Goal: Information Seeking & Learning: Find specific page/section

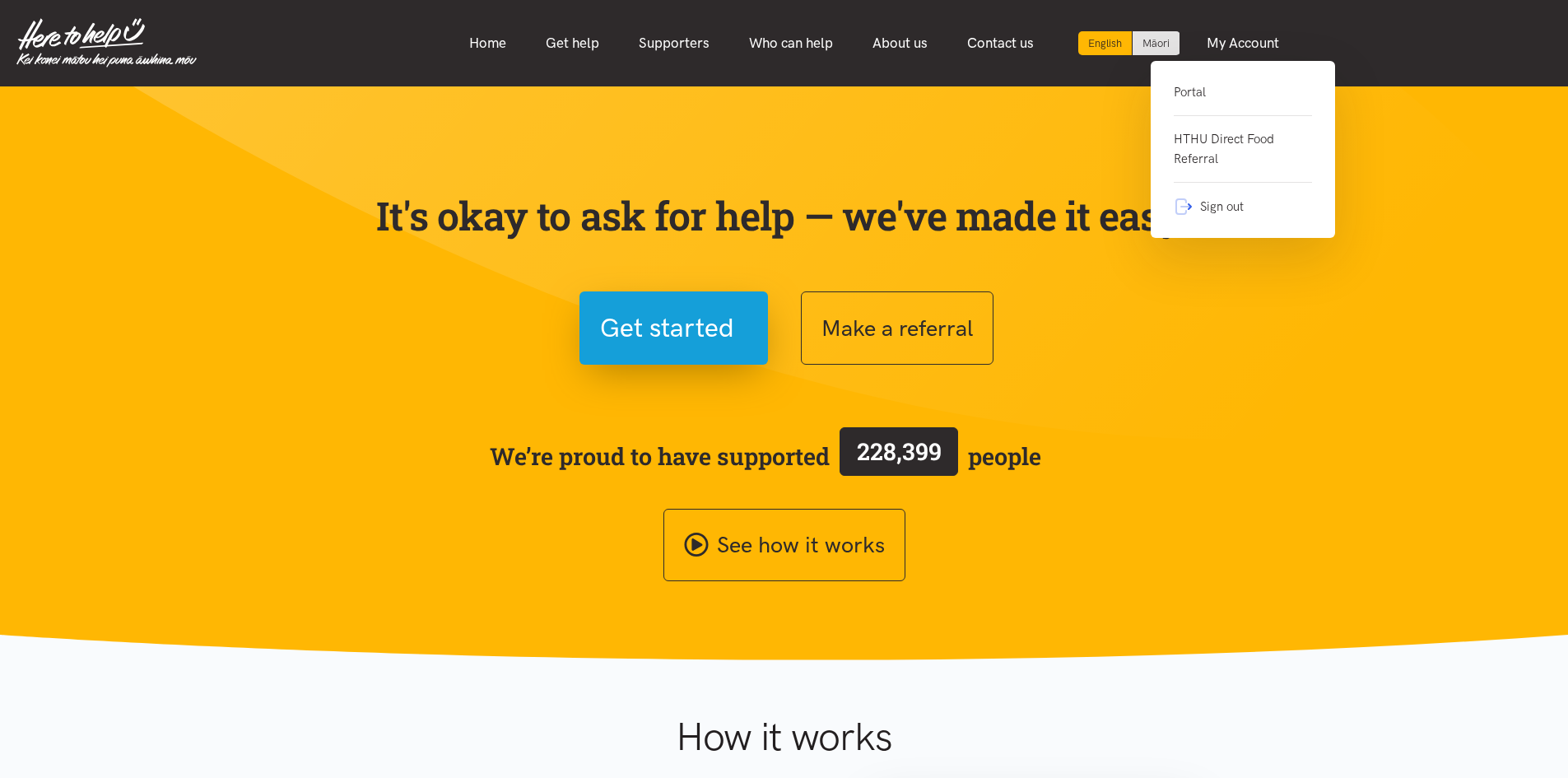
click at [1213, 82] on link "Portal" at bounding box center [1242, 98] width 138 height 34
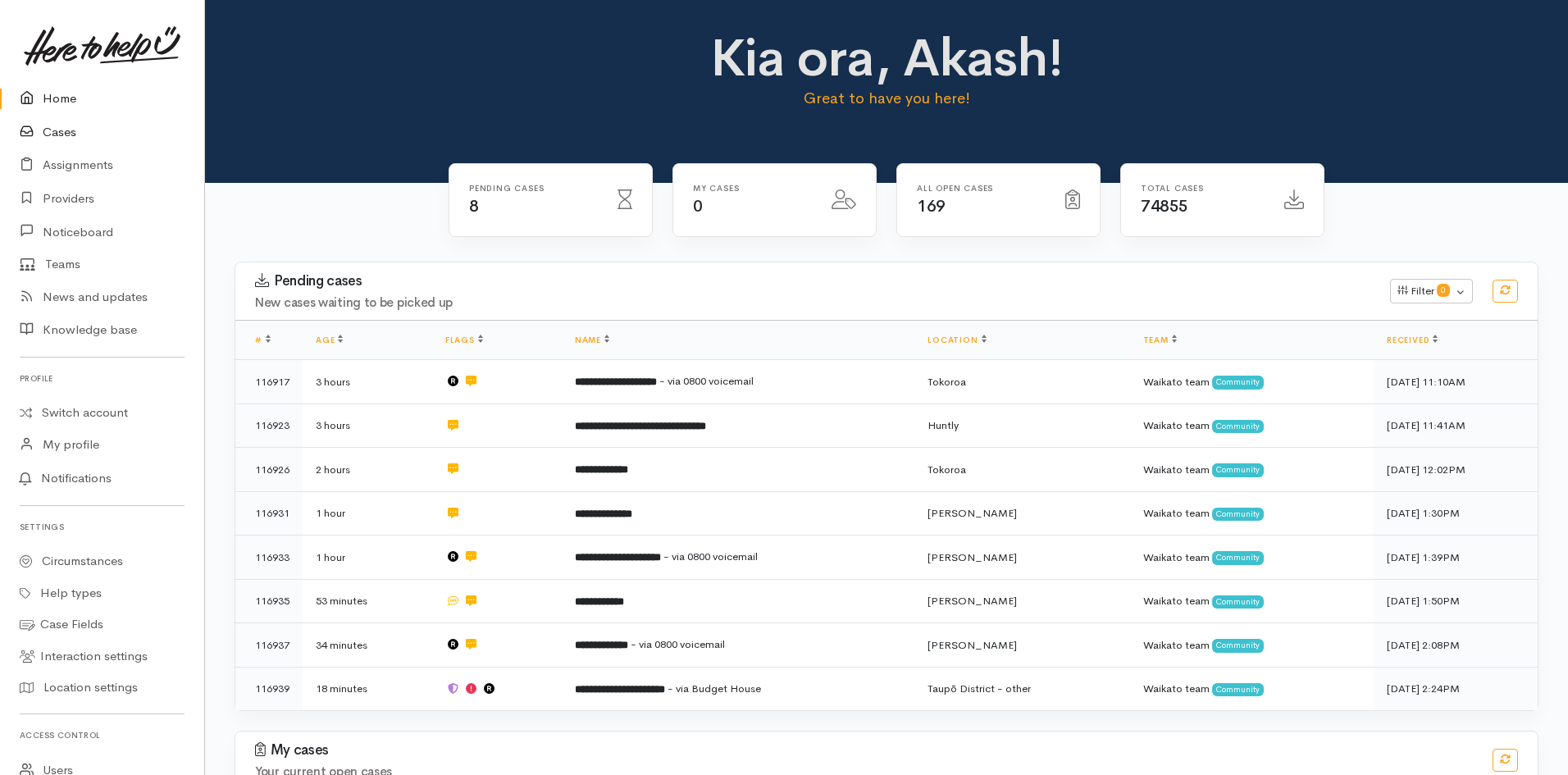
click at [73, 129] on link "Cases" at bounding box center [102, 132] width 205 height 34
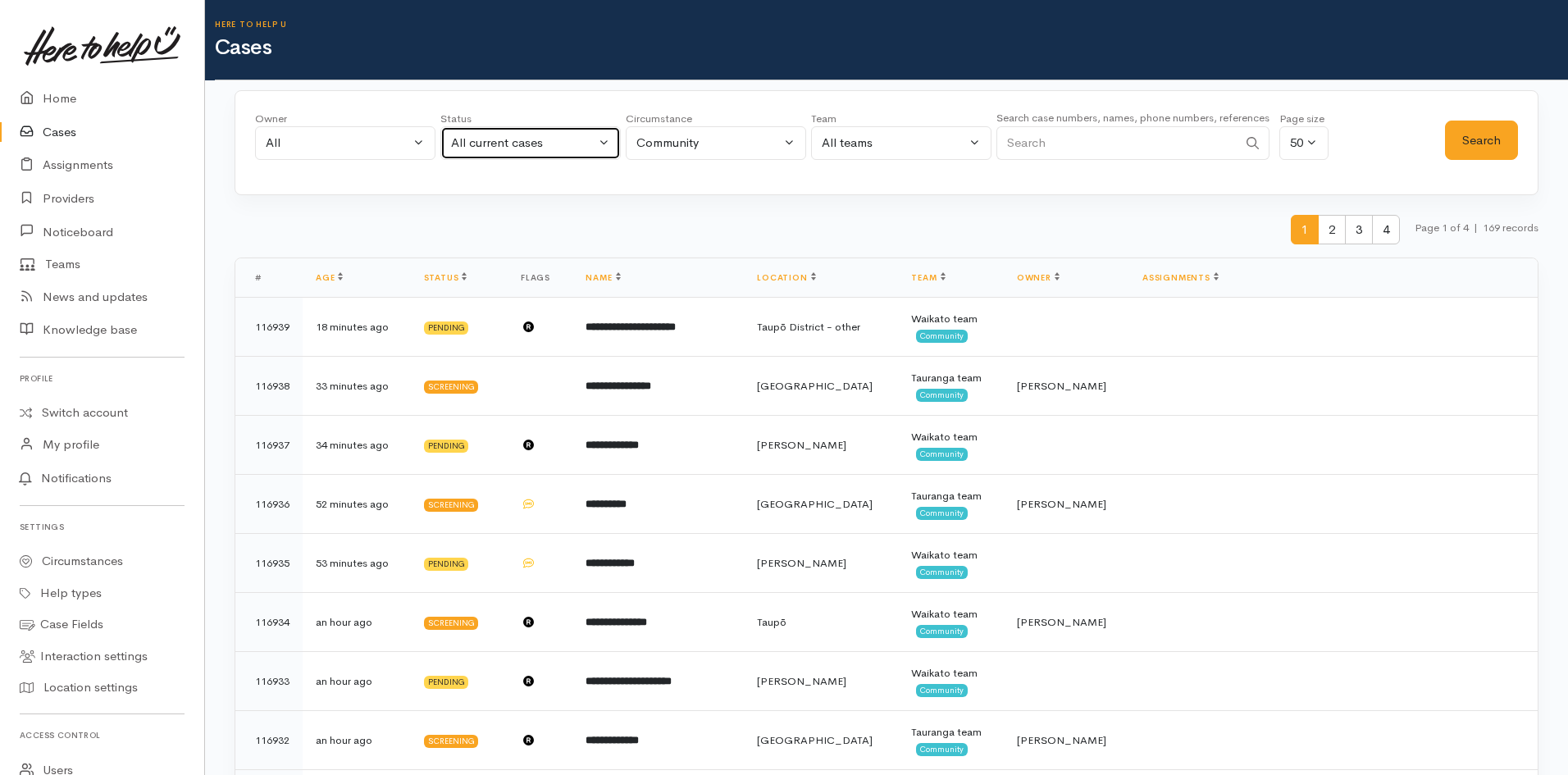
click at [529, 147] on div "All current cases" at bounding box center [523, 143] width 144 height 19
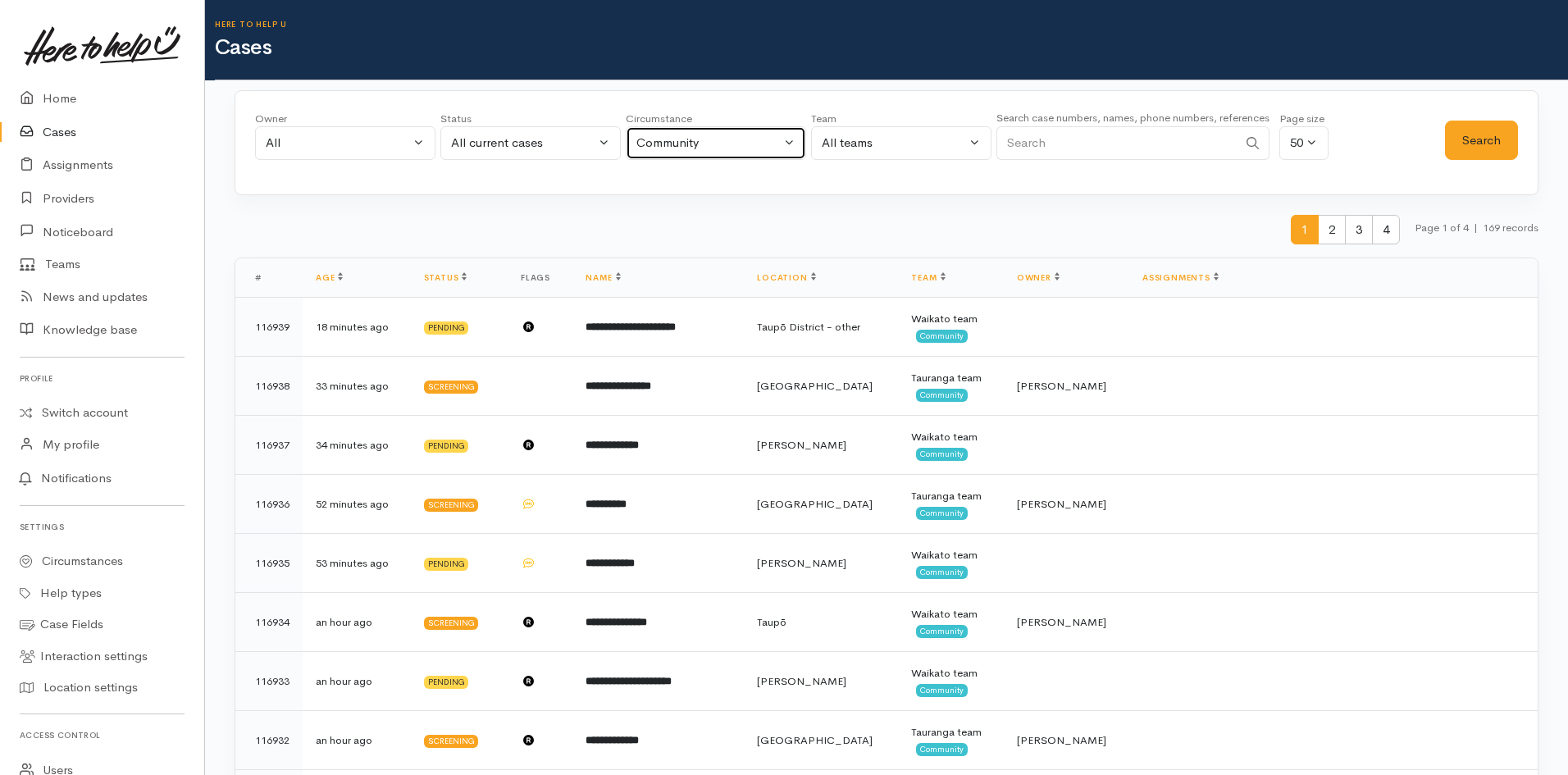
click at [763, 144] on div "Community" at bounding box center [709, 143] width 144 height 19
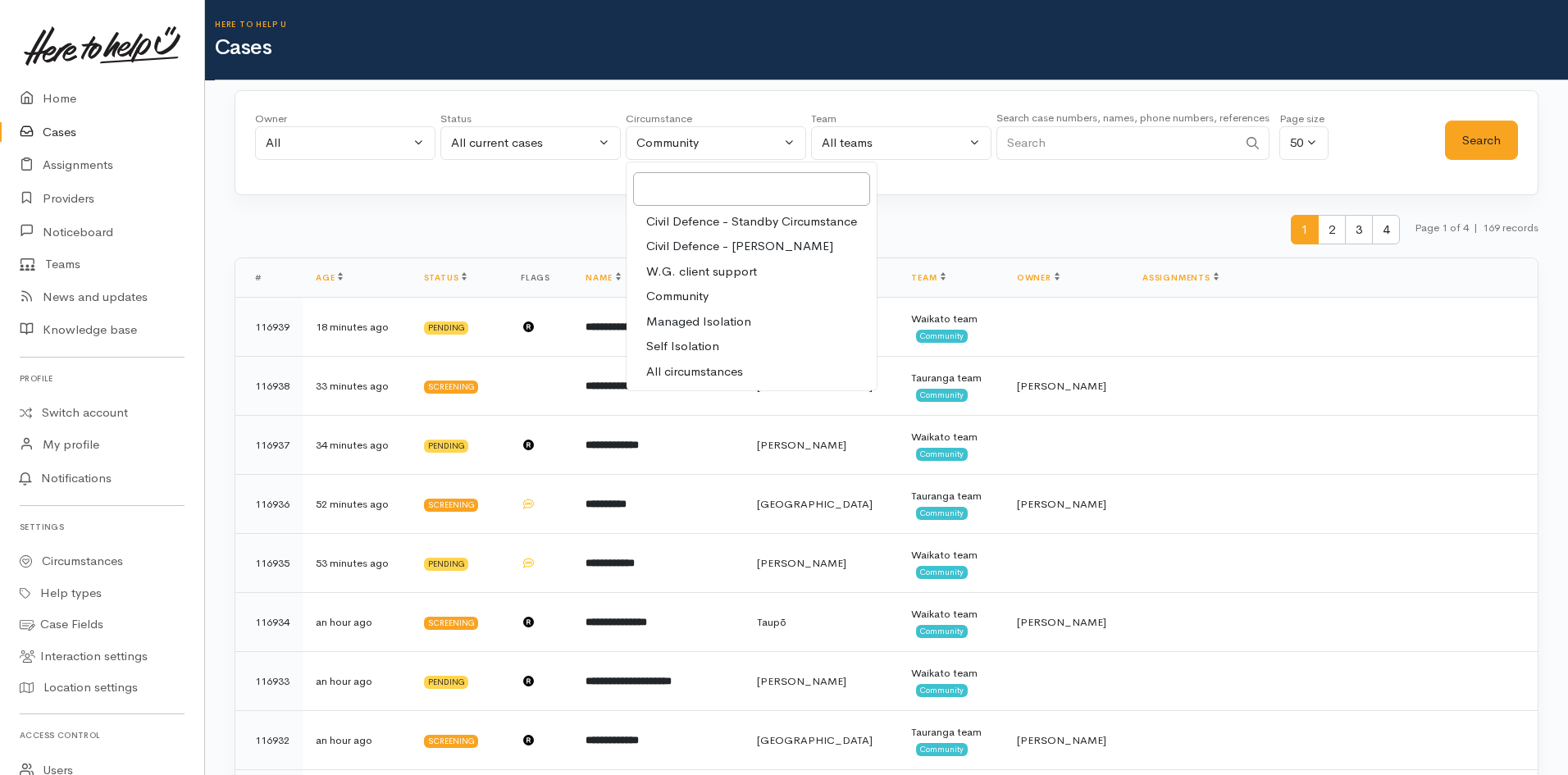
click at [694, 369] on span "All circumstances" at bounding box center [695, 372] width 97 height 19
select select "-1"
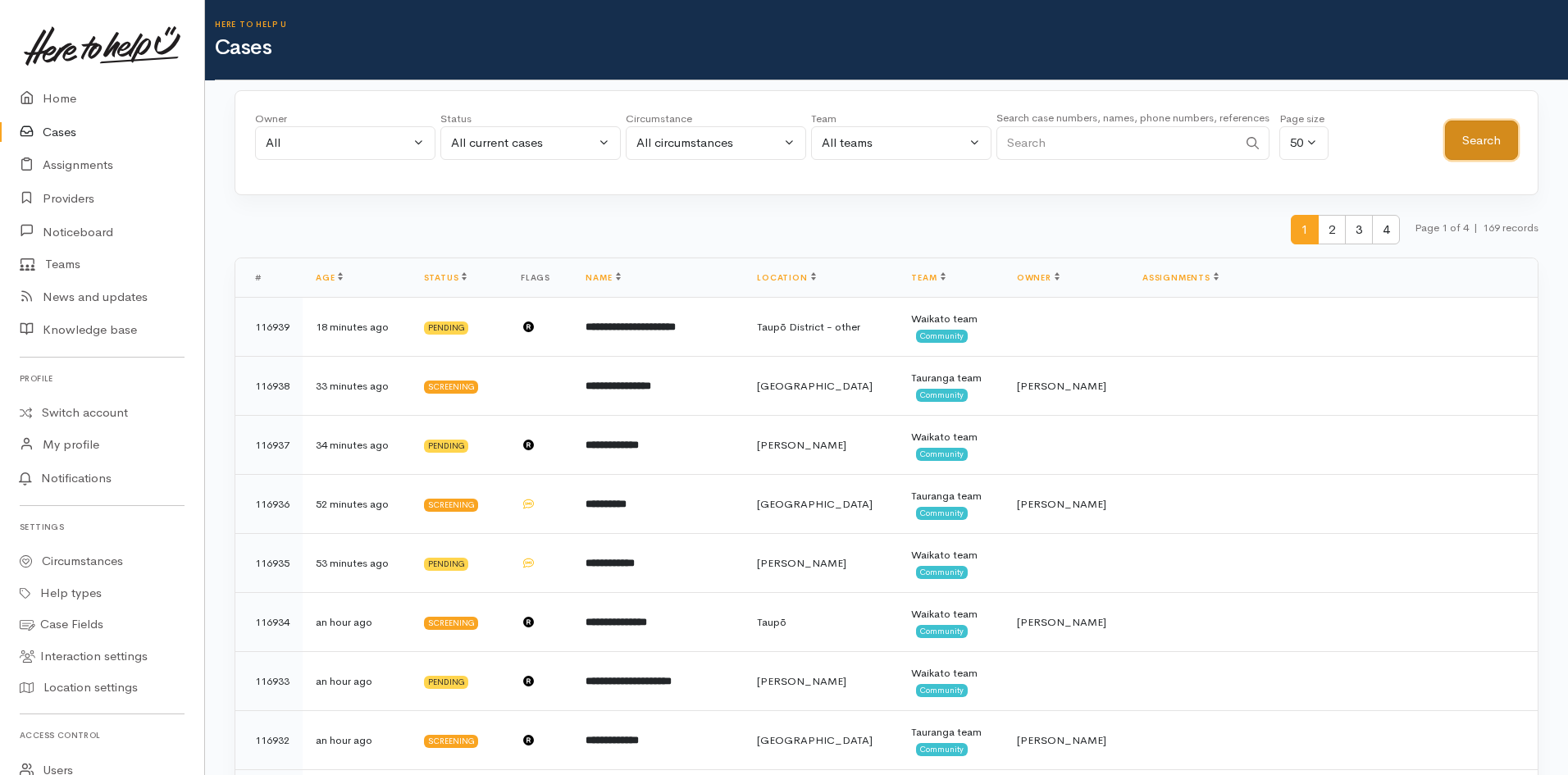
click at [1490, 148] on button "Search" at bounding box center [1481, 140] width 73 height 40
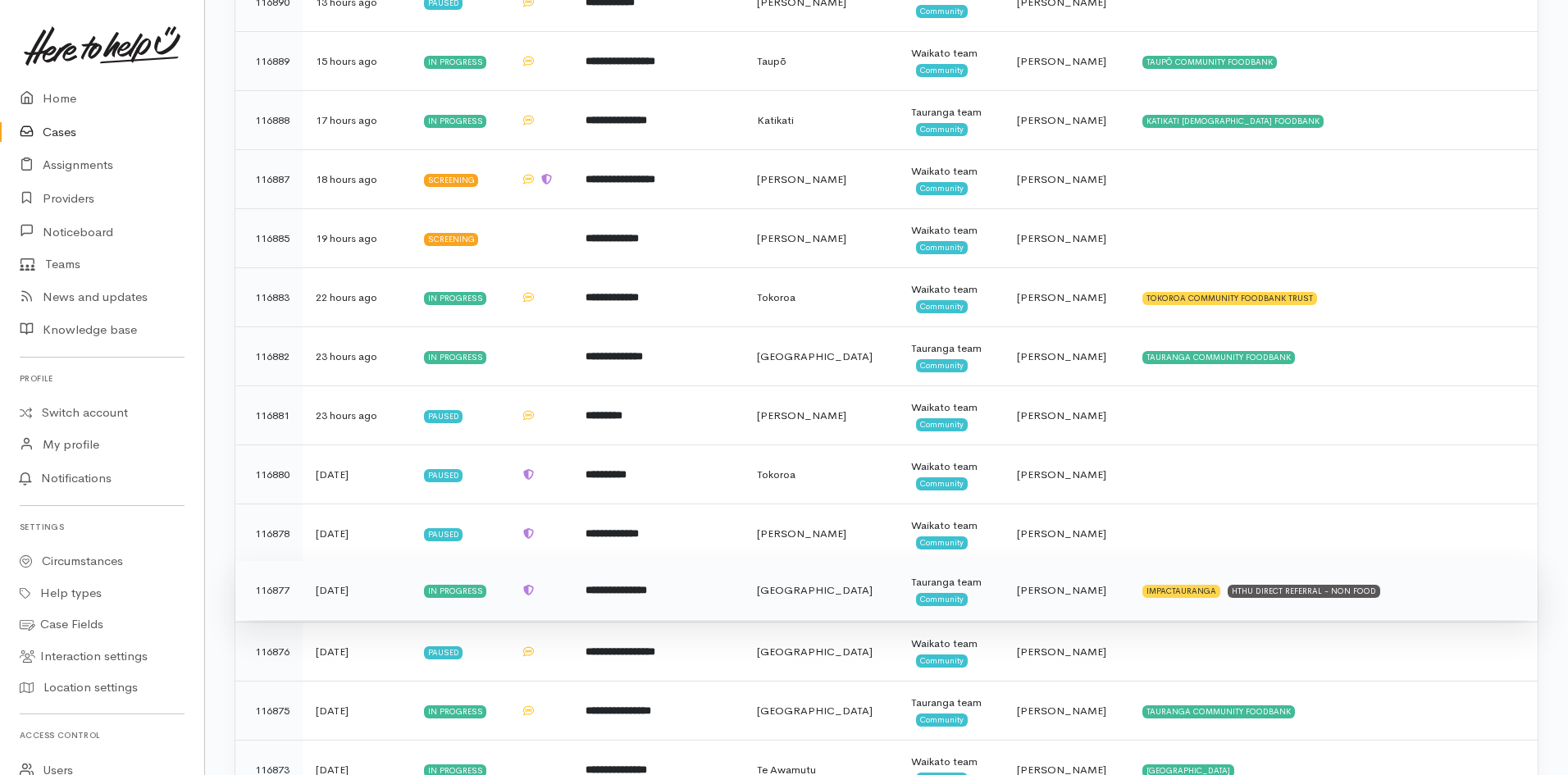
scroll to position [2538, 0]
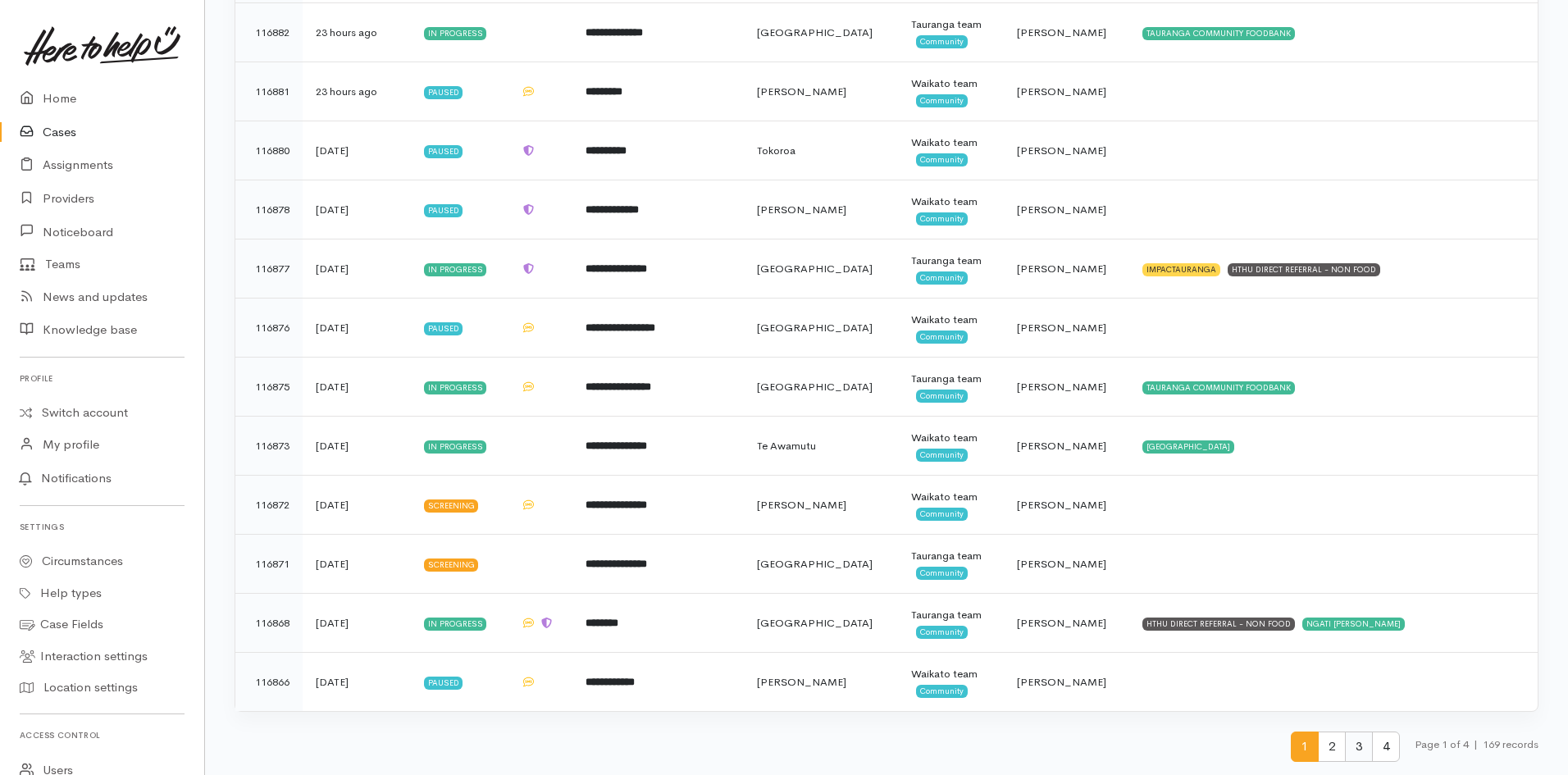
click at [1346, 753] on span "3" at bounding box center [1359, 746] width 28 height 31
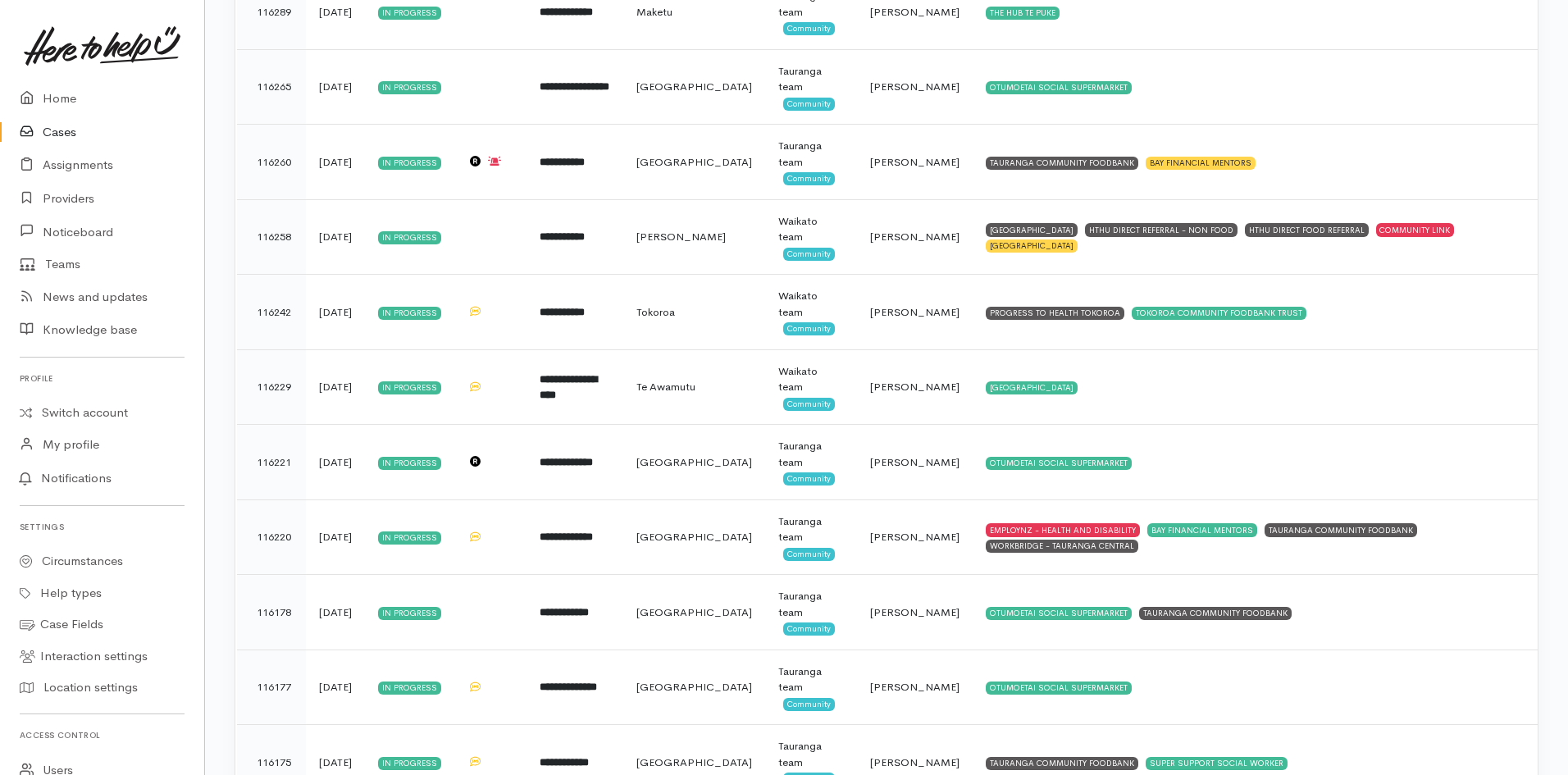
scroll to position [3337, 0]
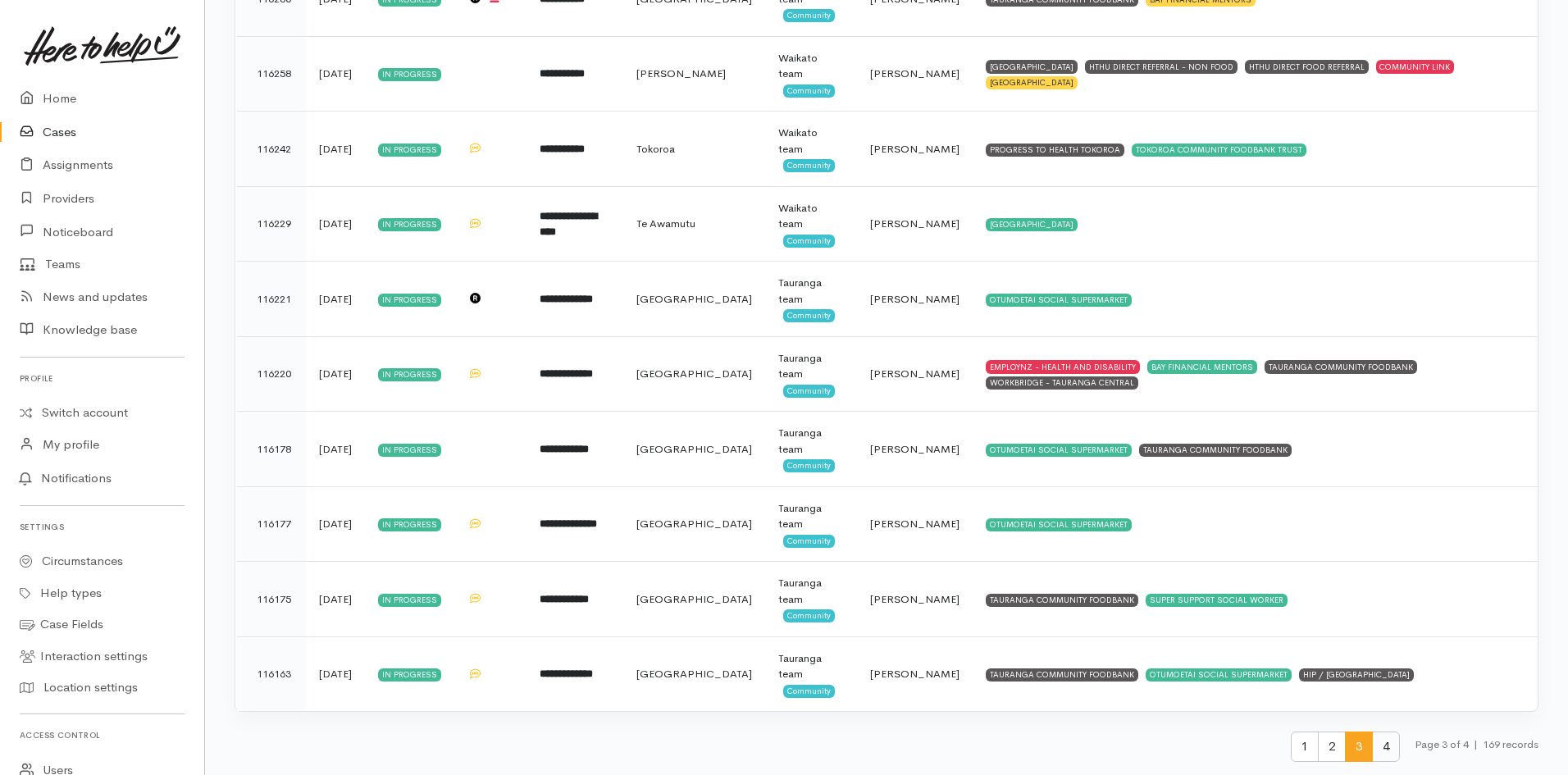
click at [1377, 754] on span "4" at bounding box center [1387, 746] width 28 height 31
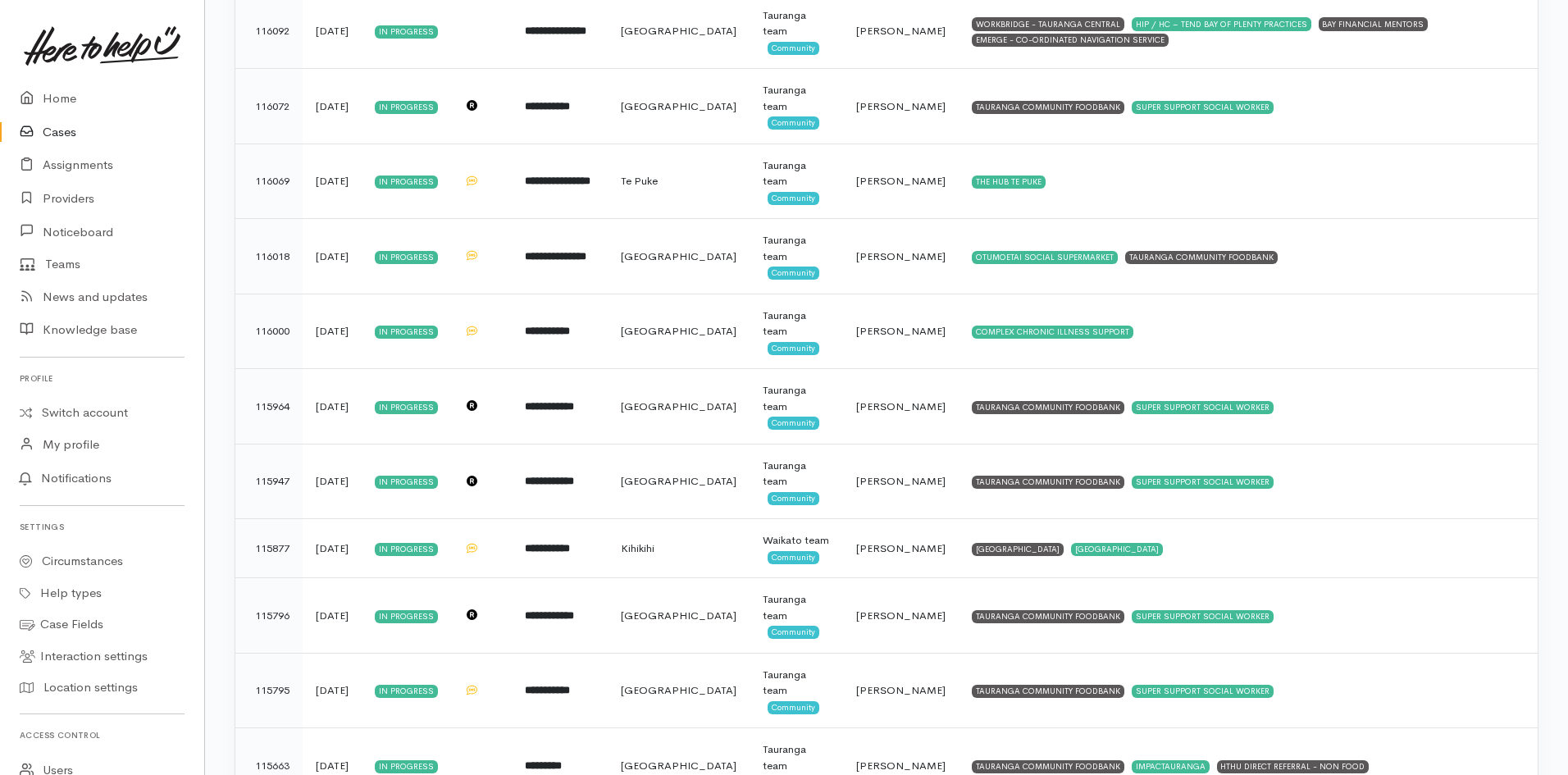
scroll to position [948, 0]
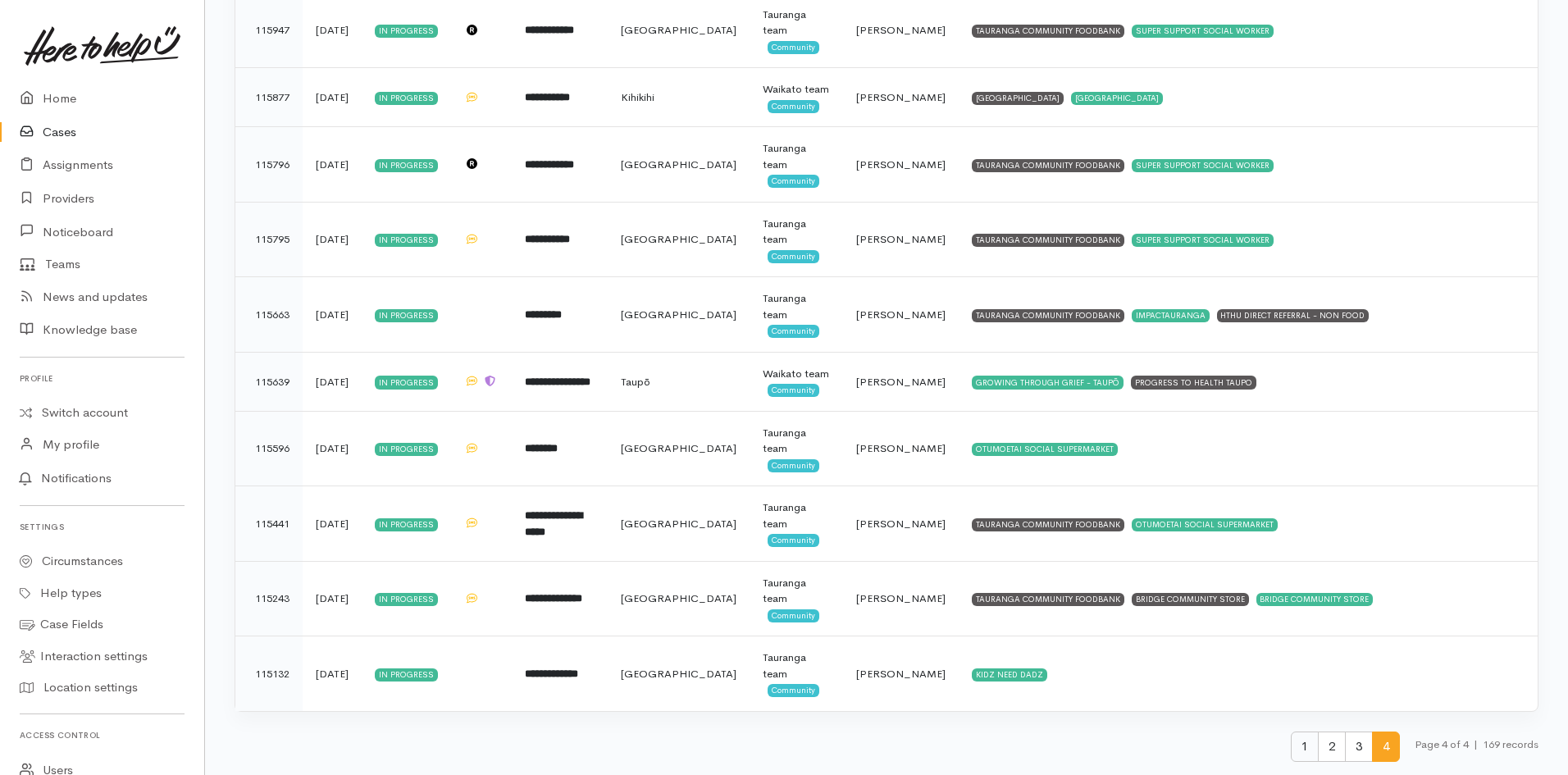
click at [1301, 753] on span "1" at bounding box center [1305, 746] width 28 height 31
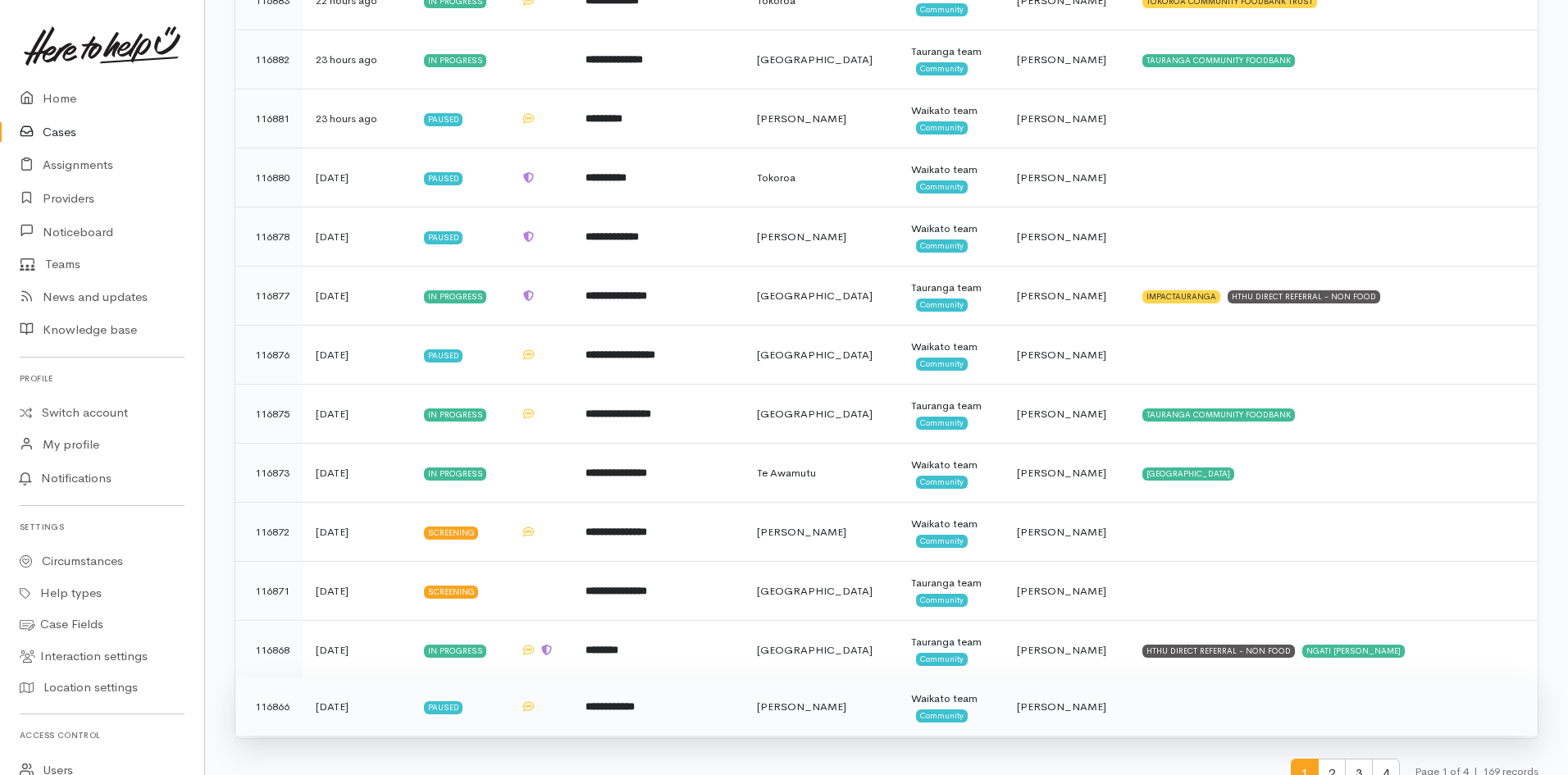
scroll to position [2538, 0]
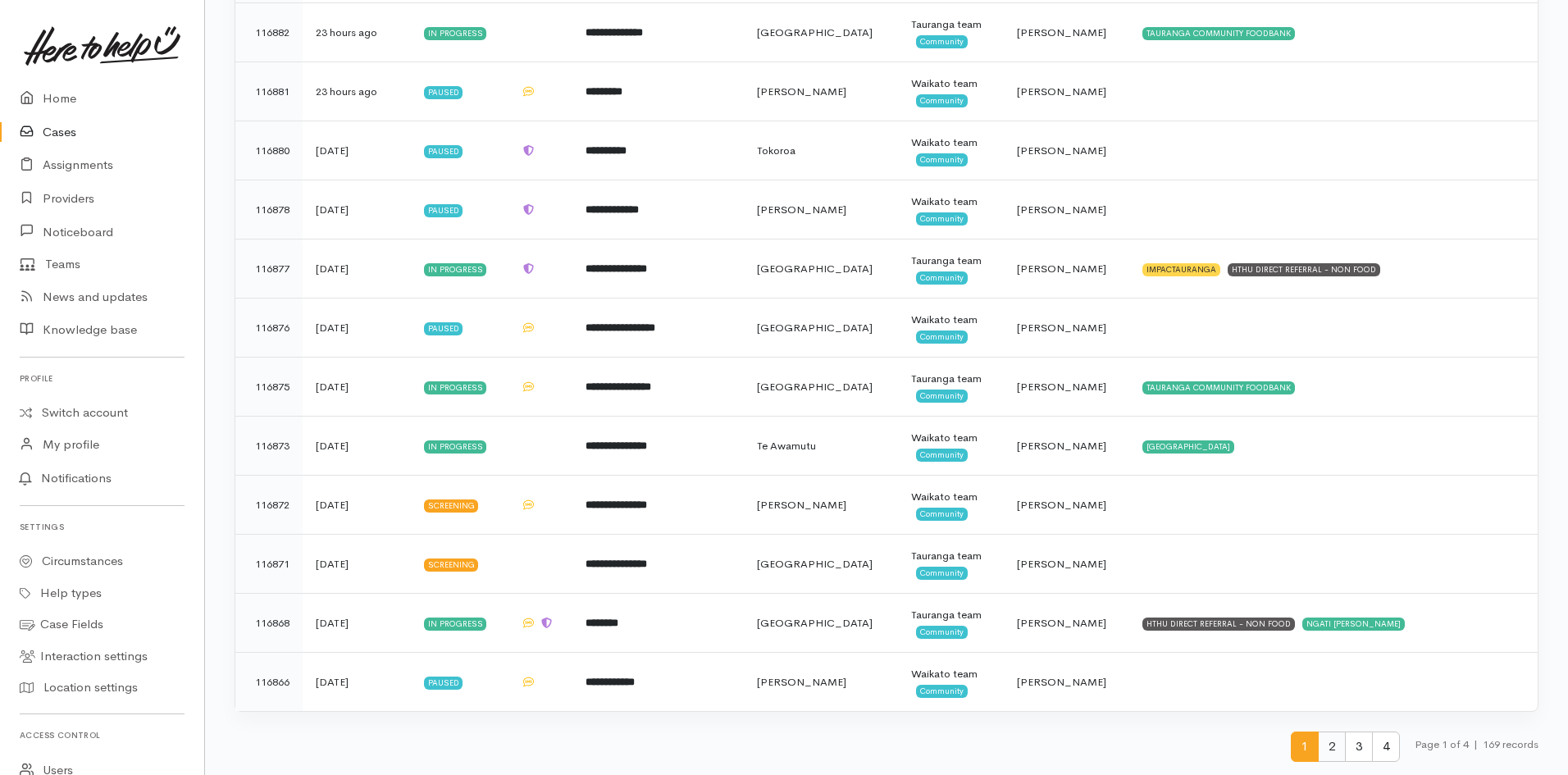
click at [1329, 751] on span "2" at bounding box center [1332, 746] width 28 height 31
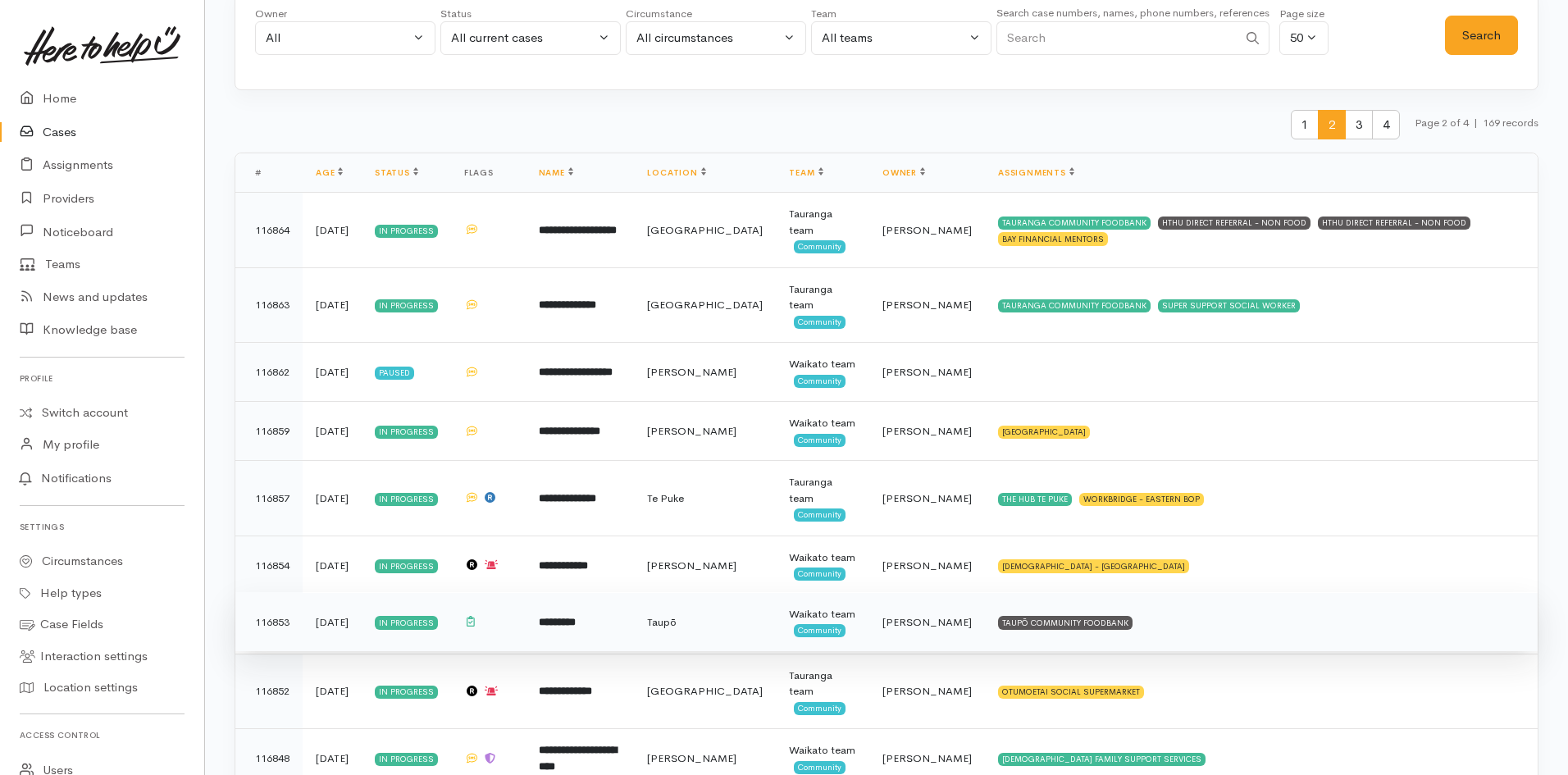
scroll to position [0, 0]
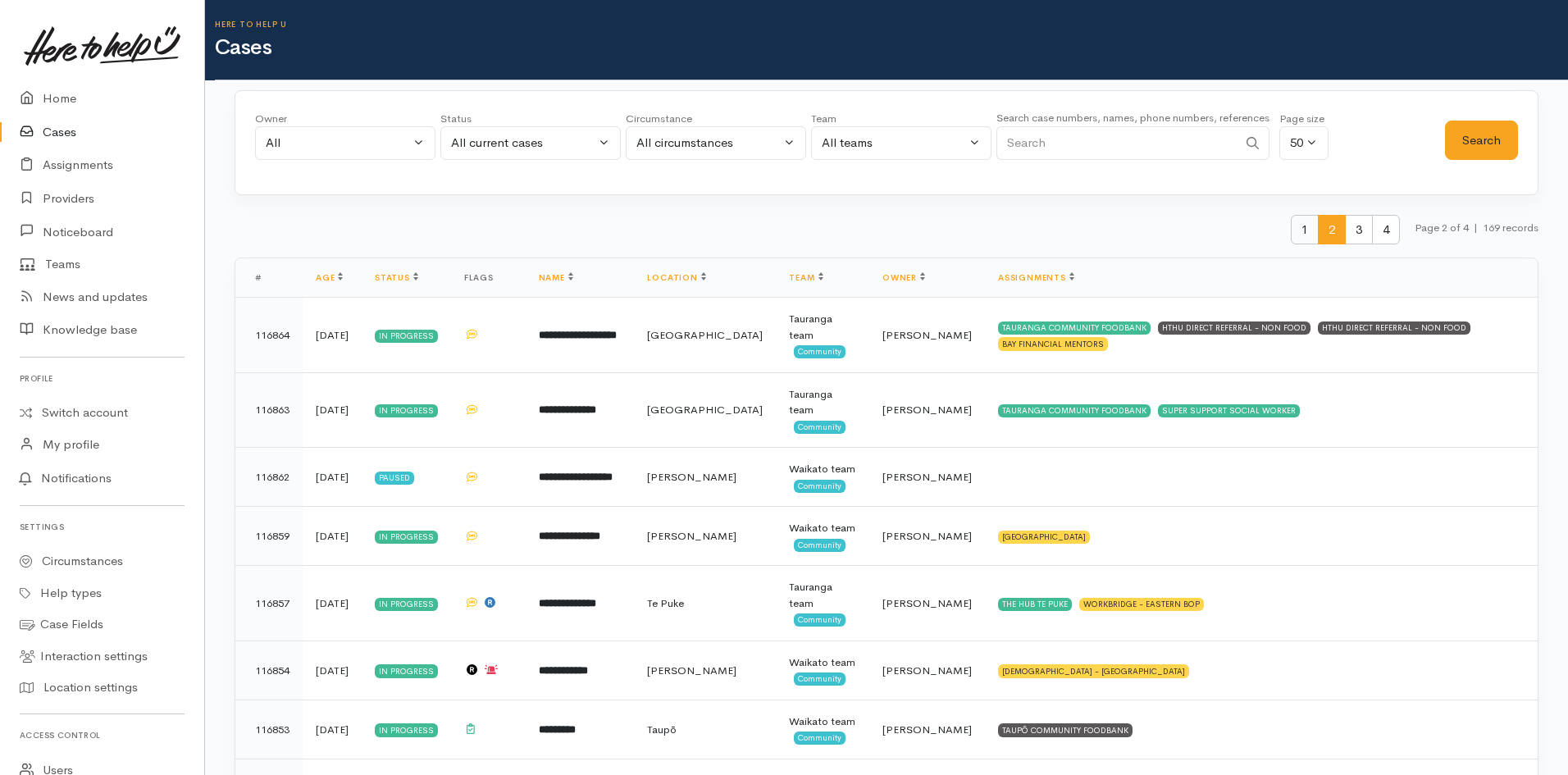
click at [1300, 216] on span "1" at bounding box center [1305, 230] width 28 height 31
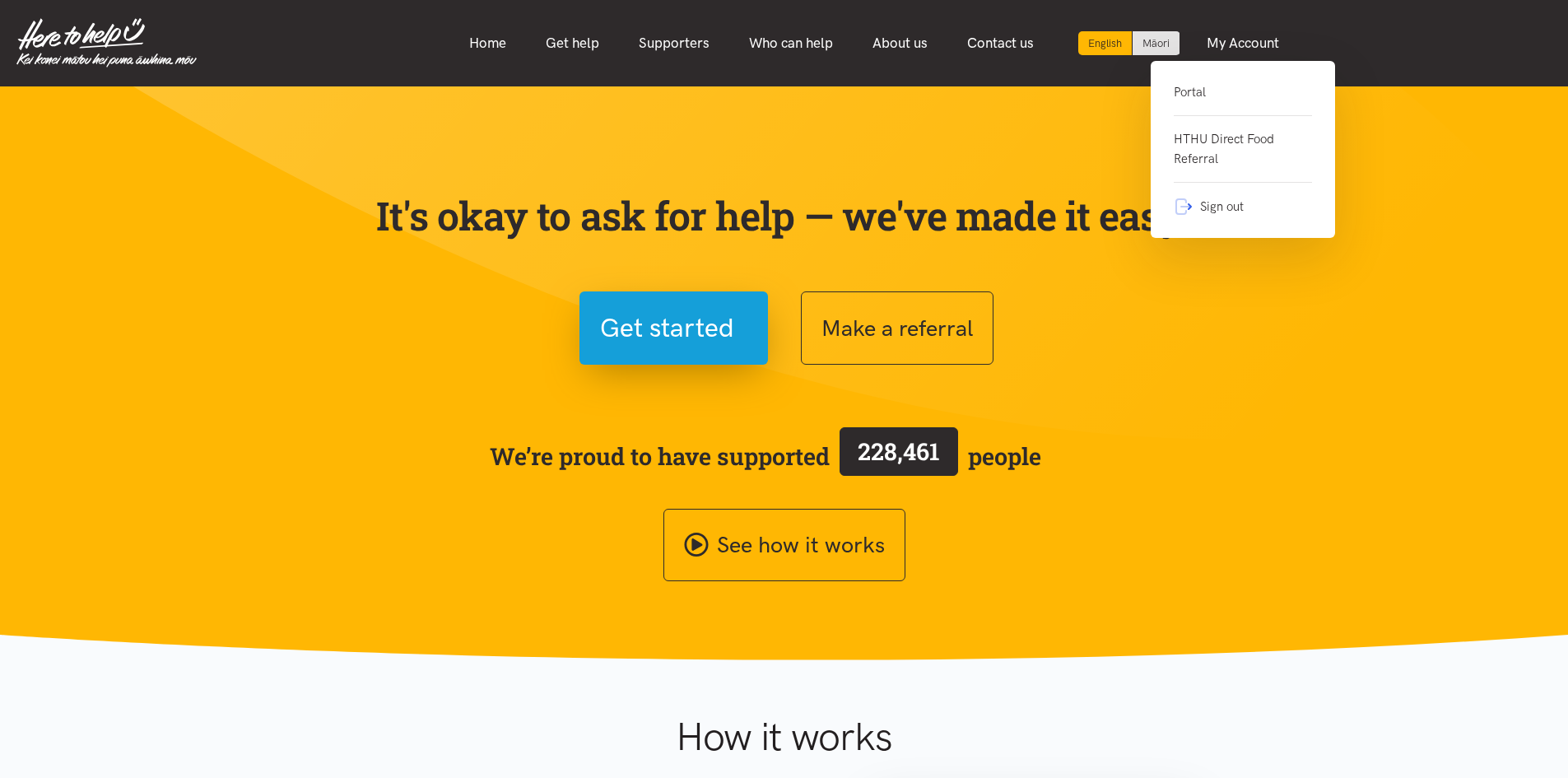
click at [1206, 93] on link "Portal" at bounding box center [1242, 98] width 138 height 34
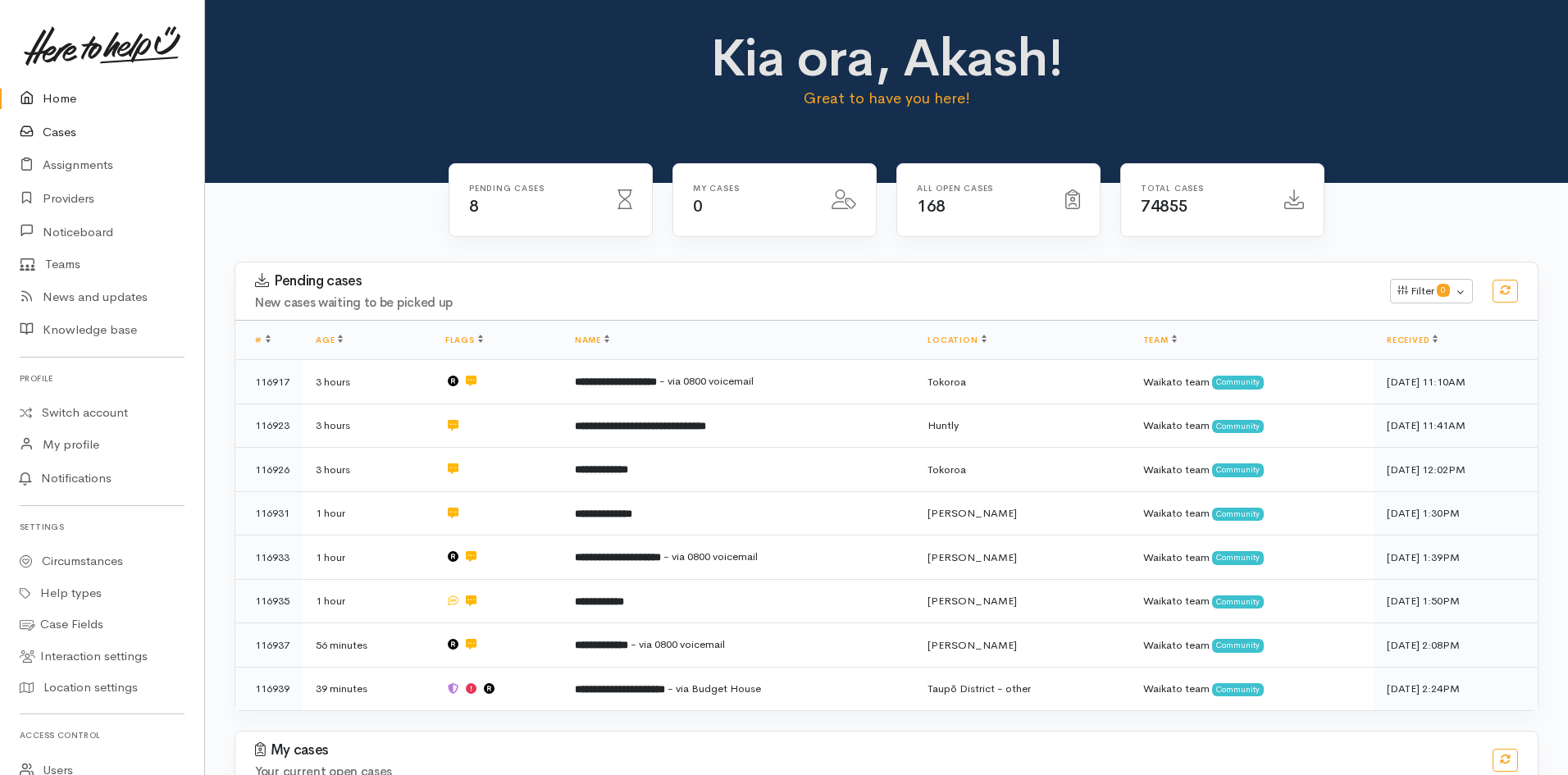
click at [62, 130] on link "Cases" at bounding box center [102, 132] width 205 height 34
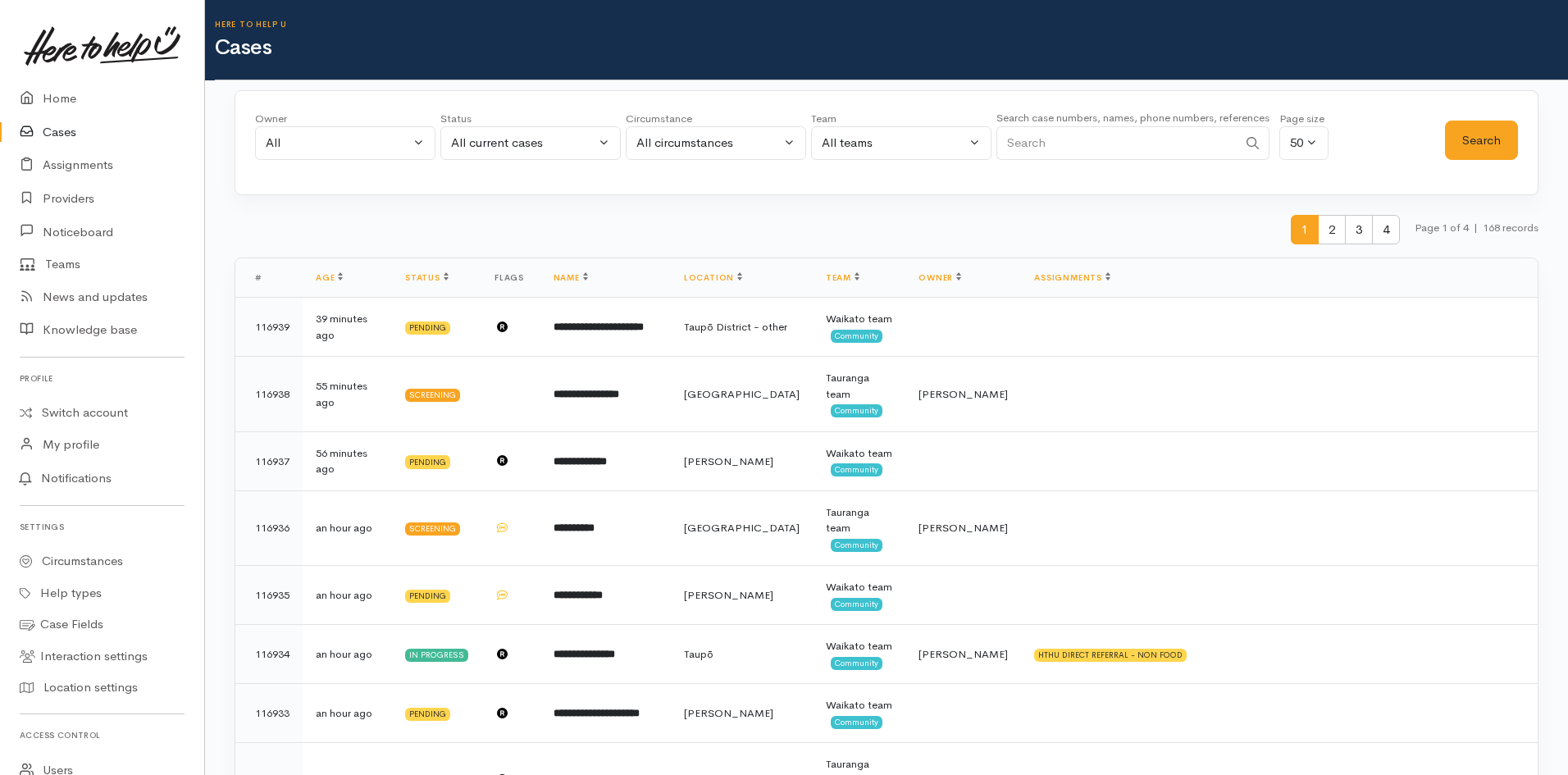
click at [732, 124] on div "Circumstance" at bounding box center [716, 119] width 181 height 16
click at [732, 139] on div "All circumstances" at bounding box center [709, 143] width 144 height 19
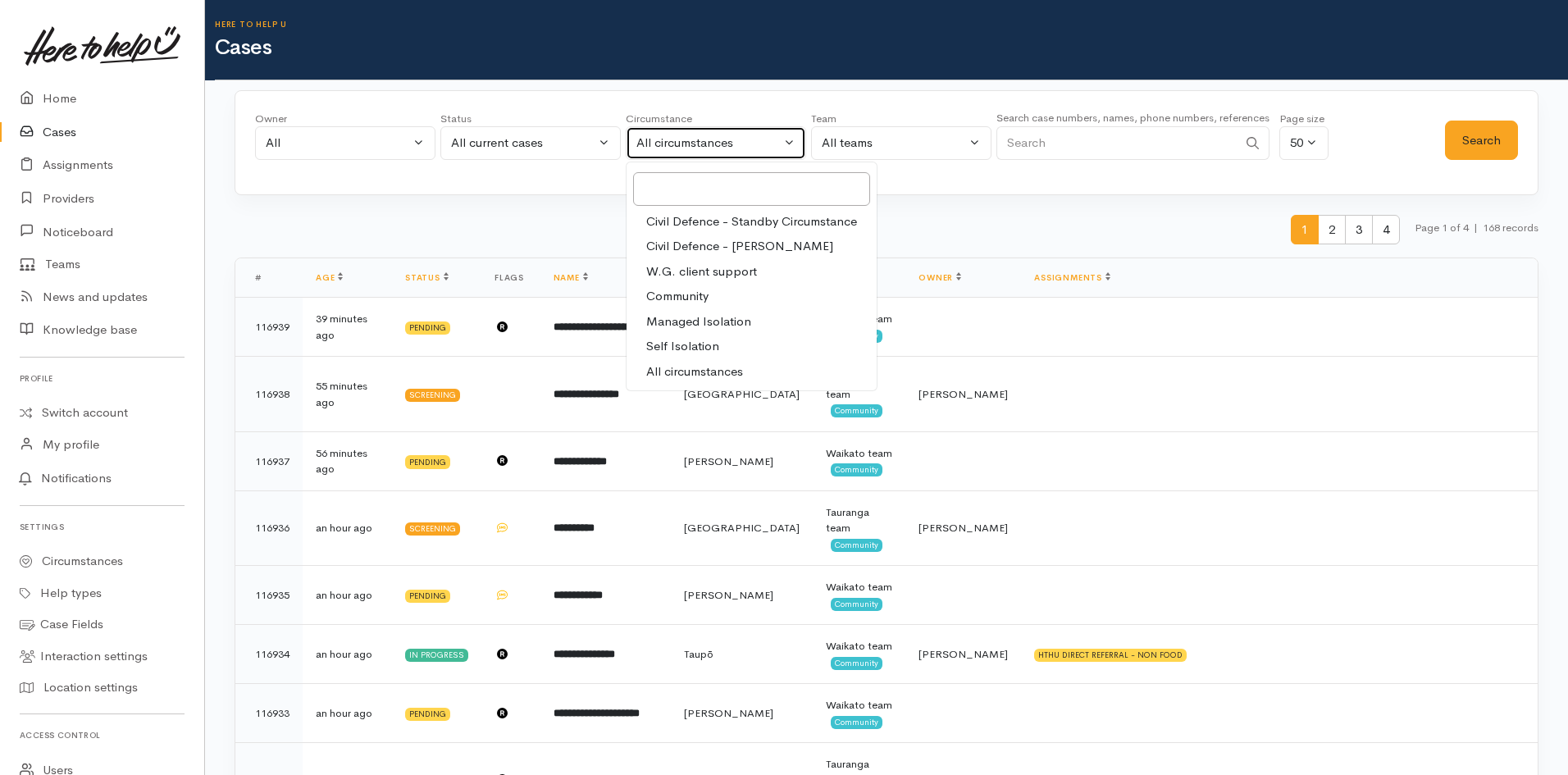
click at [732, 139] on div "All circumstances" at bounding box center [709, 143] width 144 height 19
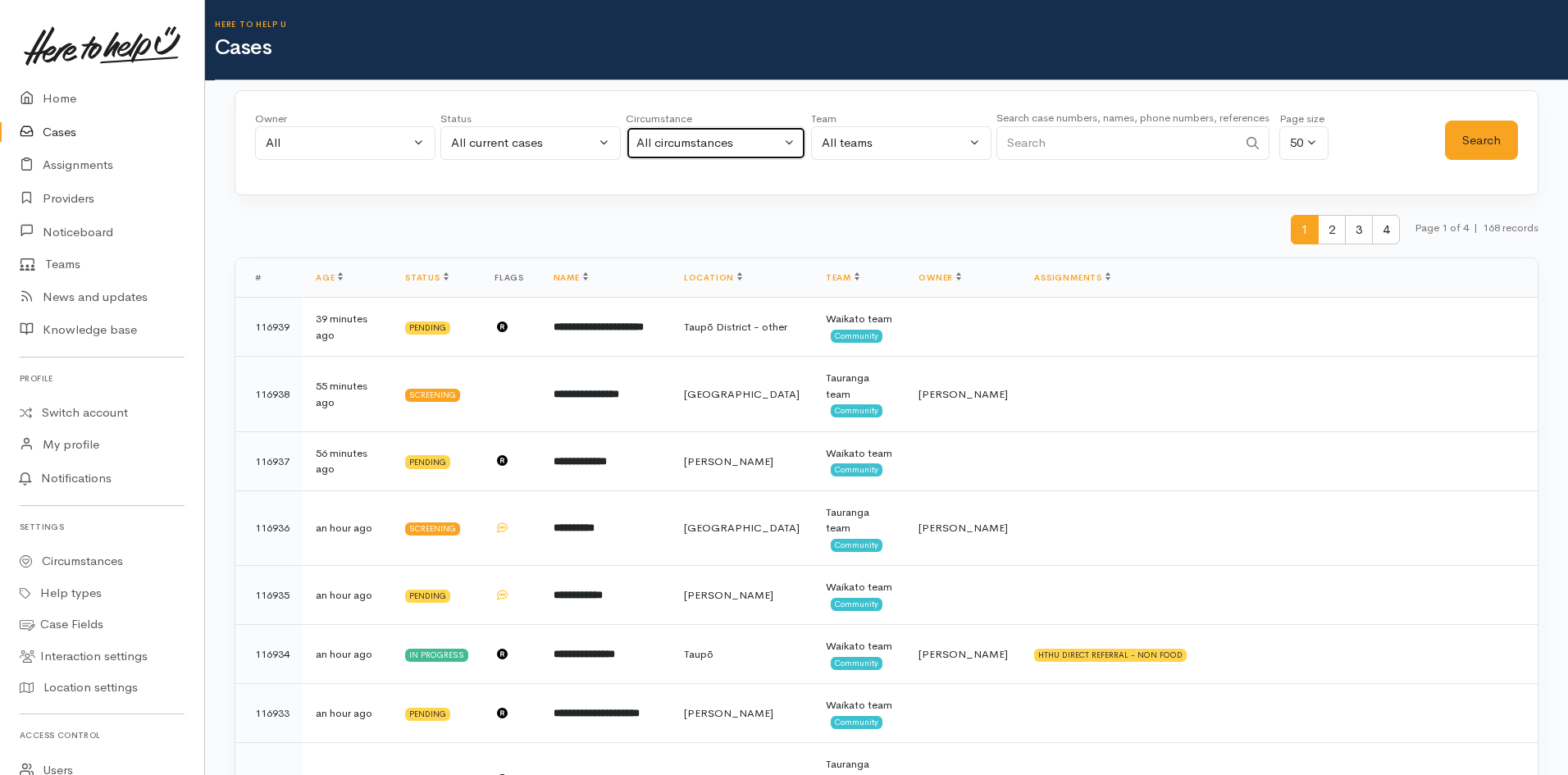
click at [732, 139] on div "All circumstances" at bounding box center [709, 143] width 144 height 19
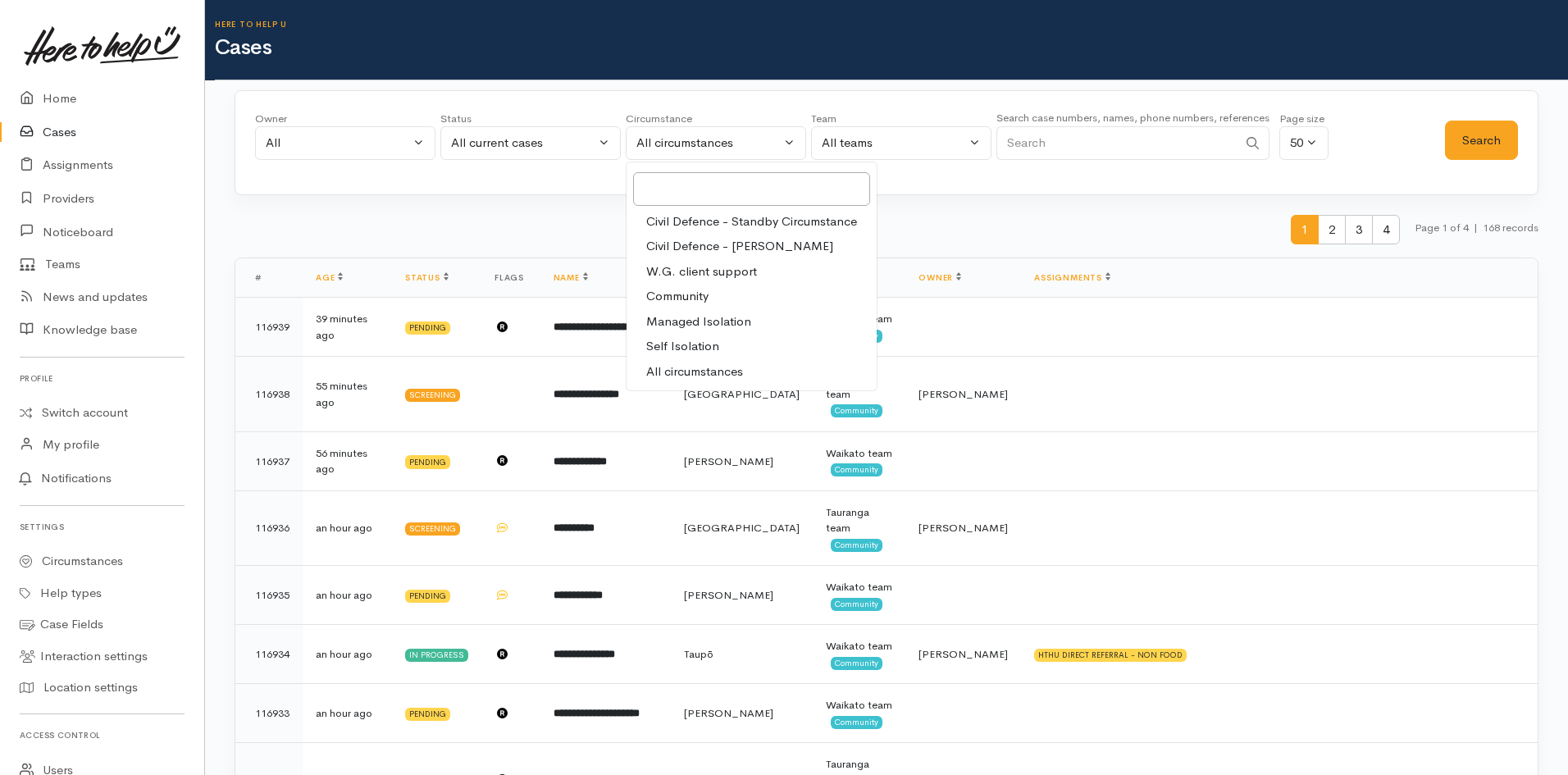
click at [678, 298] on span "Community" at bounding box center [678, 296] width 63 height 19
select select "2"
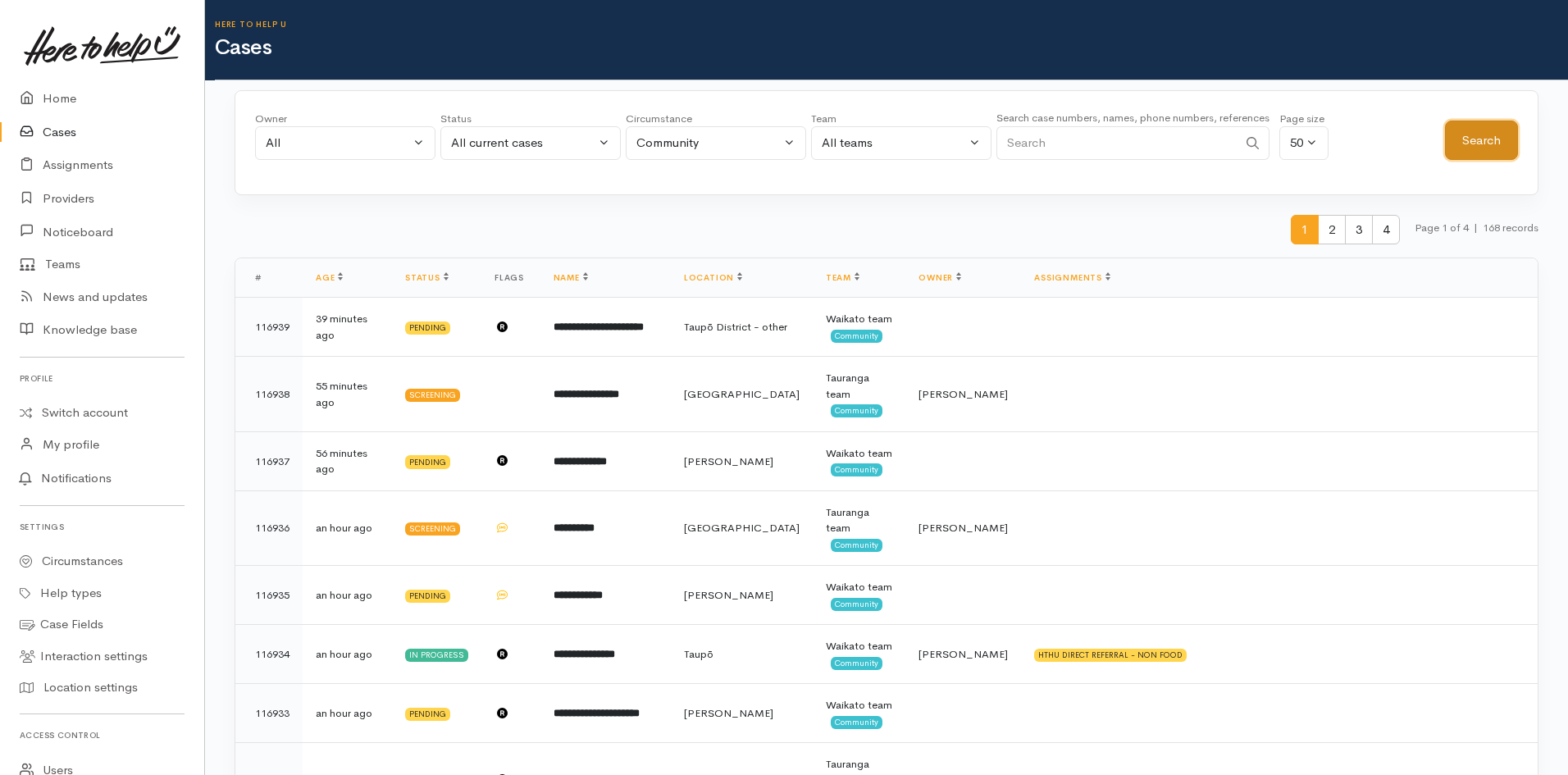
click at [1505, 132] on button "Search" at bounding box center [1481, 140] width 73 height 40
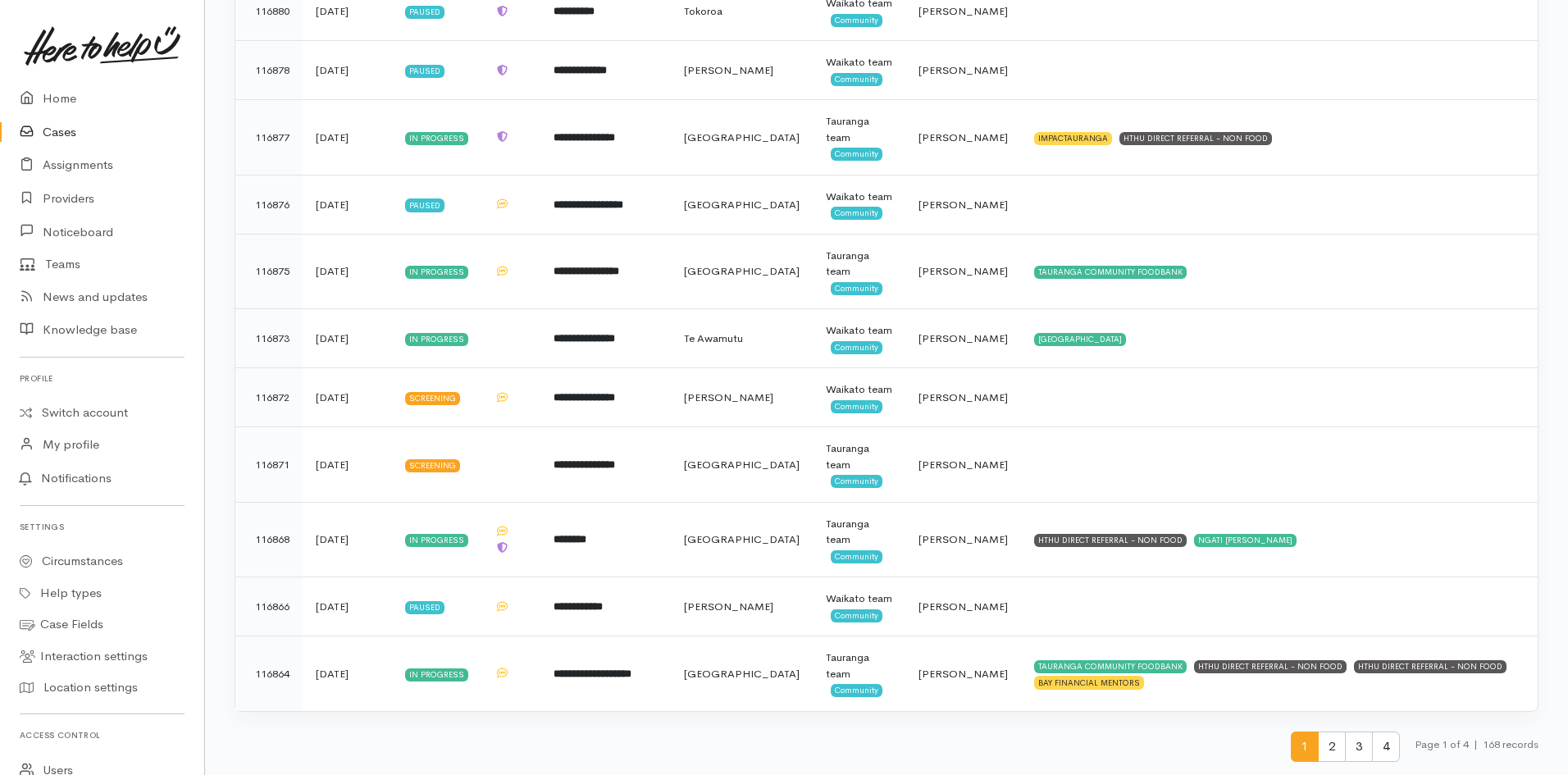
scroll to position [3337, 0]
click at [1328, 740] on span "2" at bounding box center [1332, 746] width 28 height 31
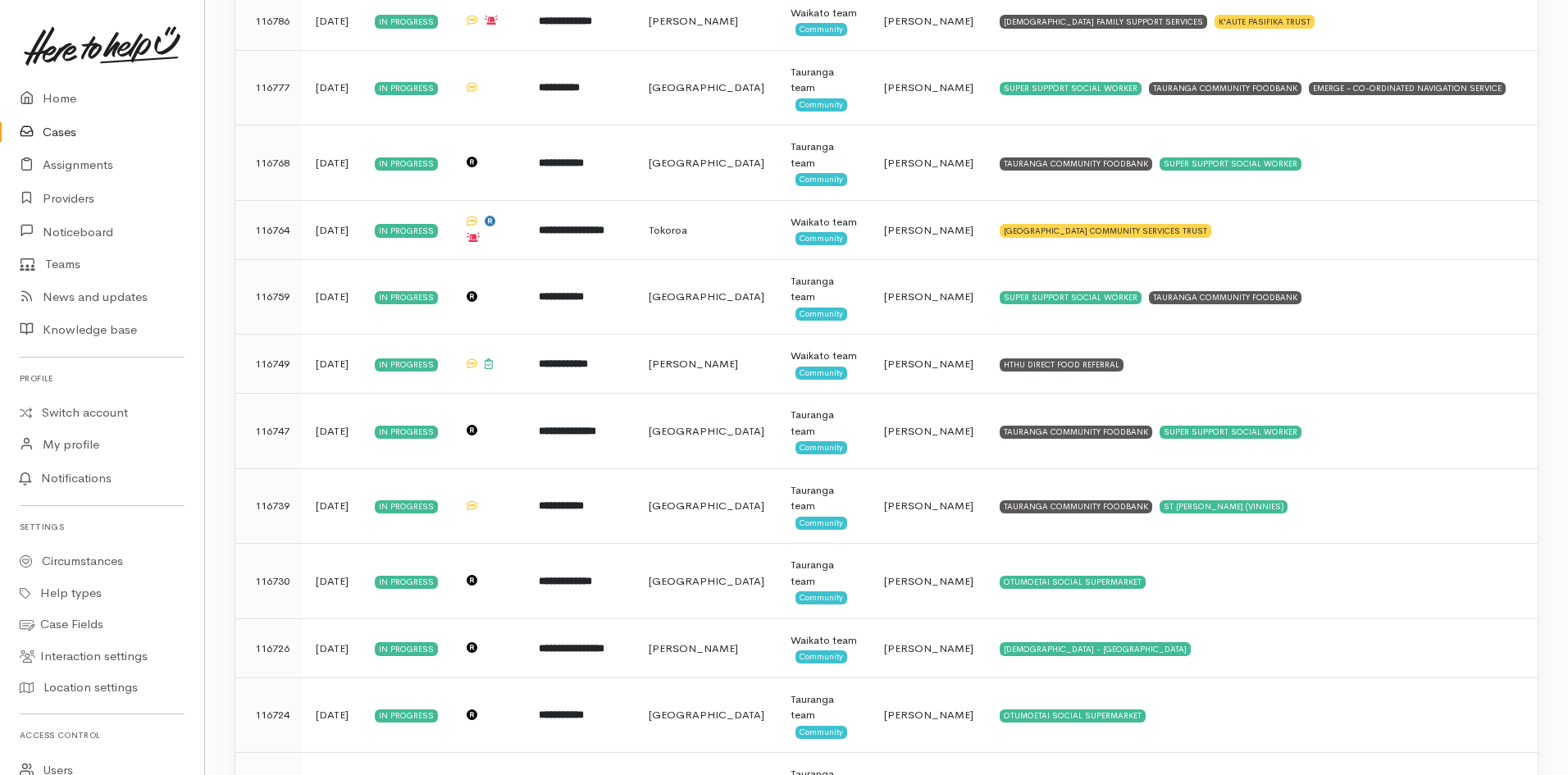
scroll to position [2538, 0]
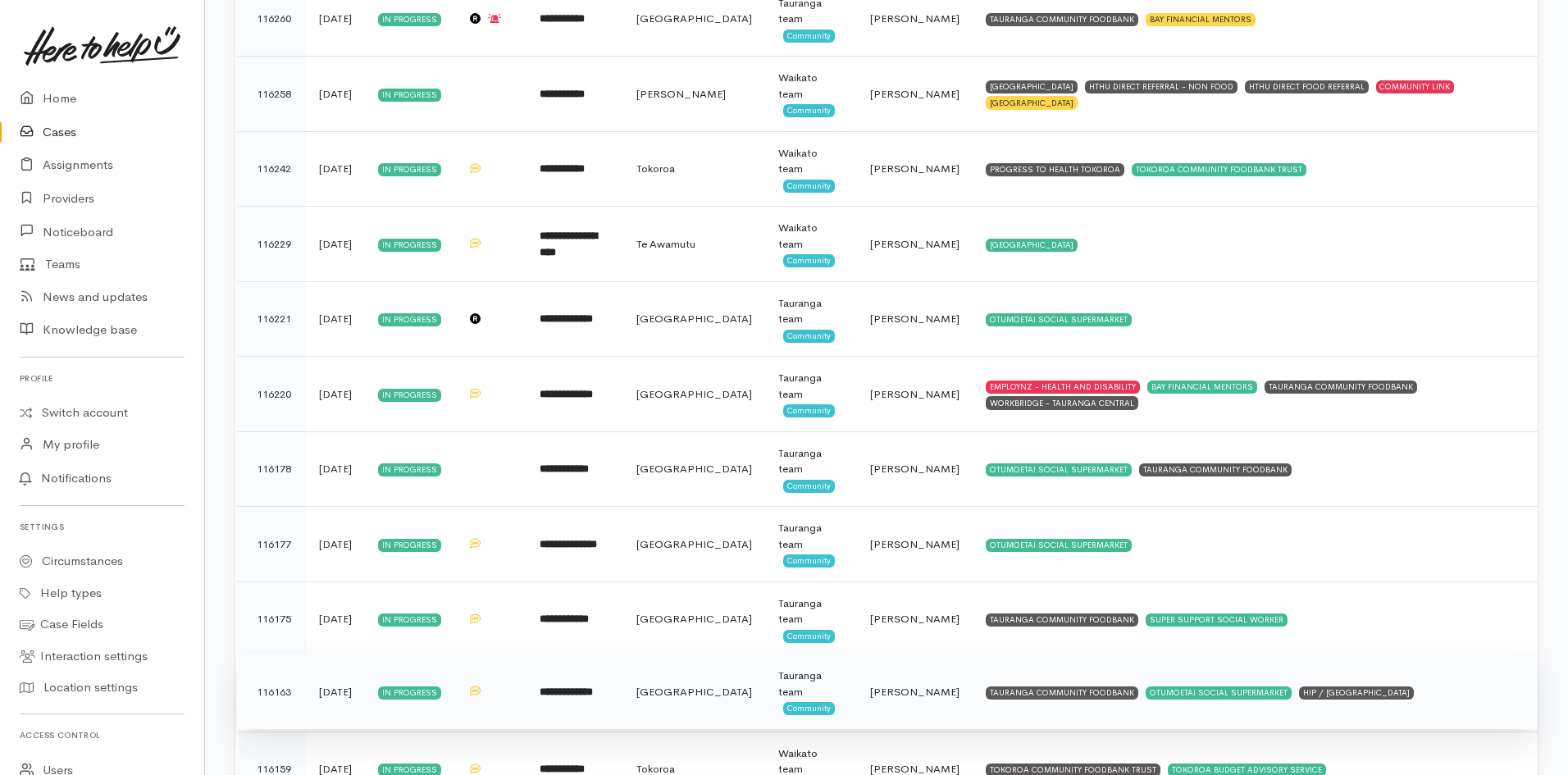
scroll to position [3337, 0]
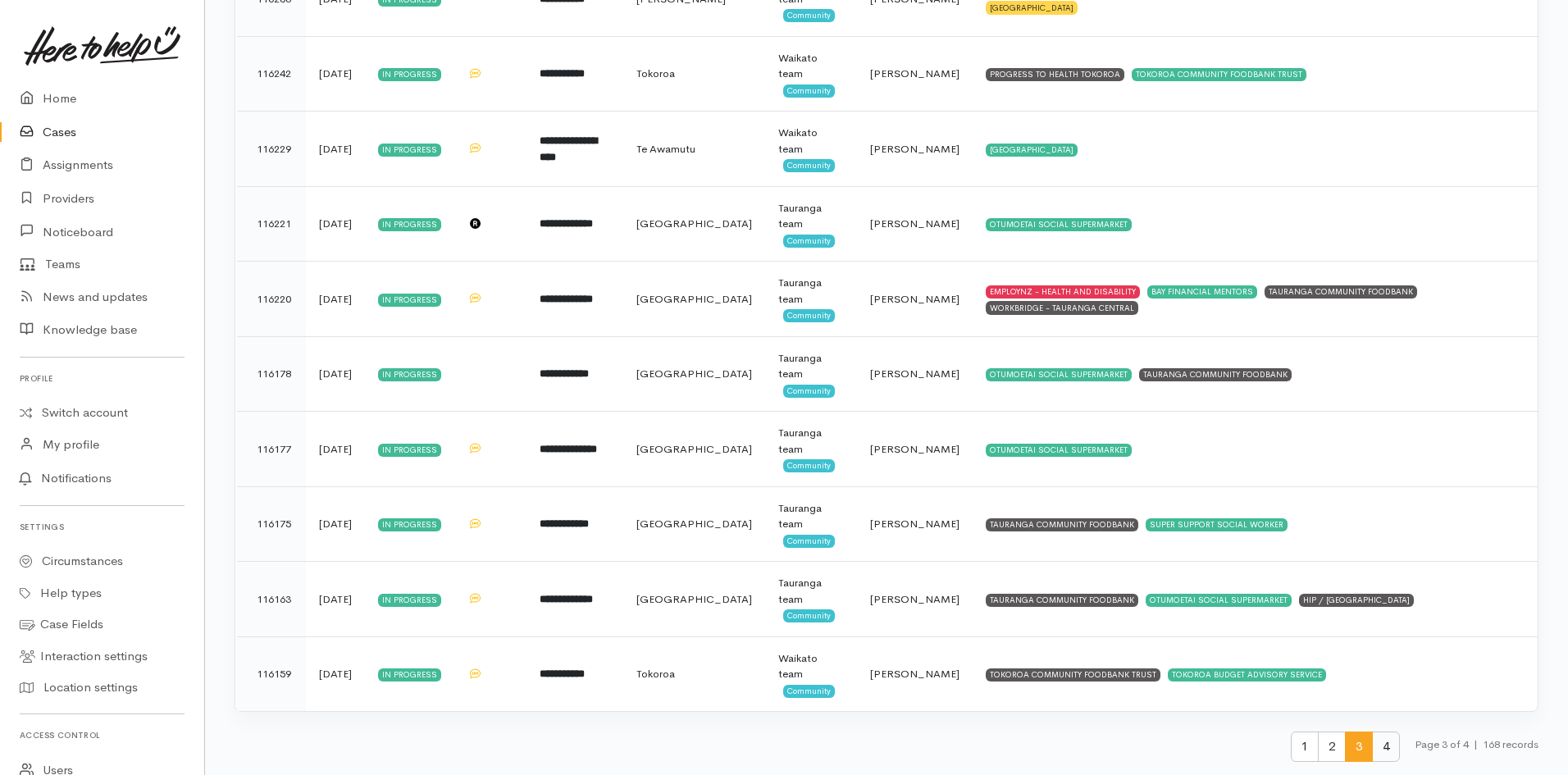
click at [1379, 740] on span "4" at bounding box center [1387, 746] width 28 height 31
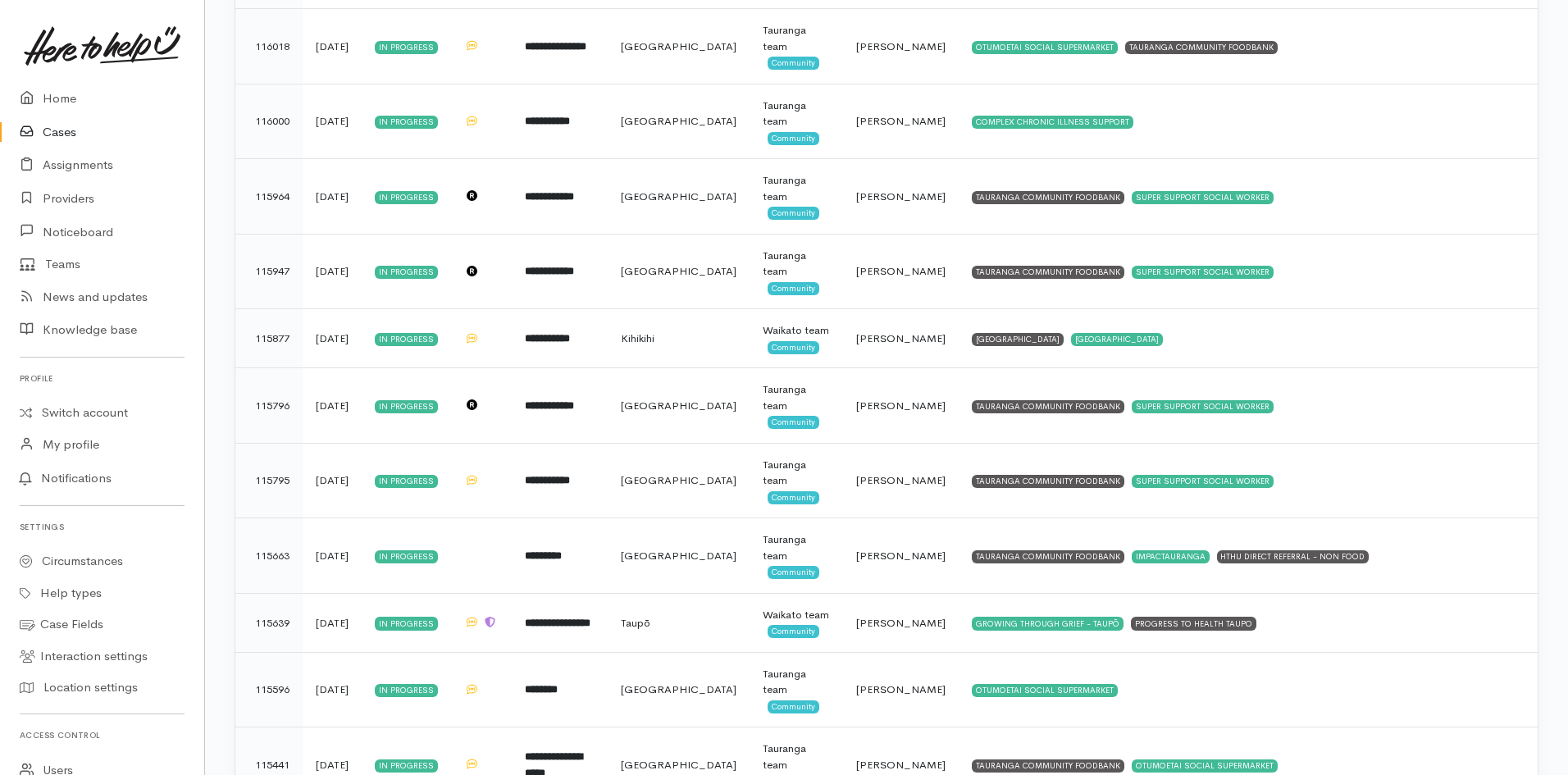
scroll to position [889, 0]
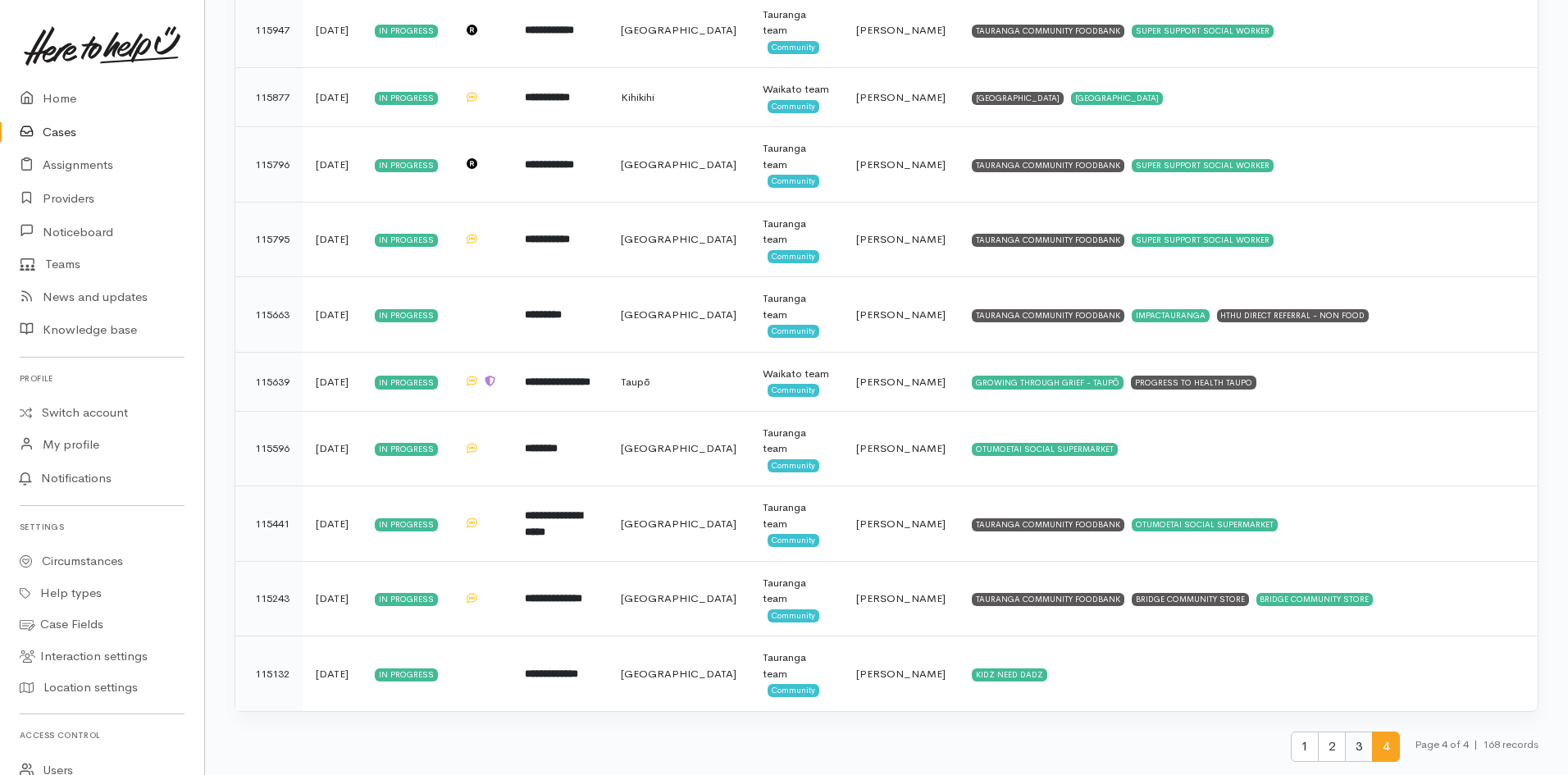
click at [1352, 751] on span "3" at bounding box center [1359, 746] width 28 height 31
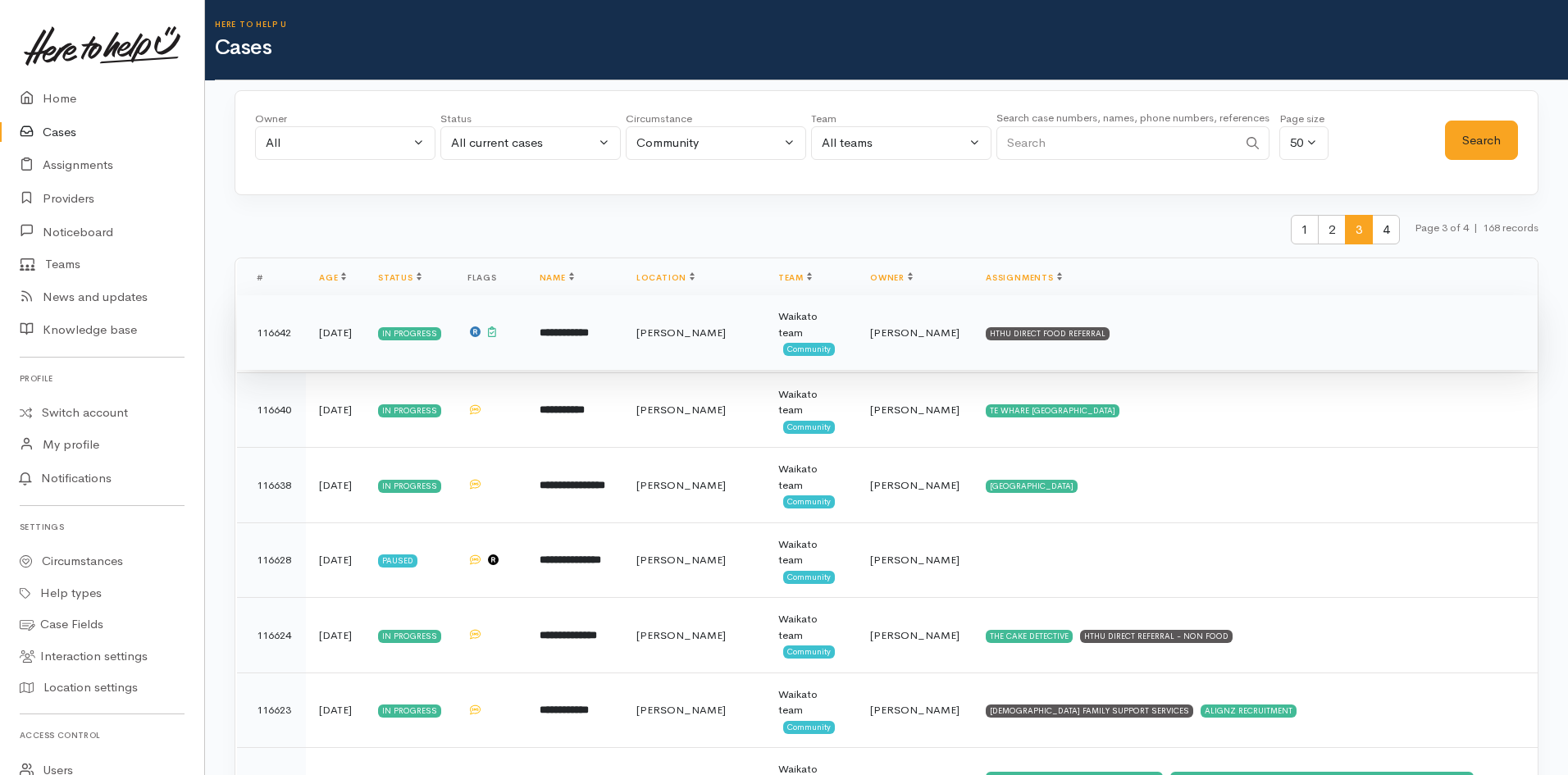
click at [526, 336] on td at bounding box center [491, 332] width 73 height 75
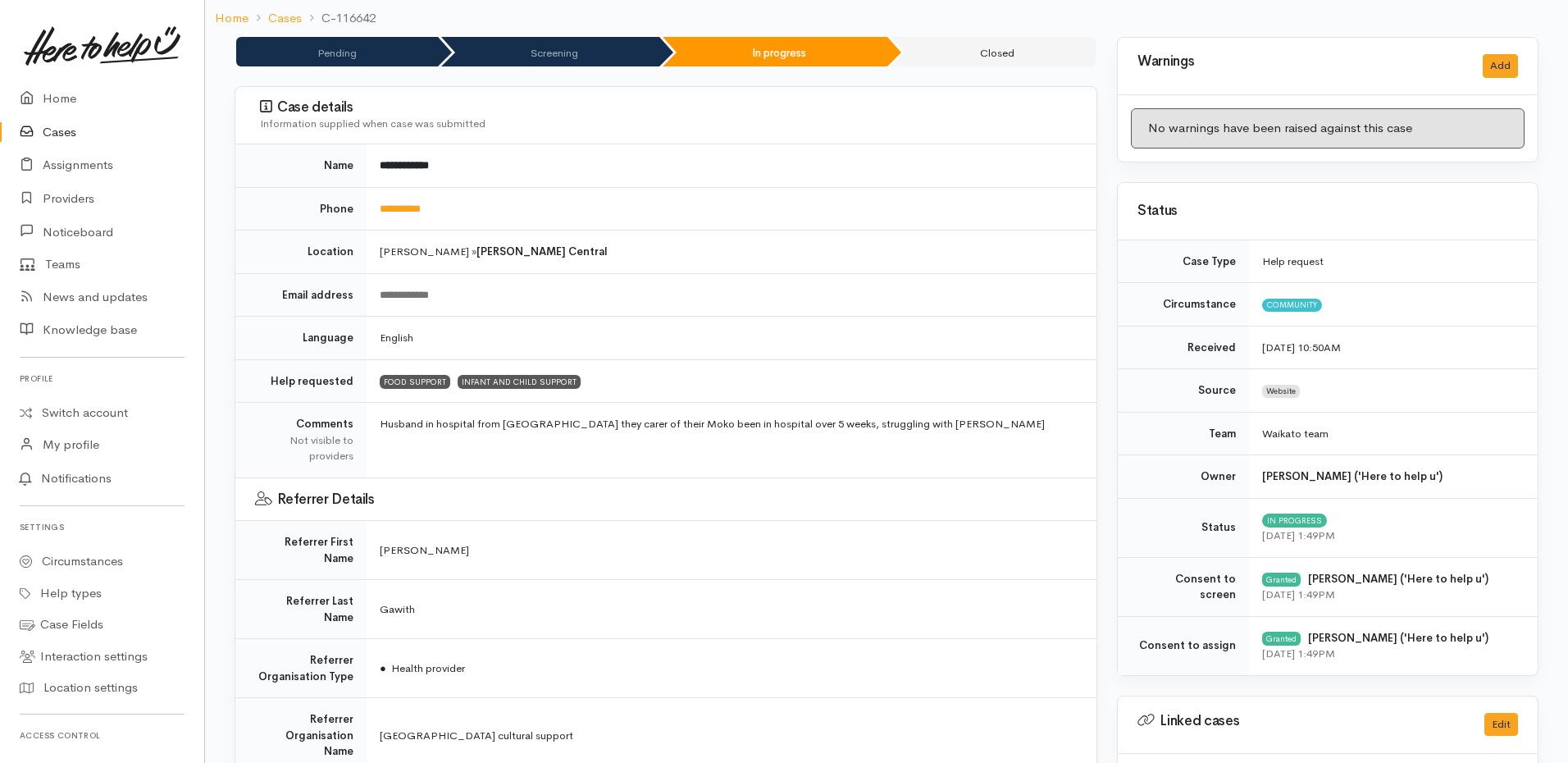
scroll to position [328, 0]
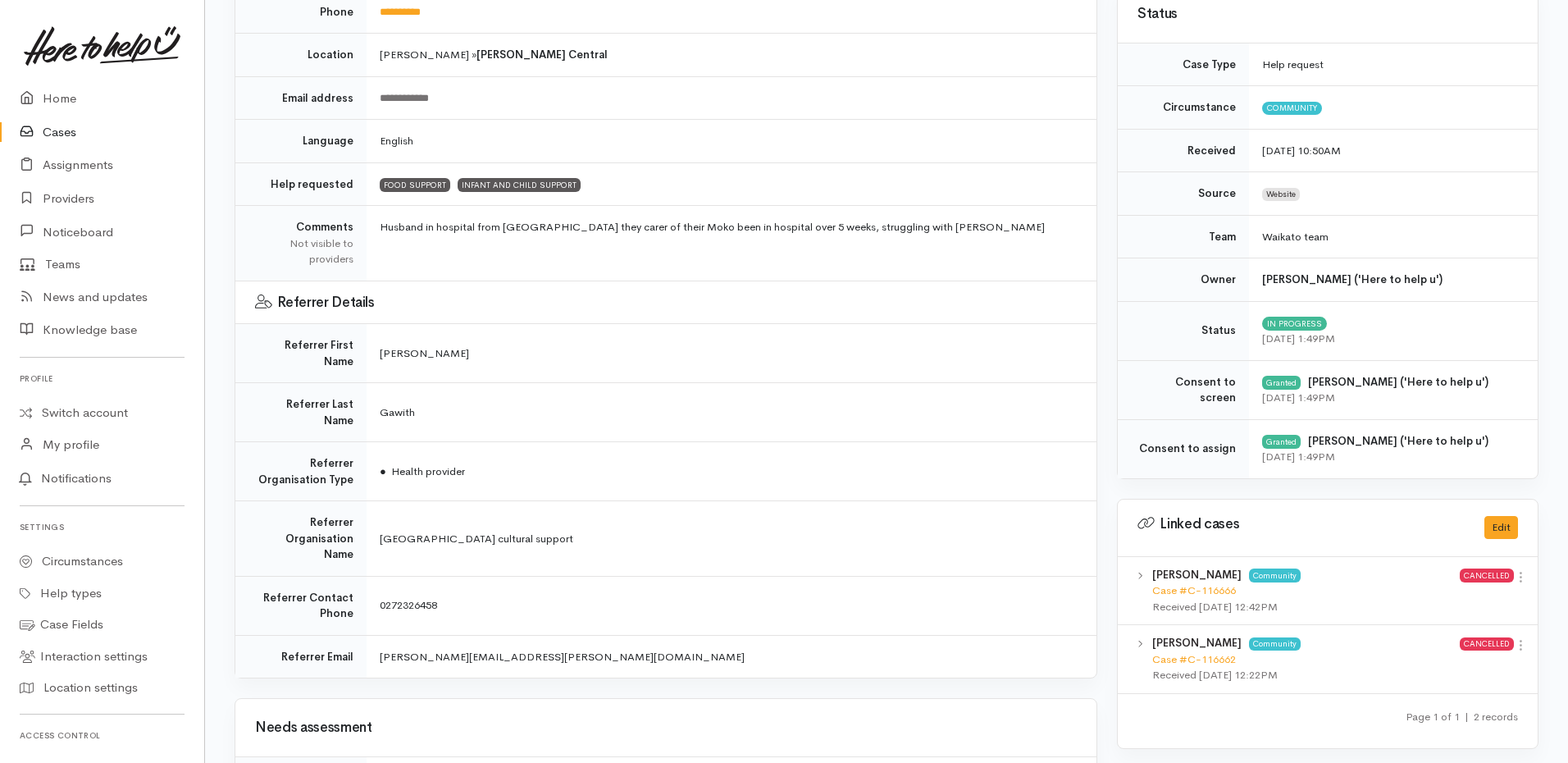
click at [69, 128] on link "Cases" at bounding box center [102, 132] width 205 height 34
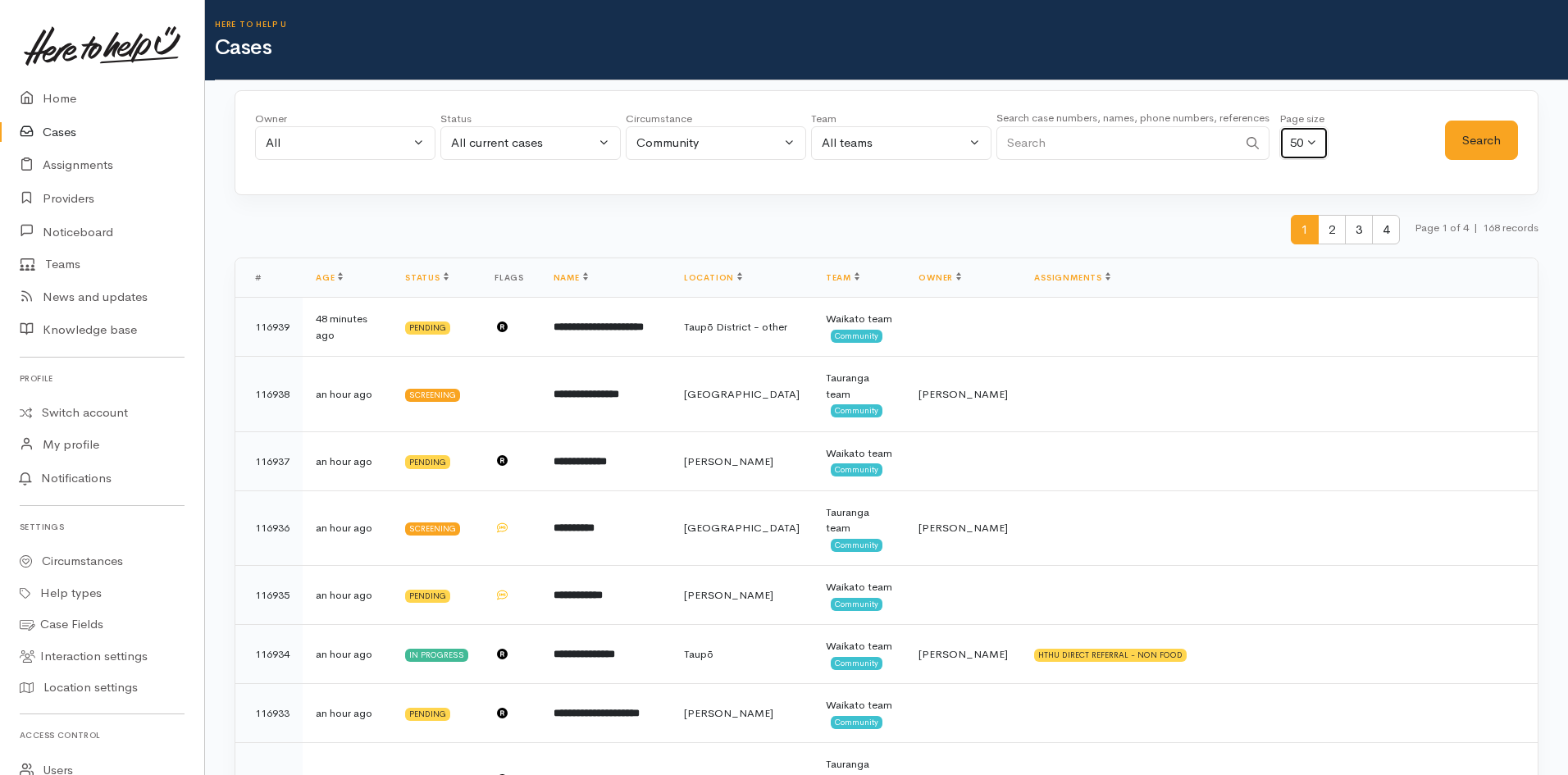
click at [1309, 139] on button "50" at bounding box center [1304, 143] width 49 height 34
click at [1312, 253] on span "100" at bounding box center [1310, 256] width 20 height 19
select select "100"
click at [1468, 147] on button "Search" at bounding box center [1481, 140] width 73 height 40
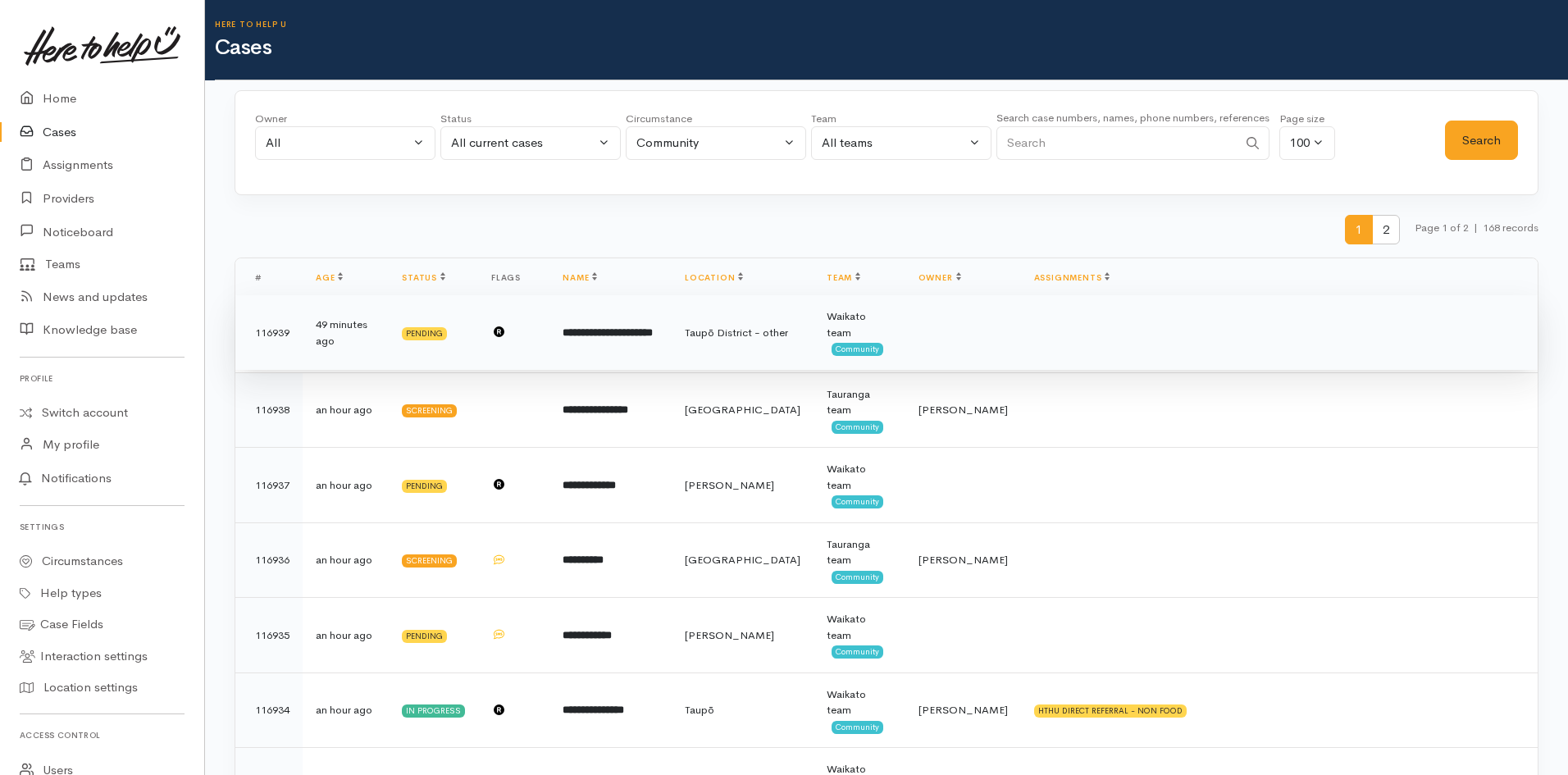
click at [671, 347] on td "**********" at bounding box center [610, 332] width 122 height 75
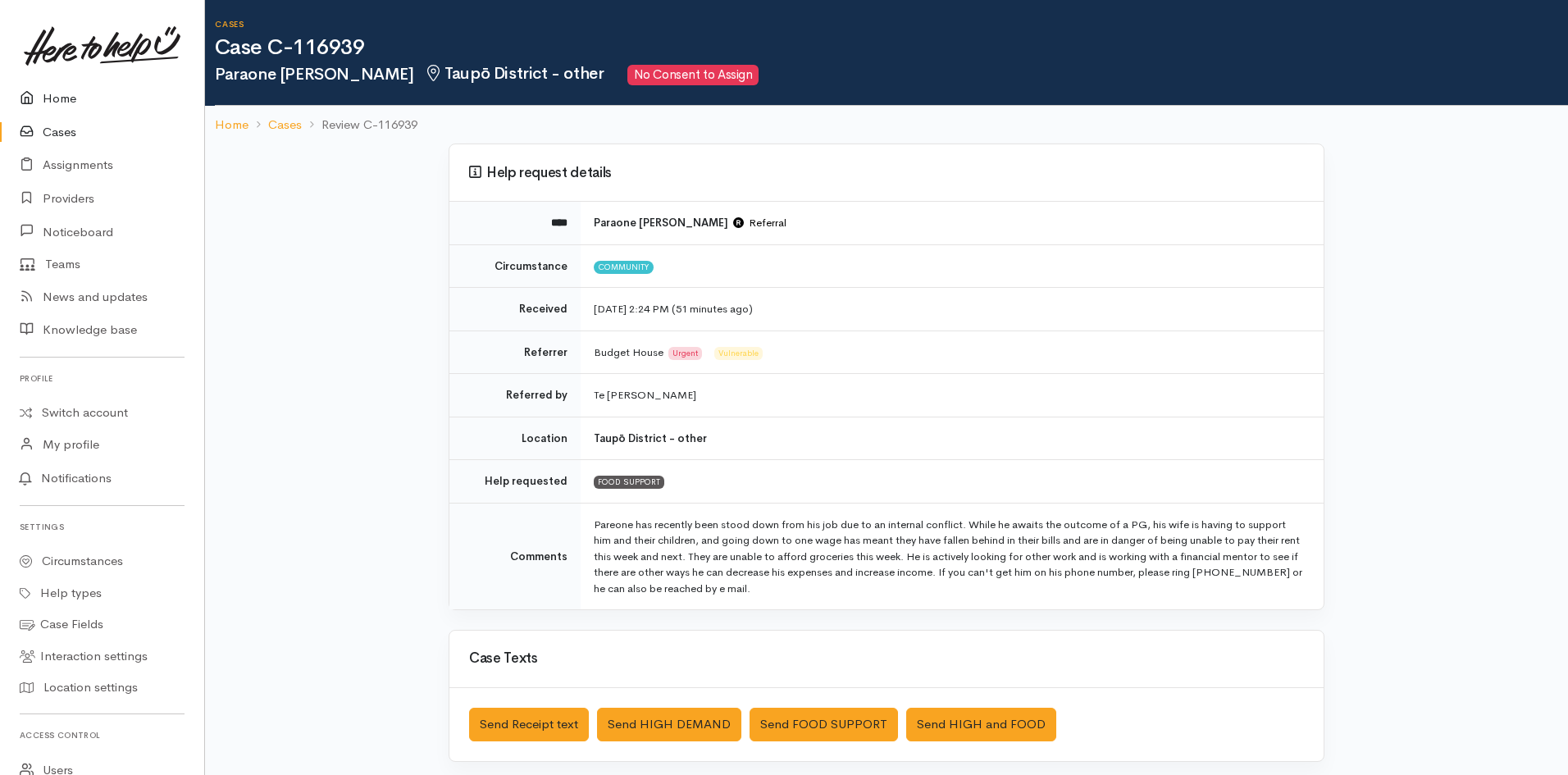
click at [78, 100] on link "Home" at bounding box center [102, 98] width 205 height 34
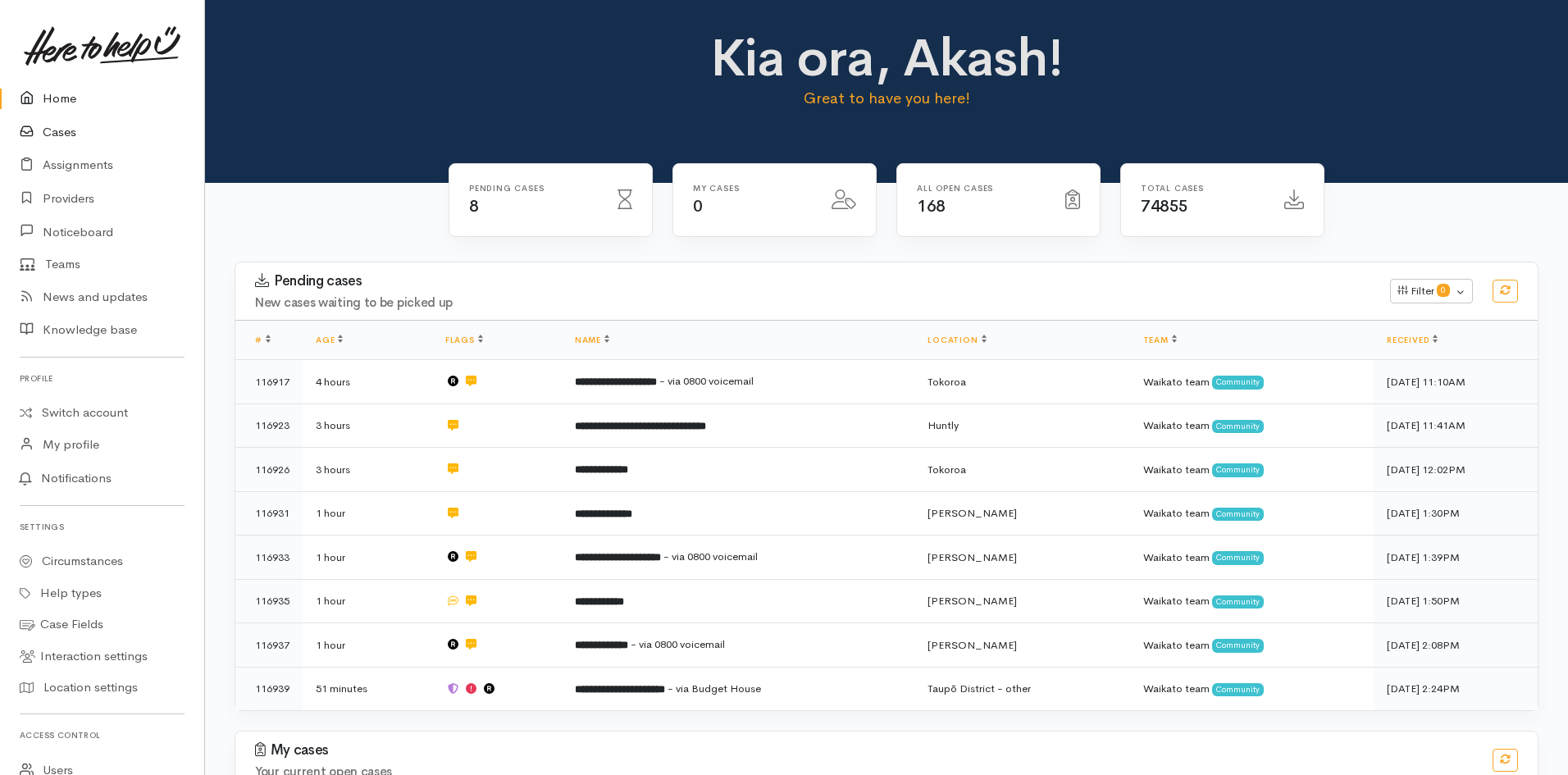
click at [26, 122] on icon at bounding box center [31, 132] width 23 height 21
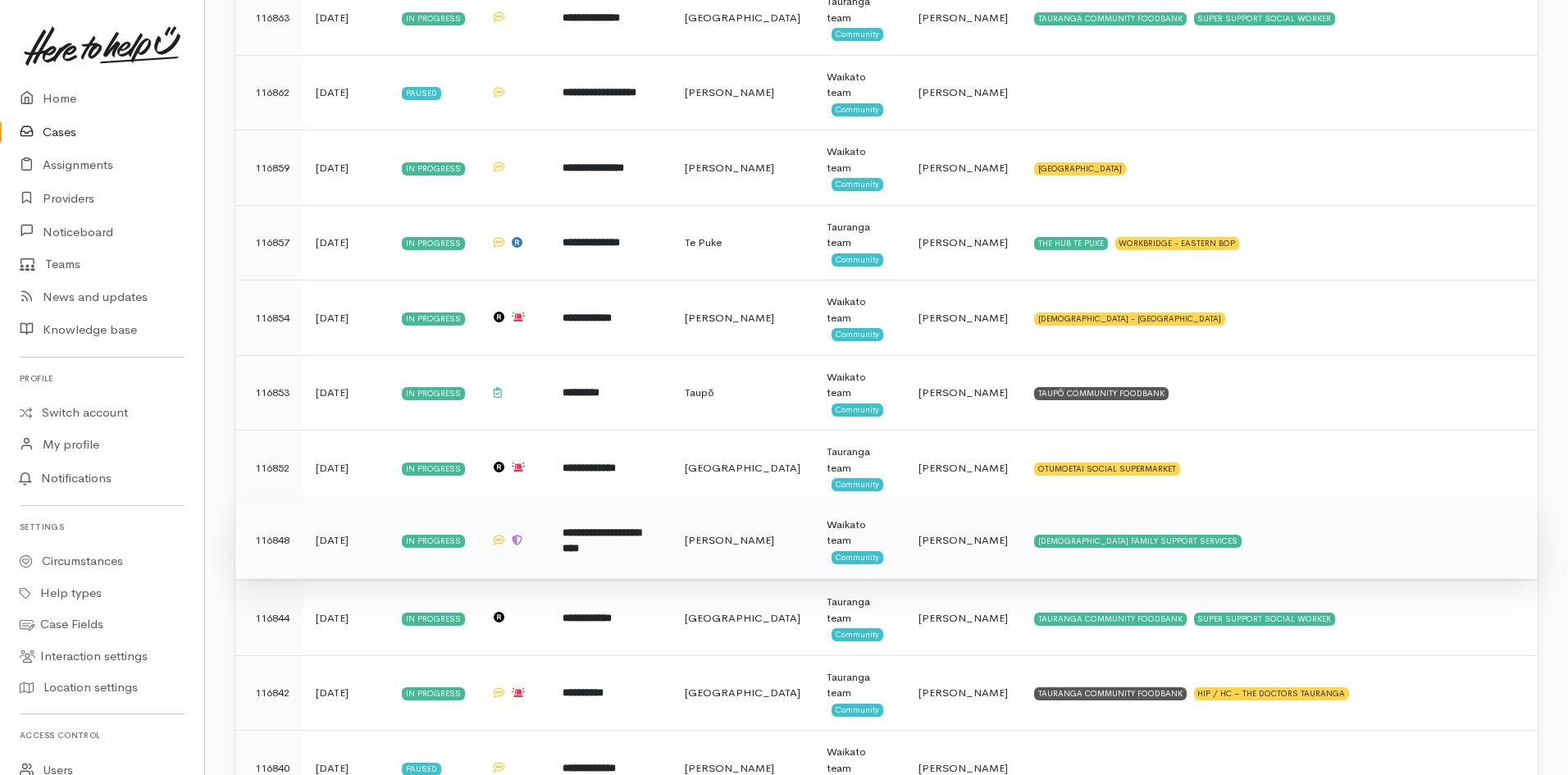
scroll to position [4099, 0]
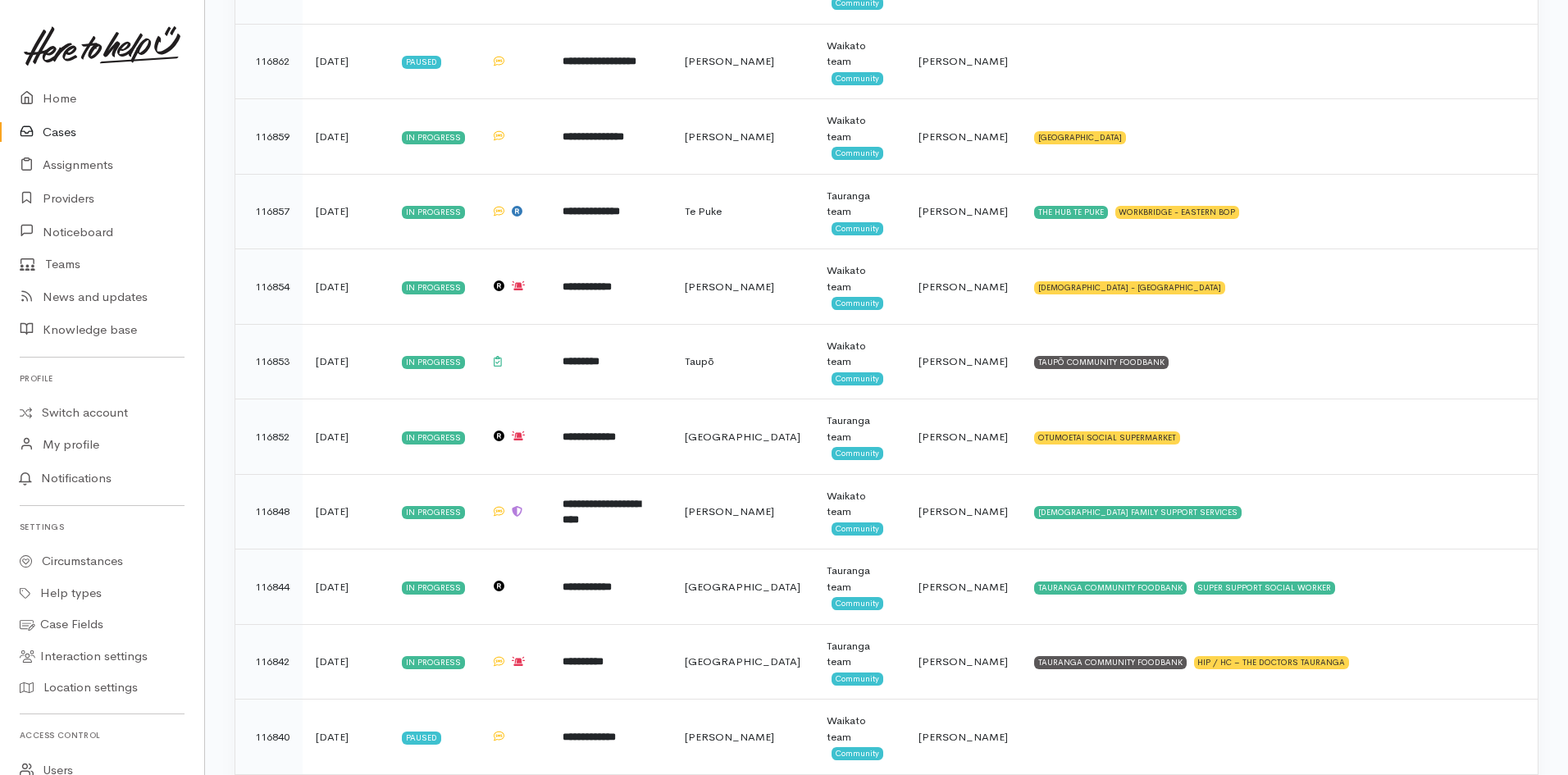
drag, startPoint x: 1566, startPoint y: 452, endPoint x: 1574, endPoint y: 672, distance: 220.1
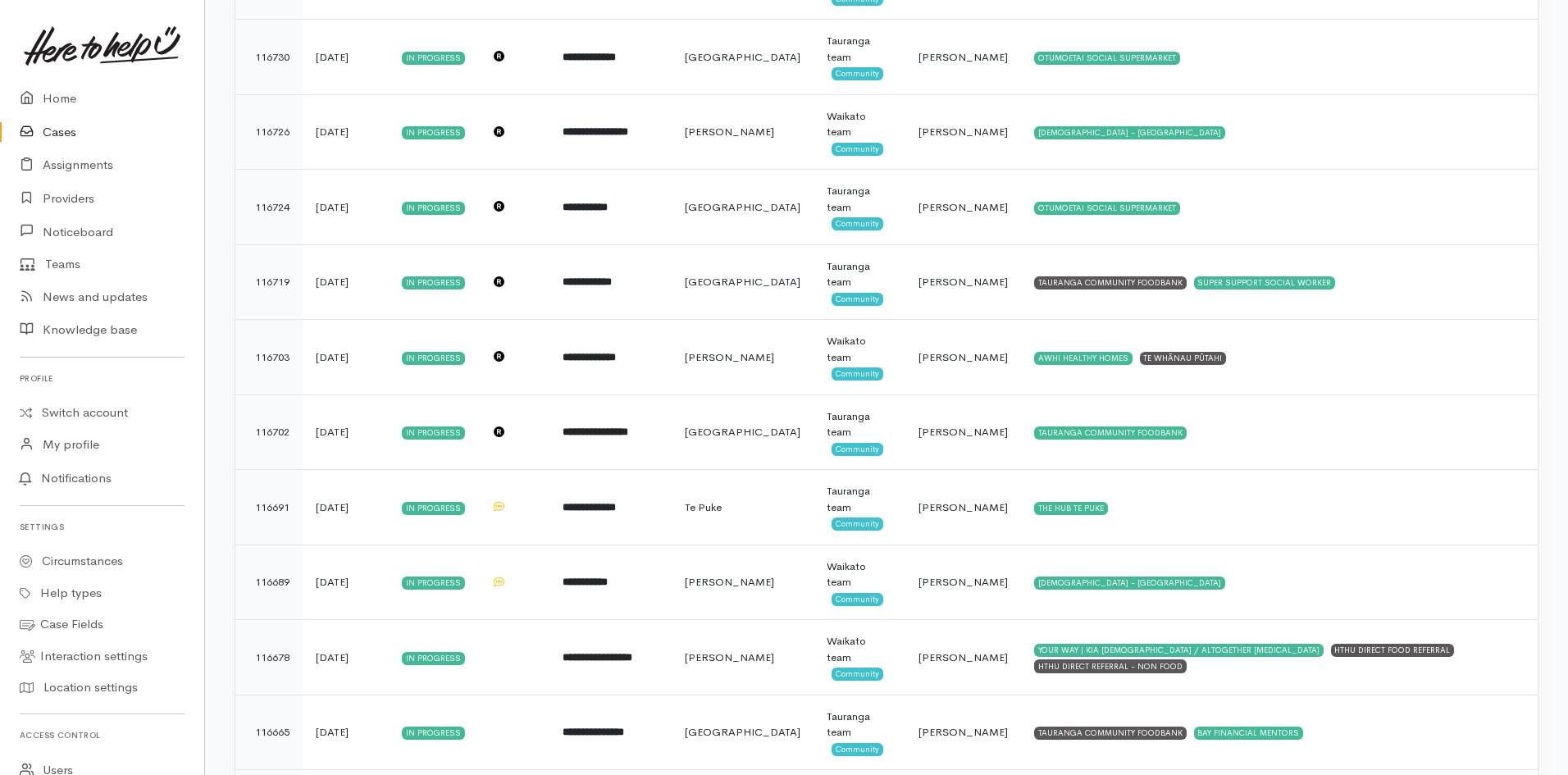
scroll to position [7088, 0]
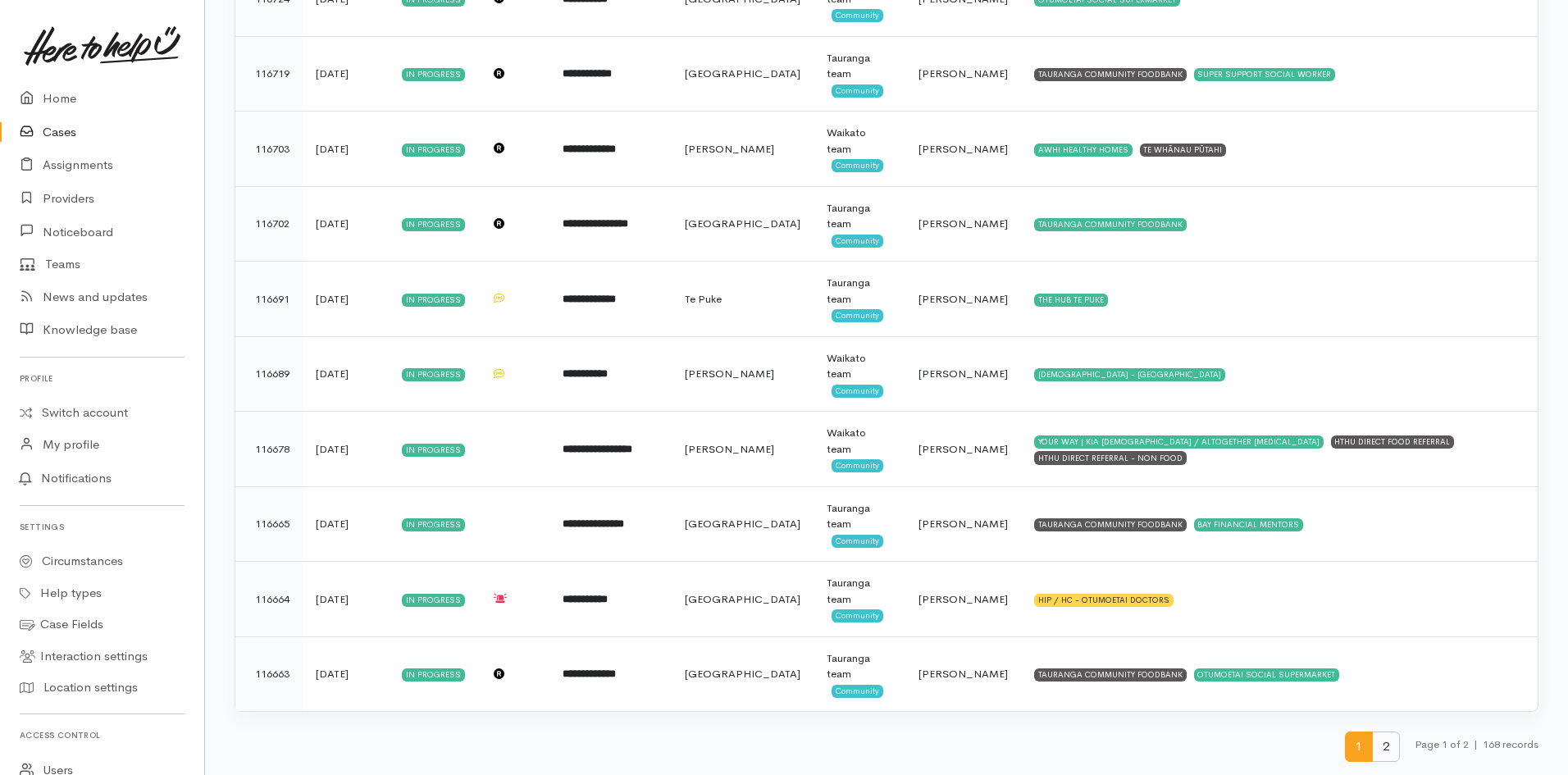
click at [1373, 744] on span "2" at bounding box center [1387, 746] width 28 height 31
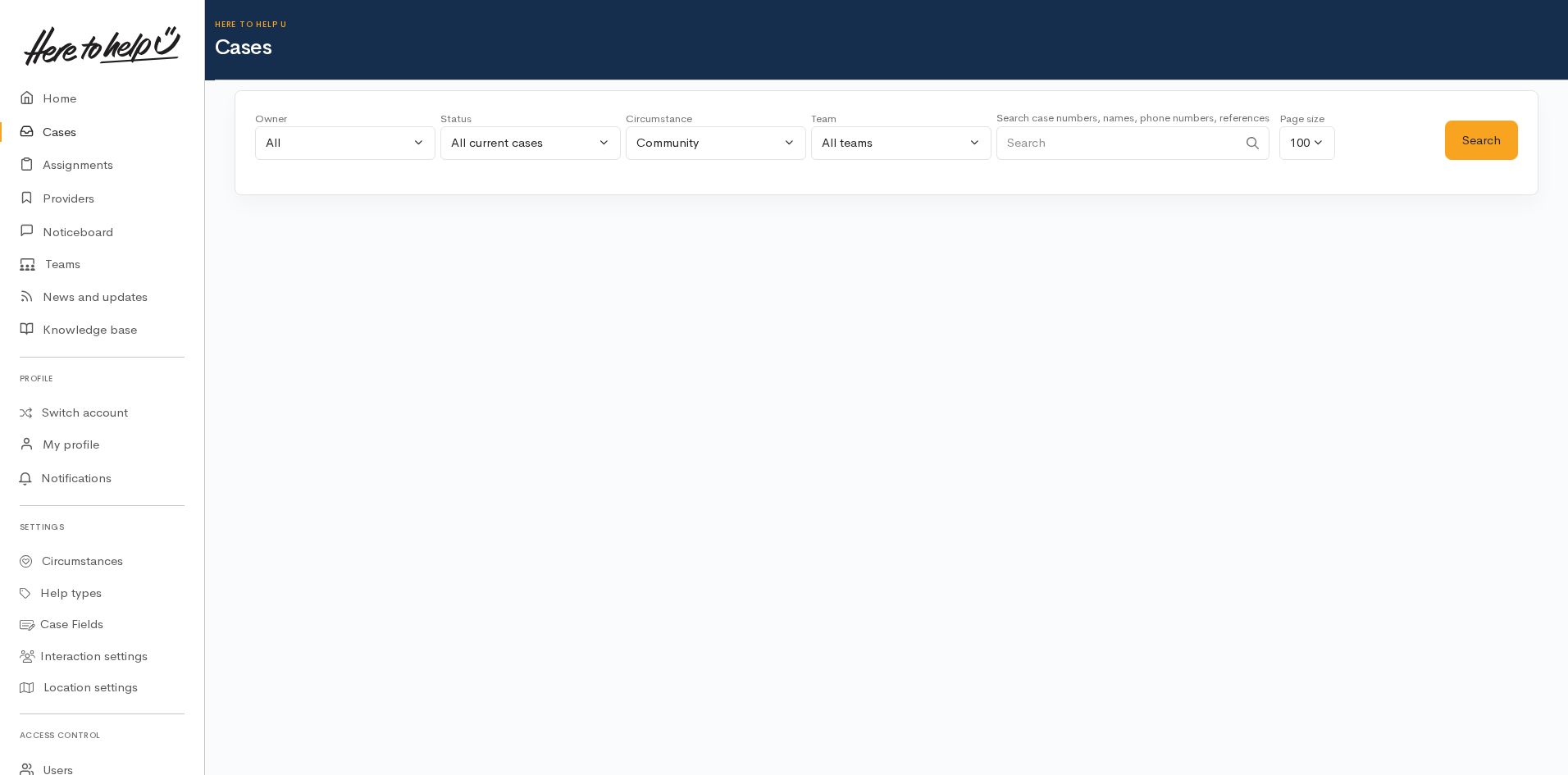
scroll to position [0, 0]
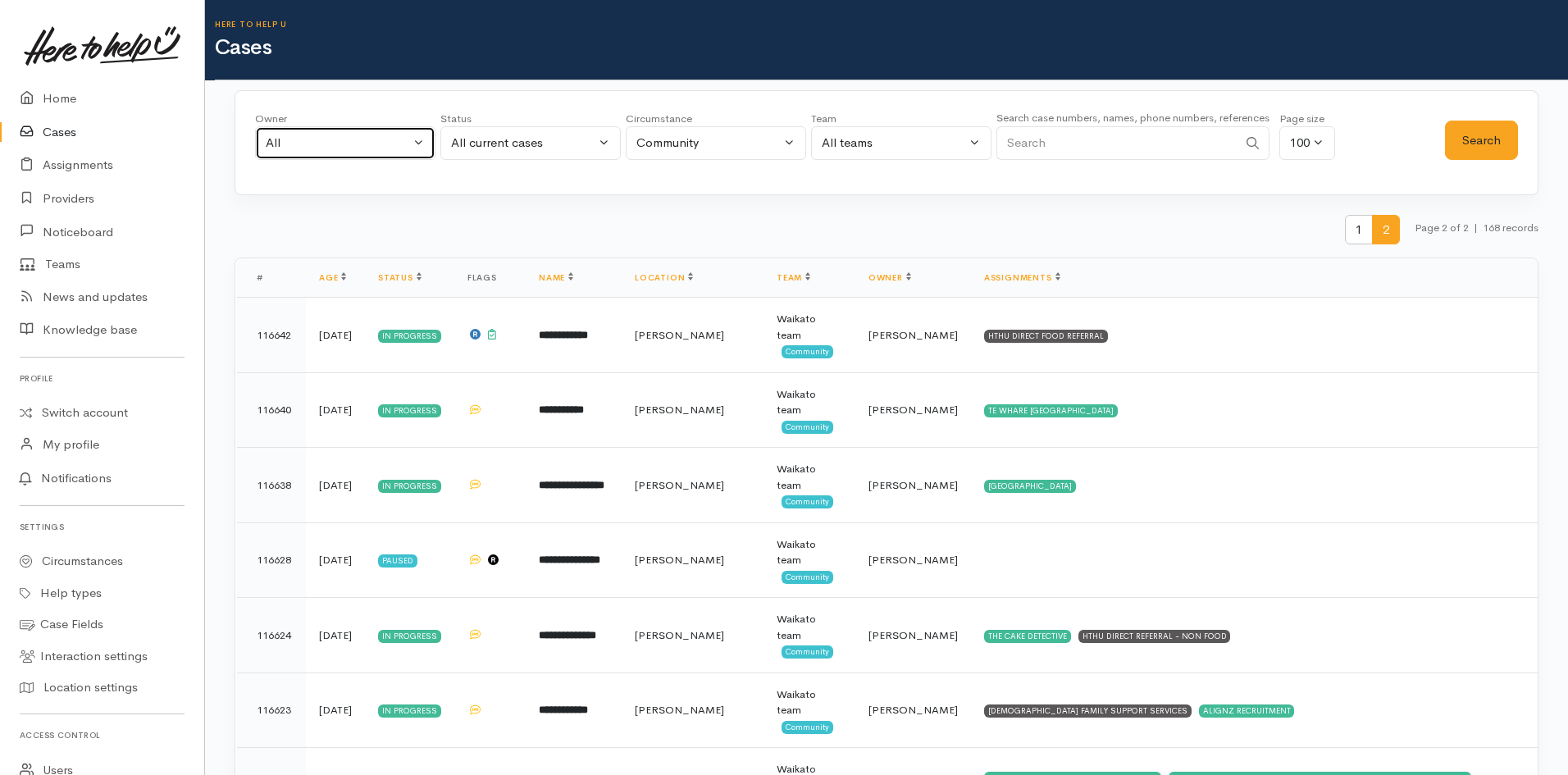
click at [391, 156] on button "All" at bounding box center [345, 143] width 181 height 34
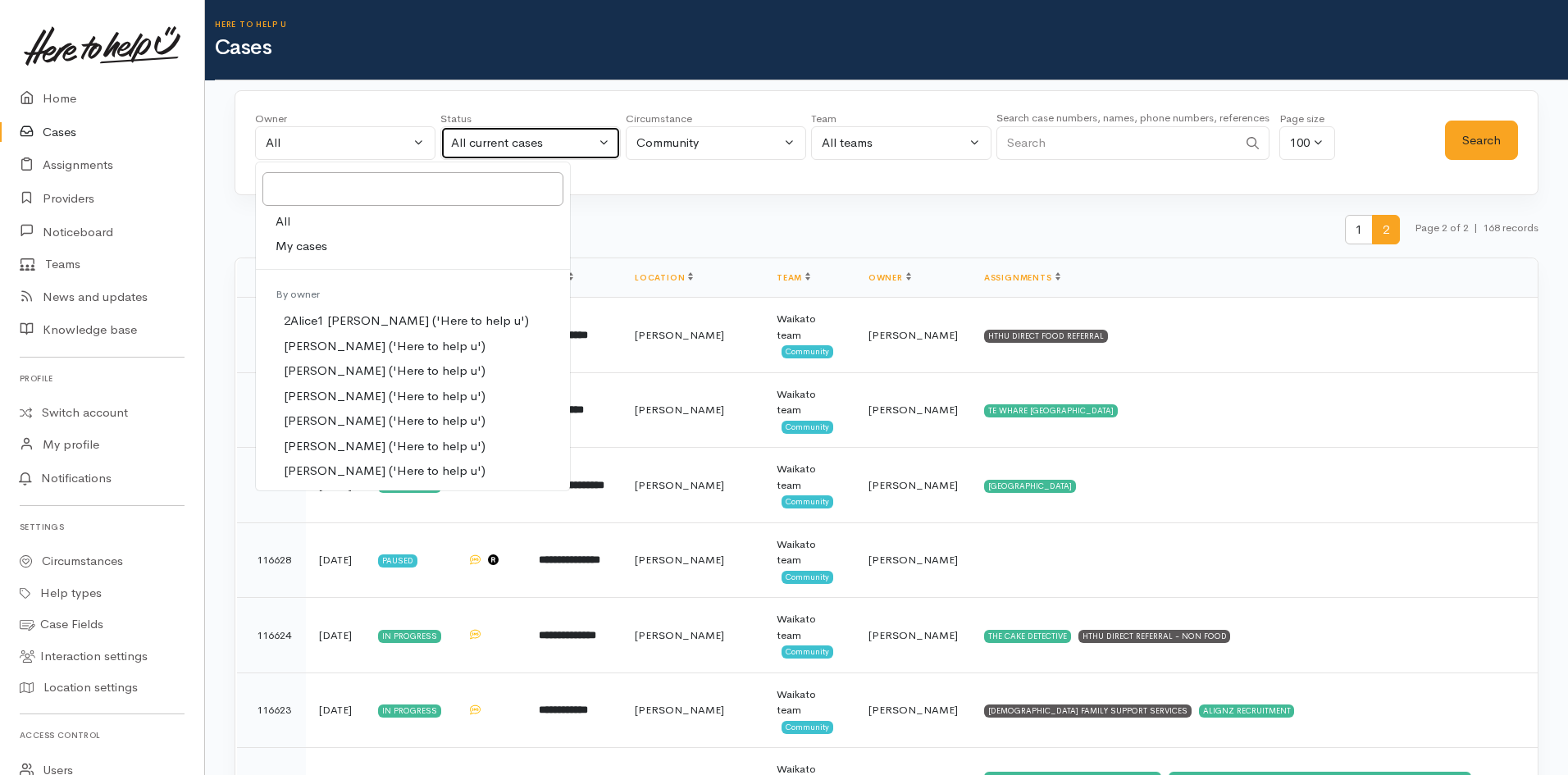
click at [550, 153] on button "All current cases" at bounding box center [530, 143] width 181 height 34
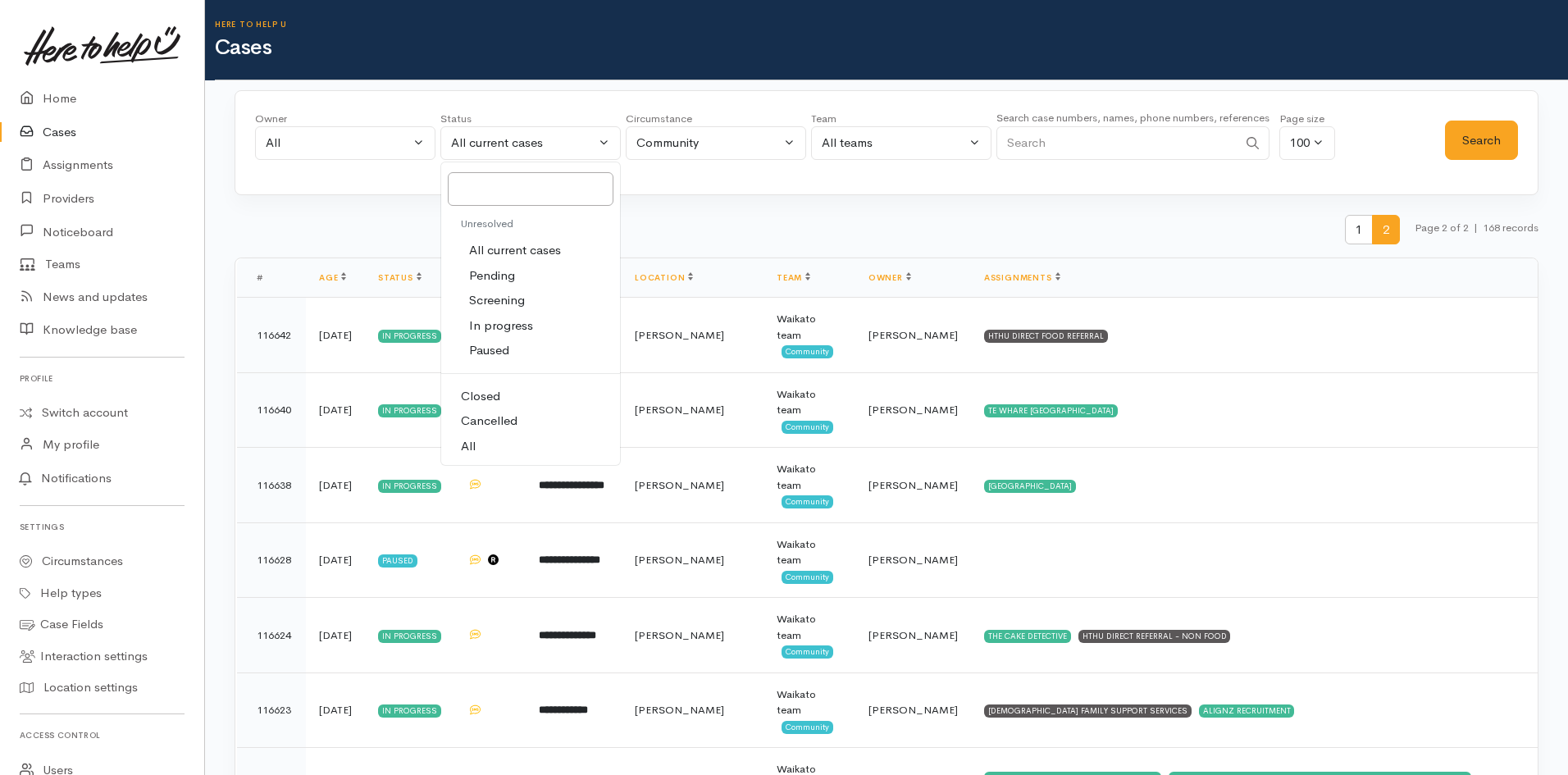
click at [36, 106] on icon at bounding box center [31, 98] width 23 height 21
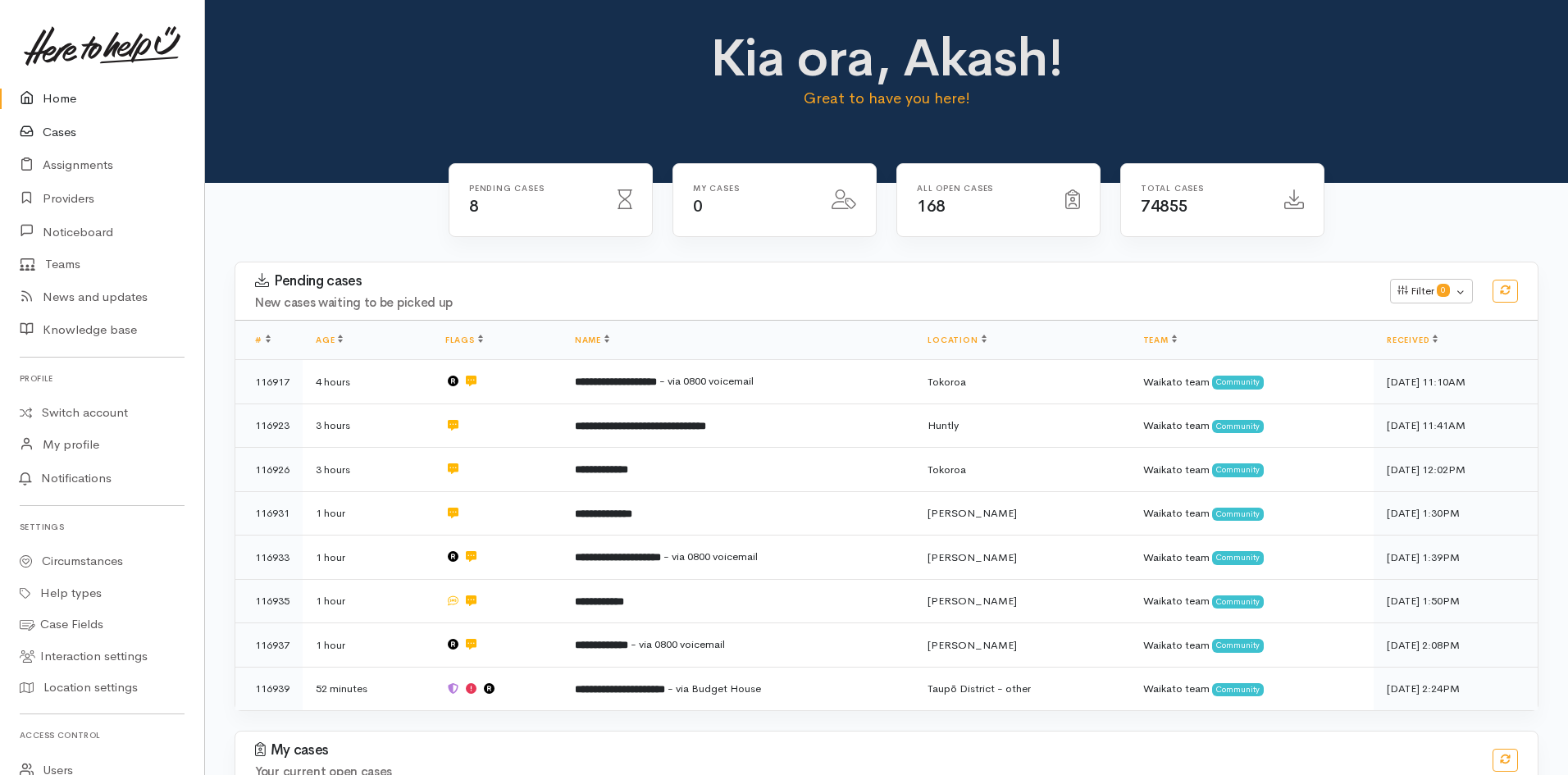
click at [61, 136] on link "Cases" at bounding box center [102, 132] width 205 height 34
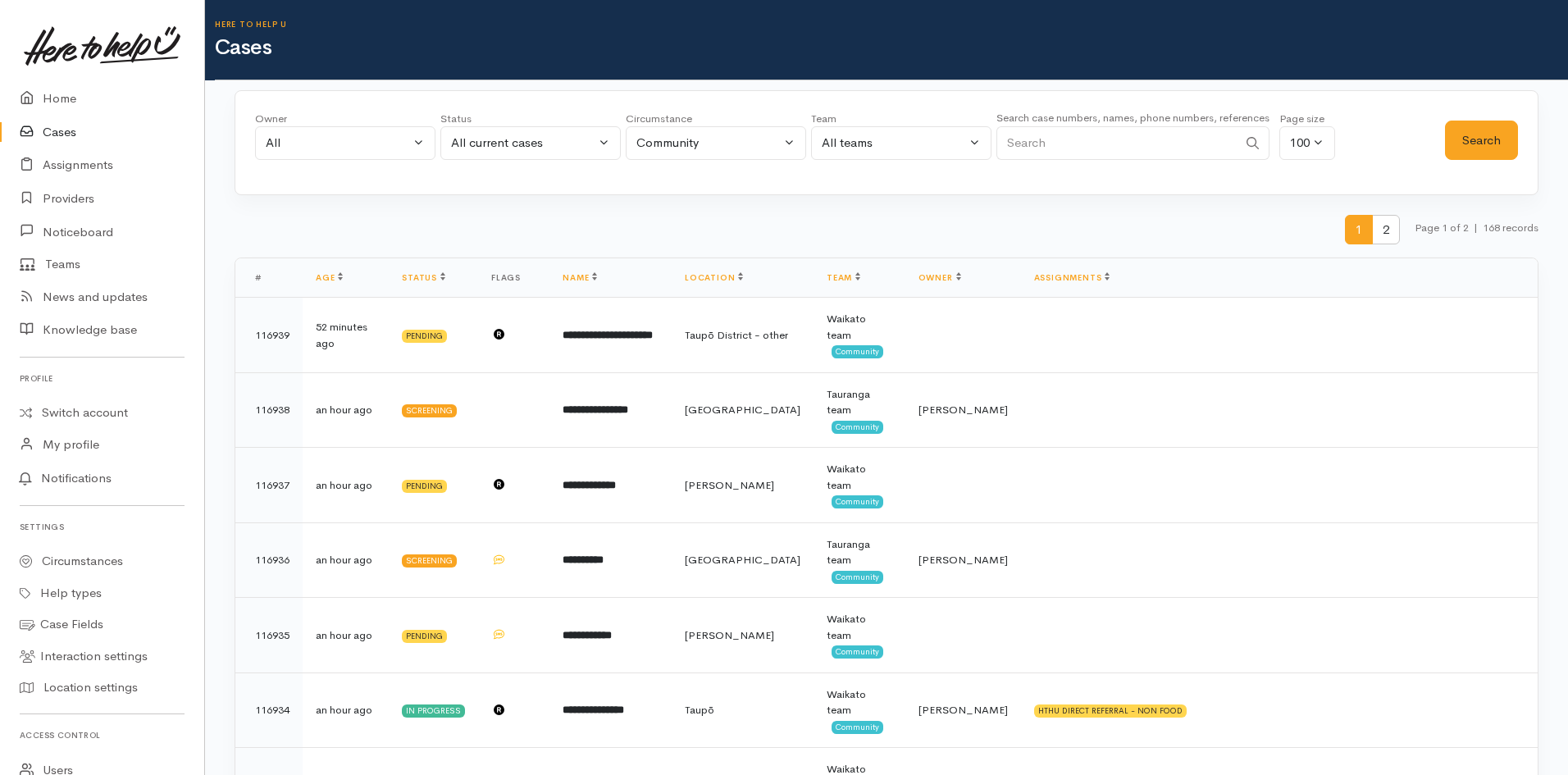
click at [1176, 127] on input "Search" at bounding box center [1117, 143] width 241 height 34
type input "[PERSON_NAME]"
drag, startPoint x: 1513, startPoint y: 167, endPoint x: 1499, endPoint y: 150, distance: 22.0
click at [1506, 164] on div "Search" at bounding box center [1481, 140] width 73 height 59
click at [1498, 149] on button "Search" at bounding box center [1481, 140] width 73 height 40
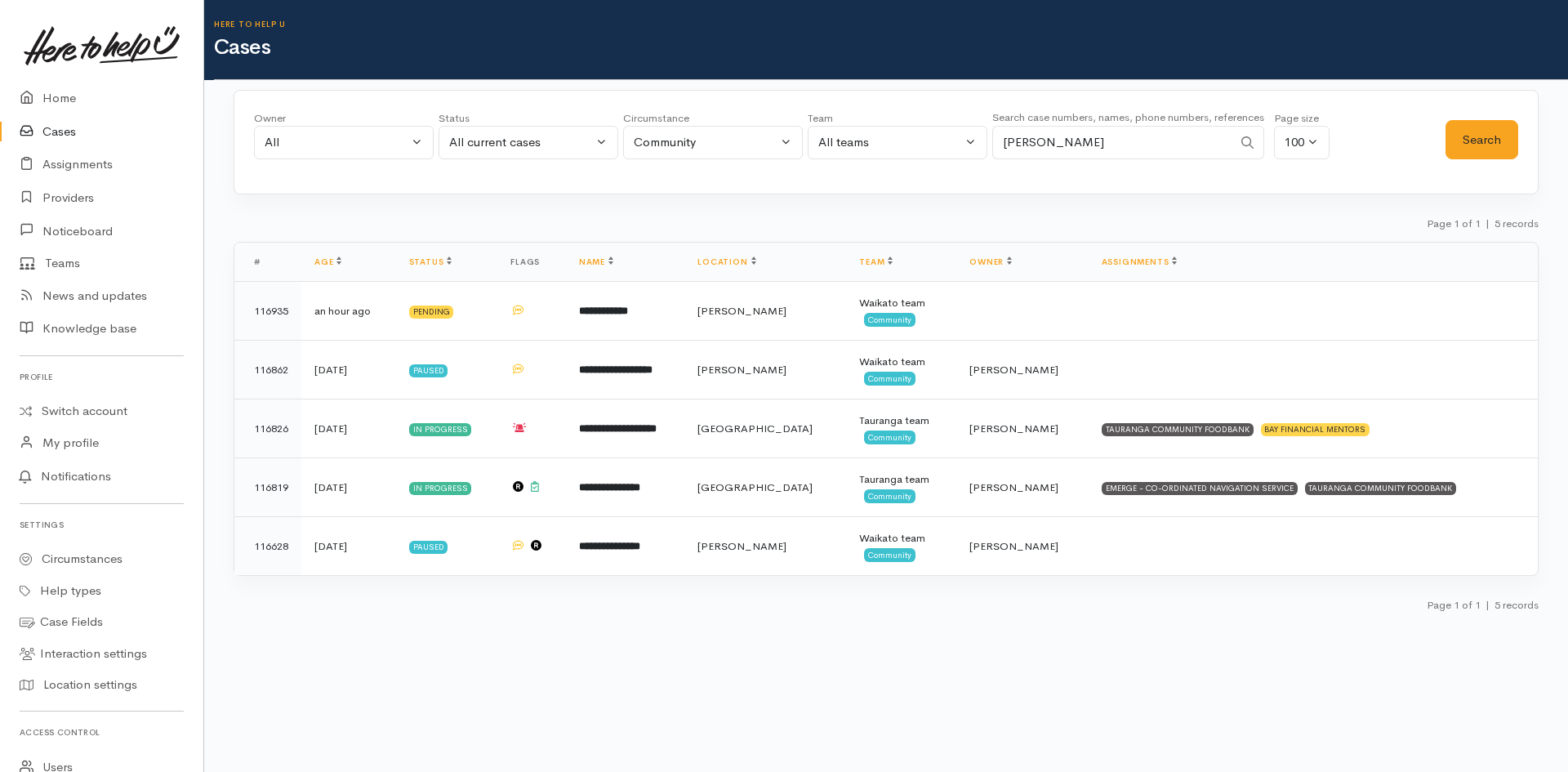
drag, startPoint x: 1106, startPoint y: 132, endPoint x: 548, endPoint y: 186, distance: 560.6
click at [640, 180] on div "Owner All My cases 2Alice1 [PERSON_NAME] ('Here to help u') [PERSON_NAME] ('Her…" at bounding box center [885, 141] width 1305 height 104
click at [740, 152] on button "Community" at bounding box center [713, 142] width 180 height 34
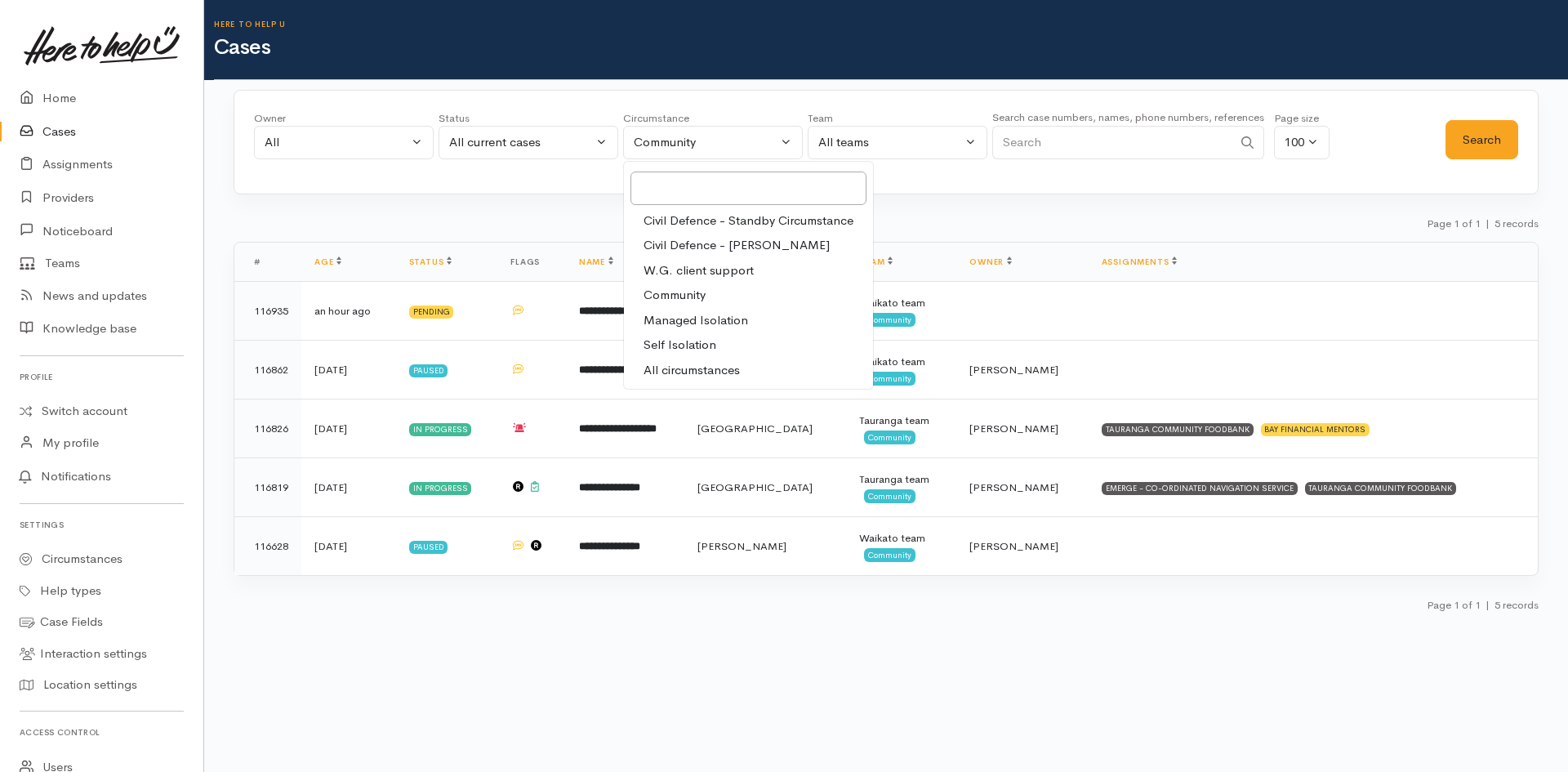
click at [961, 37] on h1 "Cases" at bounding box center [891, 48] width 1354 height 24
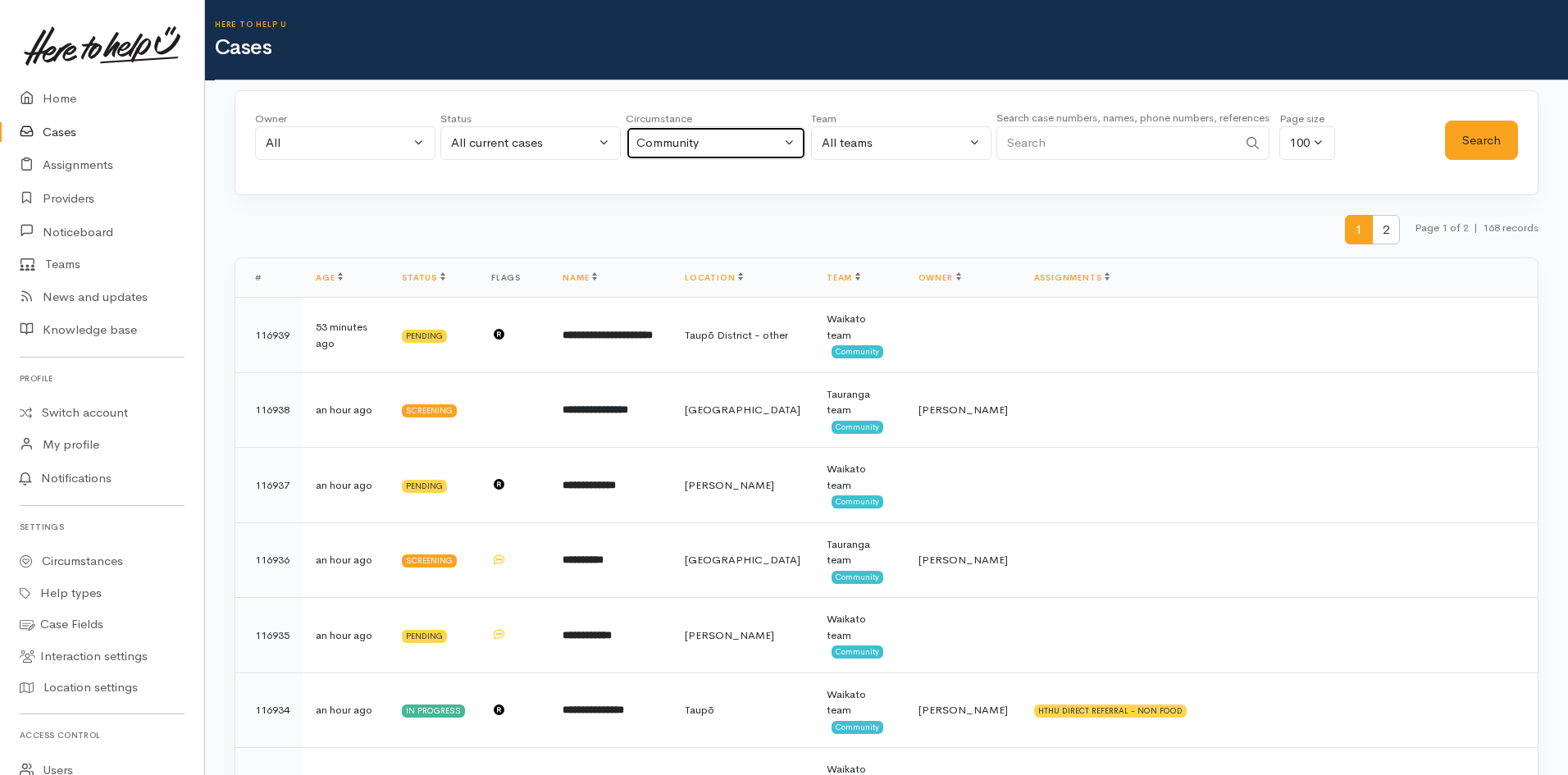
click at [674, 143] on div "Community" at bounding box center [709, 143] width 144 height 19
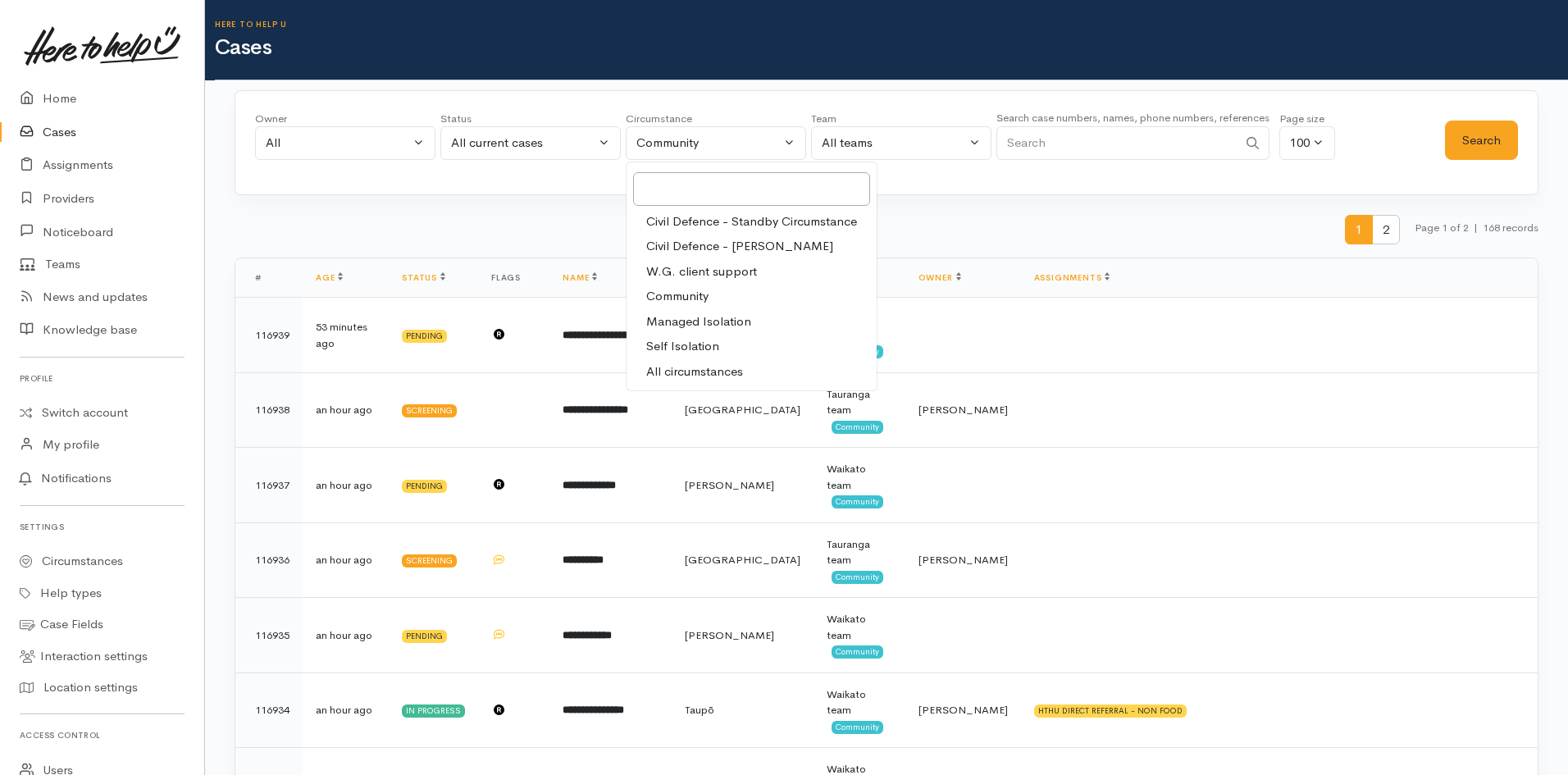
click at [770, 369] on link "All circumstances" at bounding box center [751, 372] width 250 height 26
select select "-1"
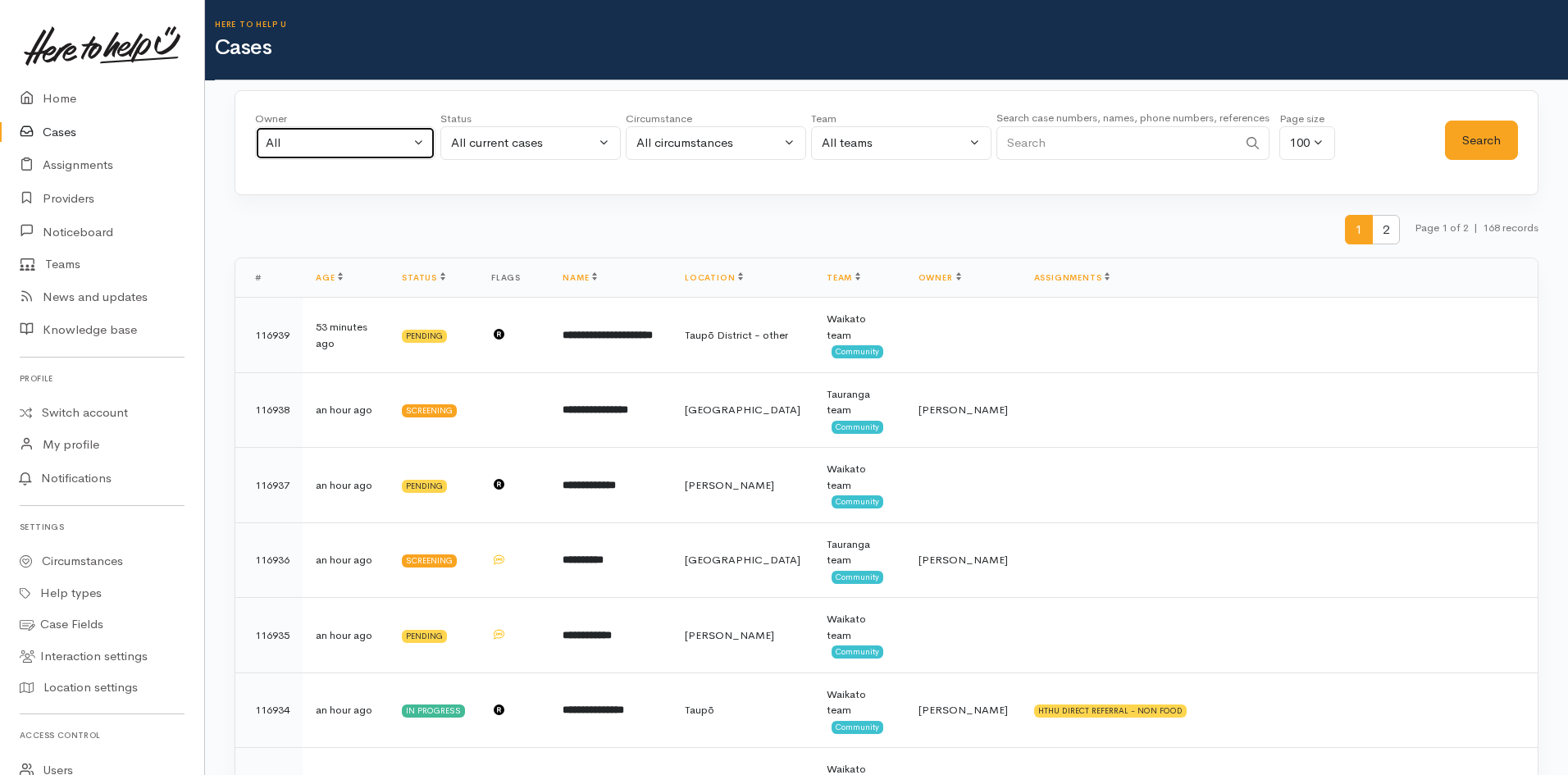
click at [377, 153] on button "All" at bounding box center [345, 143] width 181 height 34
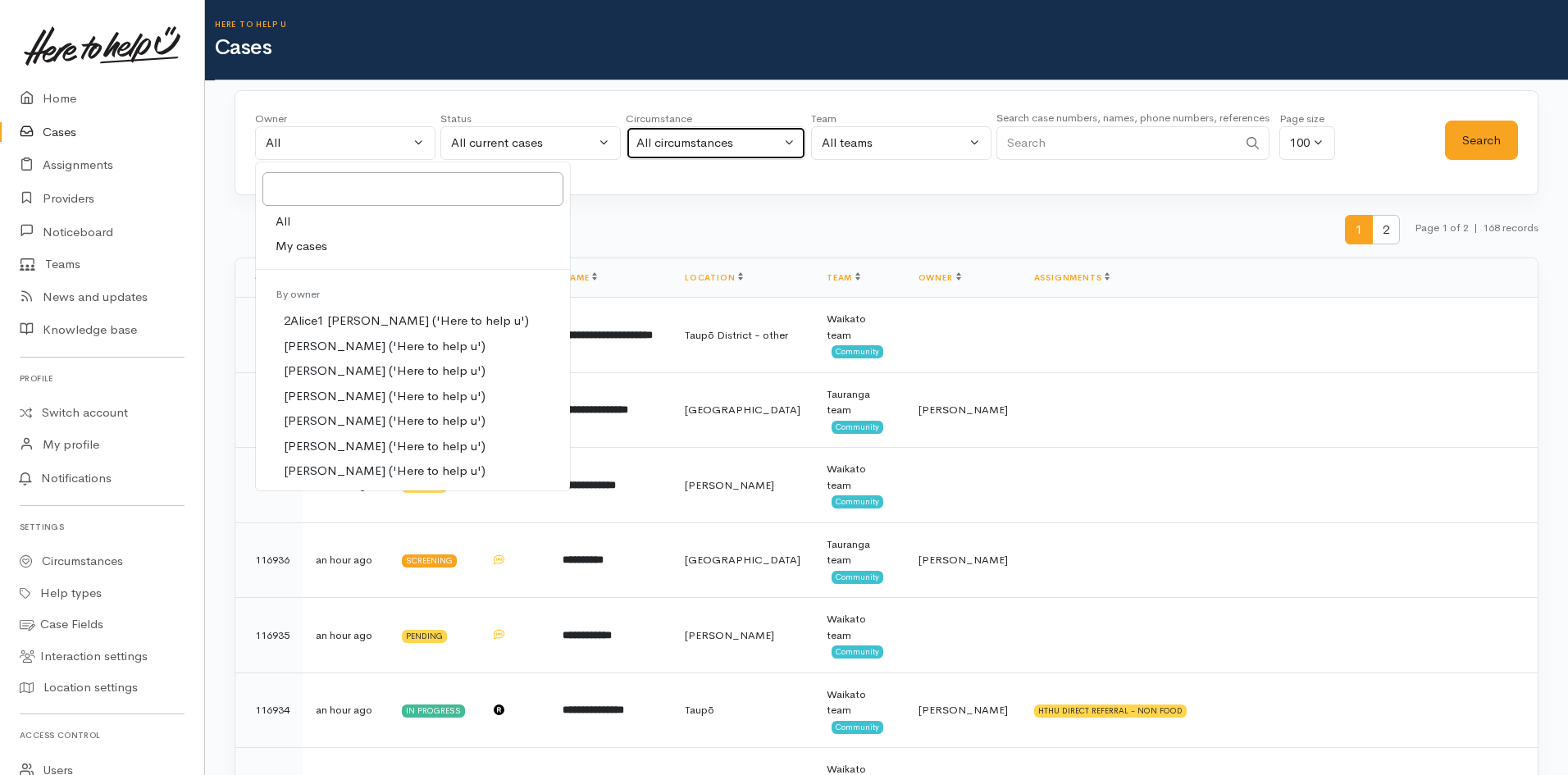
click at [671, 146] on div "All circumstances" at bounding box center [709, 143] width 144 height 19
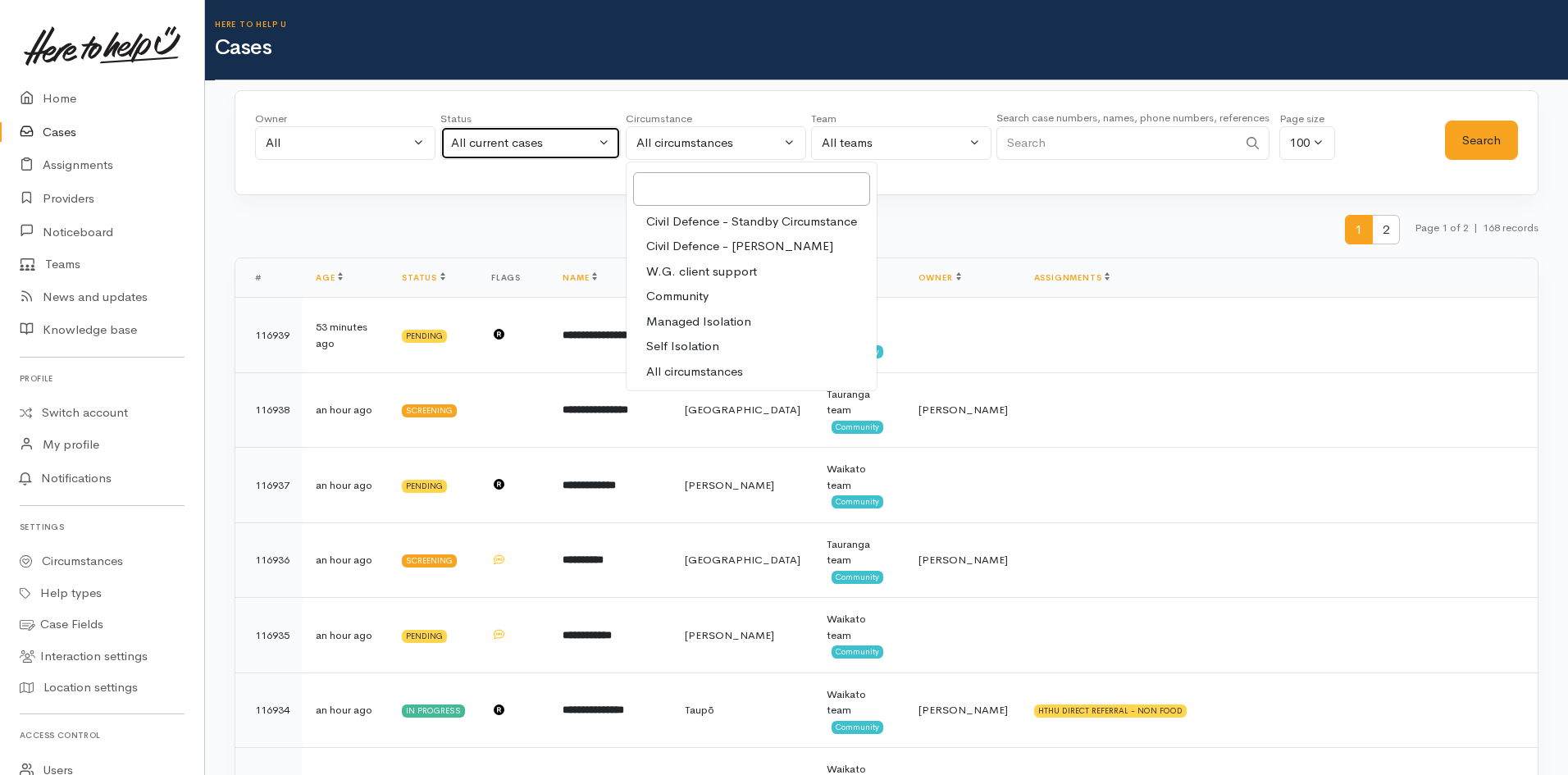
click at [573, 140] on div "All current cases" at bounding box center [523, 143] width 144 height 19
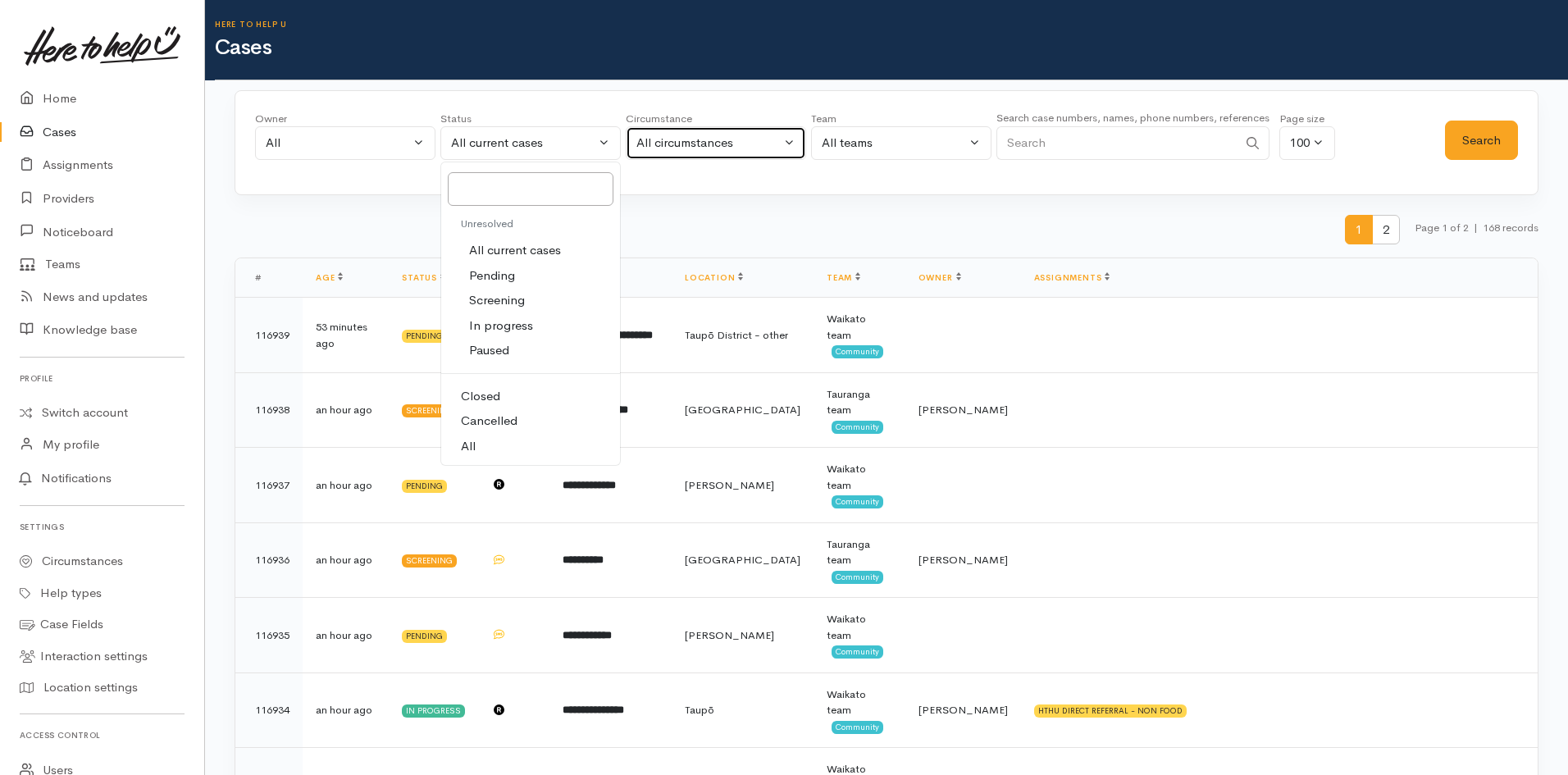
click at [733, 154] on button "All circumstances" at bounding box center [716, 143] width 181 height 34
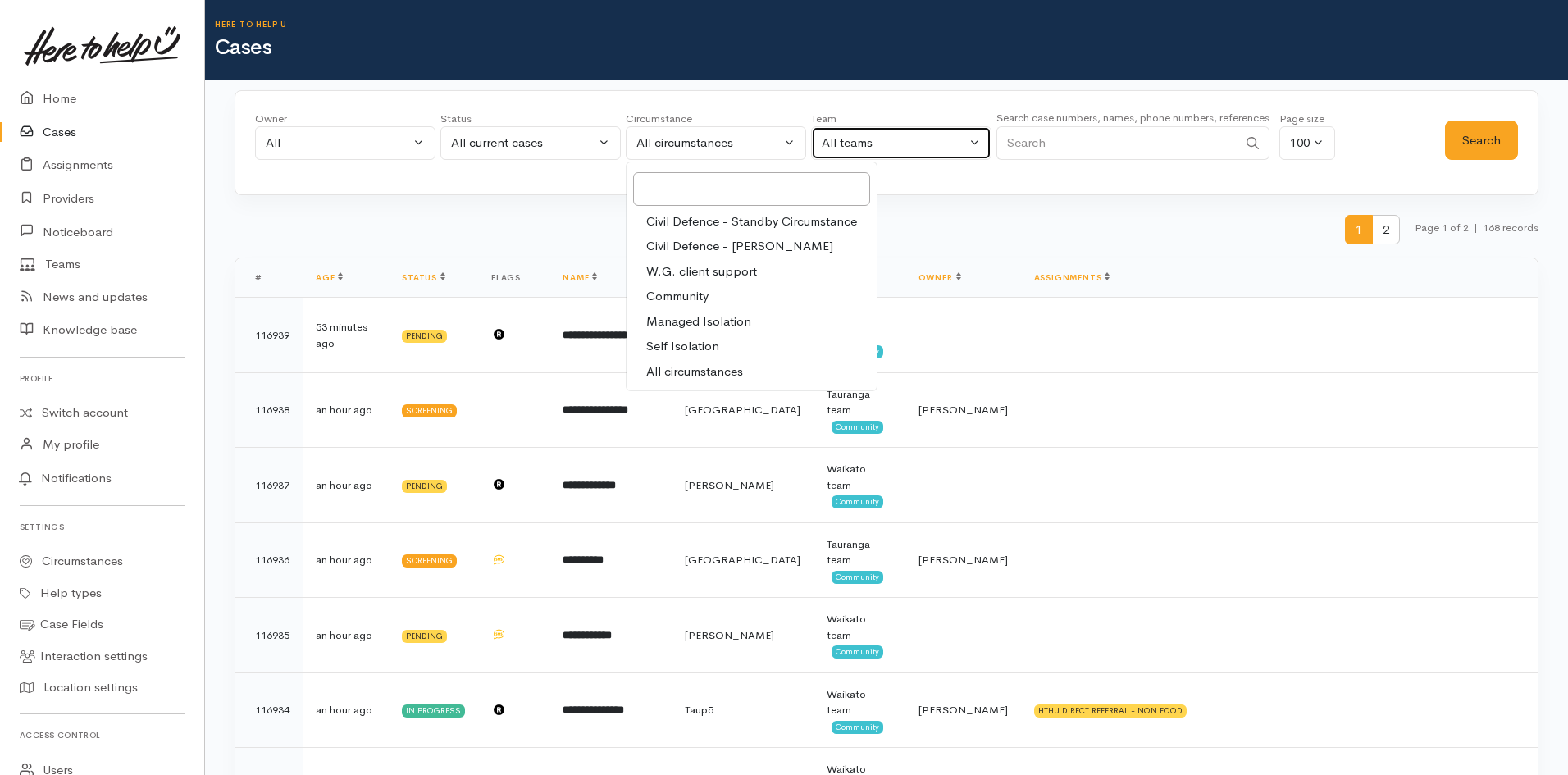
click at [928, 143] on div "All teams" at bounding box center [893, 143] width 144 height 19
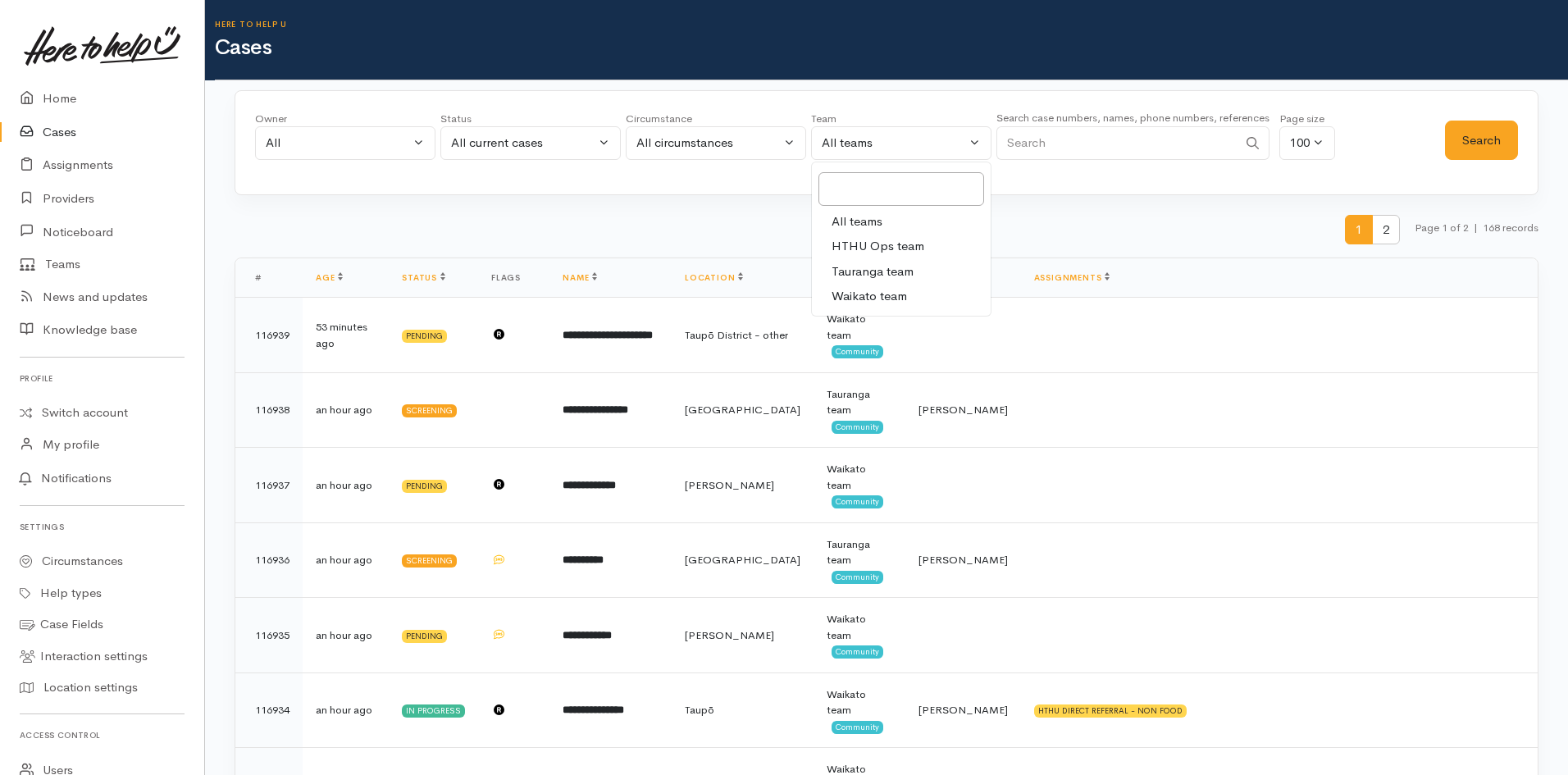
click at [1358, 157] on div "Owner All My cases 2Alice1 Faye Davies ('Here to help u') Aandrea Murray ('Here…" at bounding box center [850, 140] width 1190 height 59
click at [1307, 134] on div "100" at bounding box center [1300, 143] width 20 height 19
click at [1321, 138] on button "100" at bounding box center [1307, 143] width 56 height 34
click at [1406, 165] on div "Owner All My cases 2Alice1 Faye Davies ('Here to help u') Aandrea Murray ('Here…" at bounding box center [850, 140] width 1190 height 59
drag, startPoint x: 106, startPoint y: 0, endPoint x: 24, endPoint y: 102, distance: 130.9
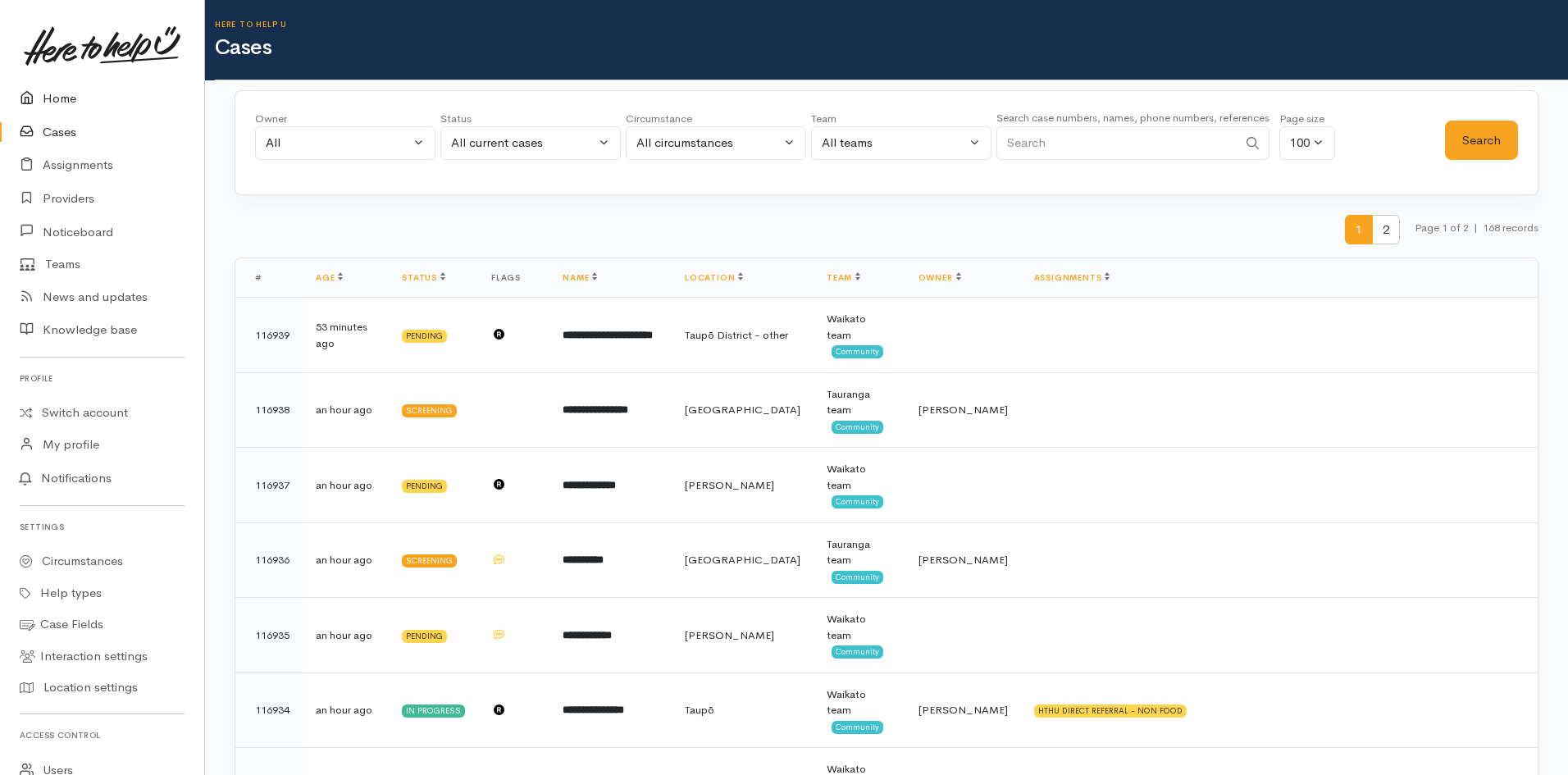
click at [24, 102] on icon at bounding box center [31, 98] width 23 height 21
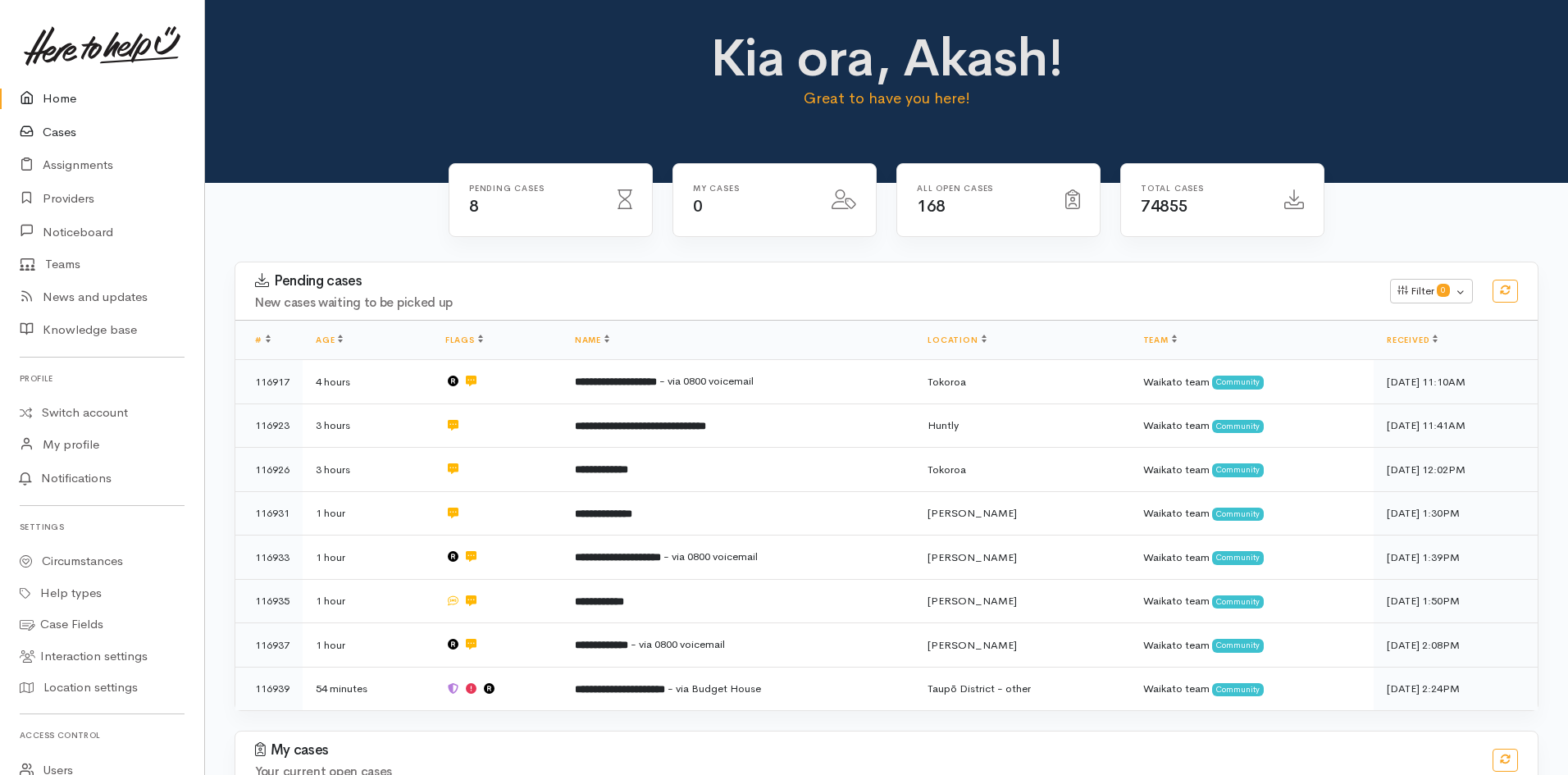
click at [49, 135] on link "Cases" at bounding box center [102, 132] width 205 height 34
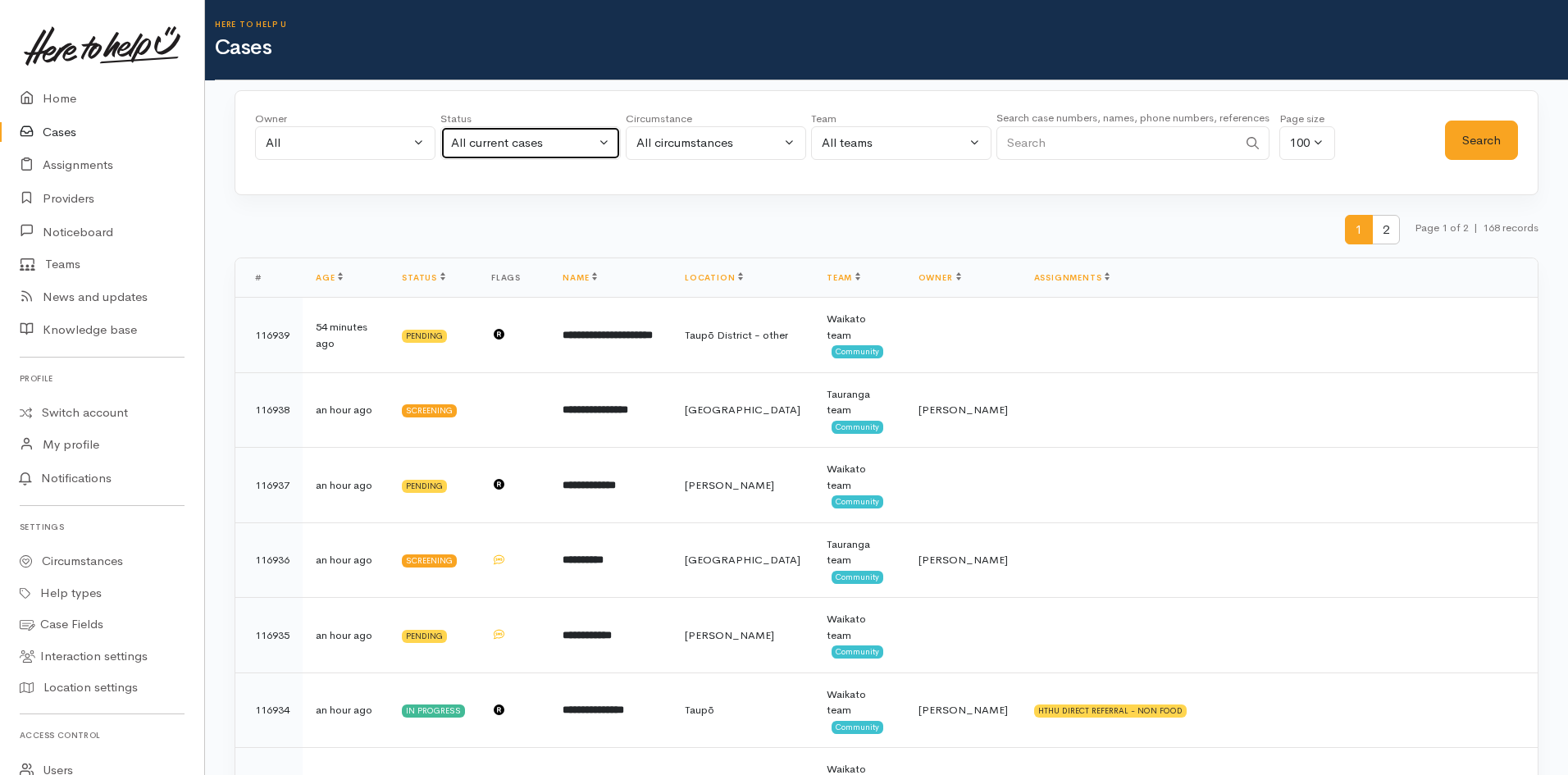
click at [587, 143] on div "All current cases" at bounding box center [523, 143] width 144 height 19
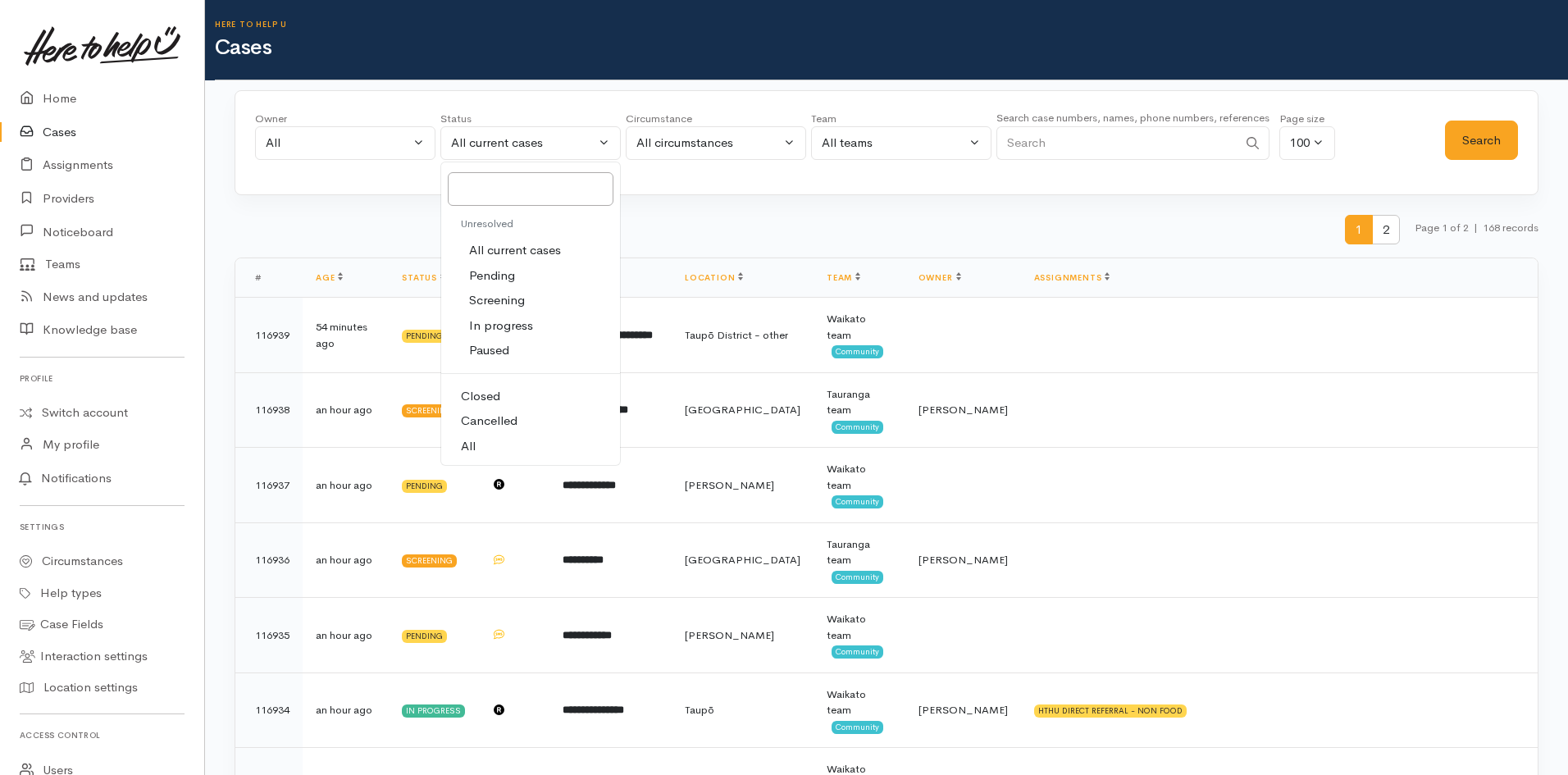
click at [486, 449] on link "All" at bounding box center [530, 446] width 179 height 26
select select "All"
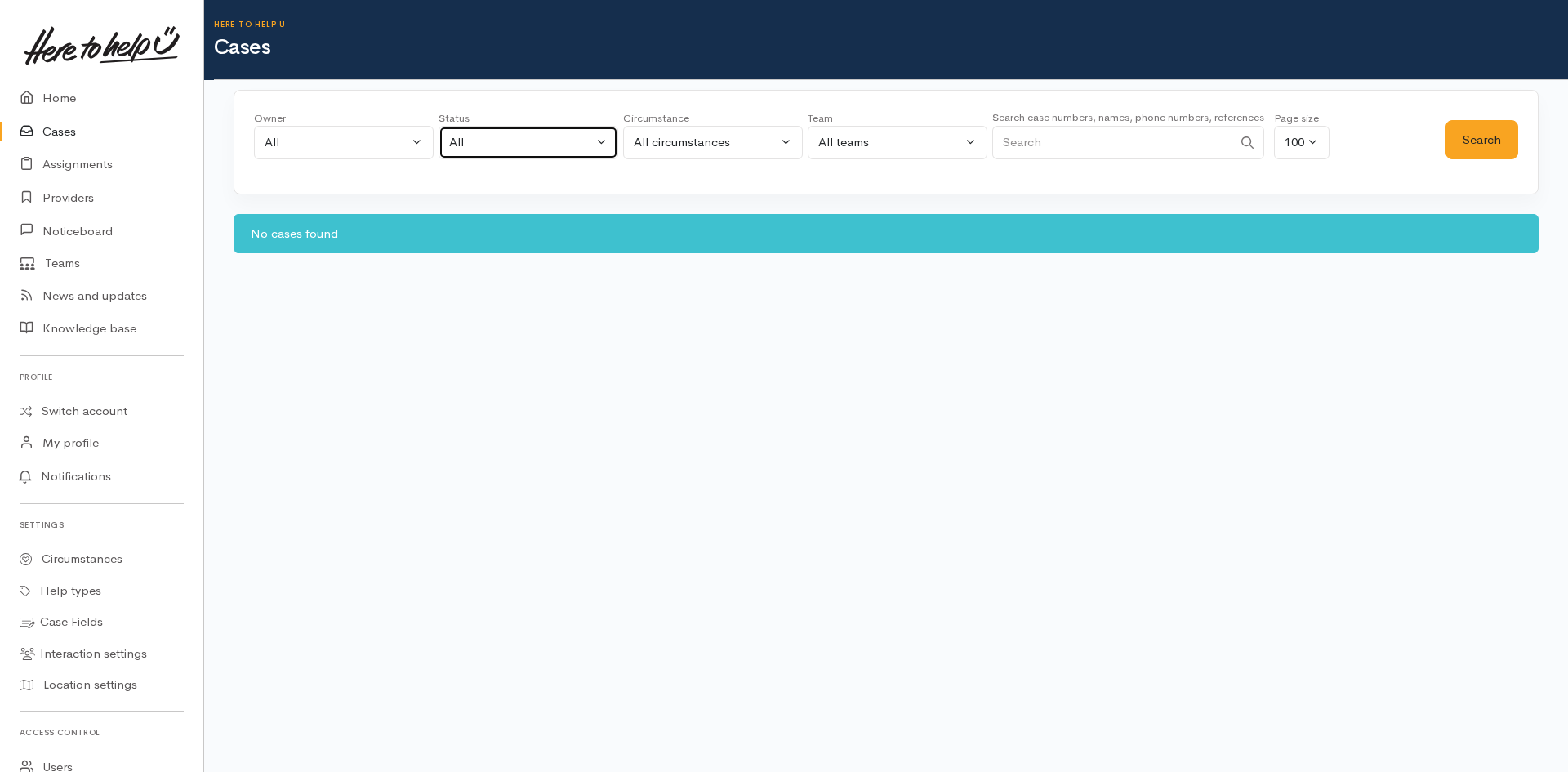
click at [591, 136] on div "All" at bounding box center [521, 142] width 144 height 19
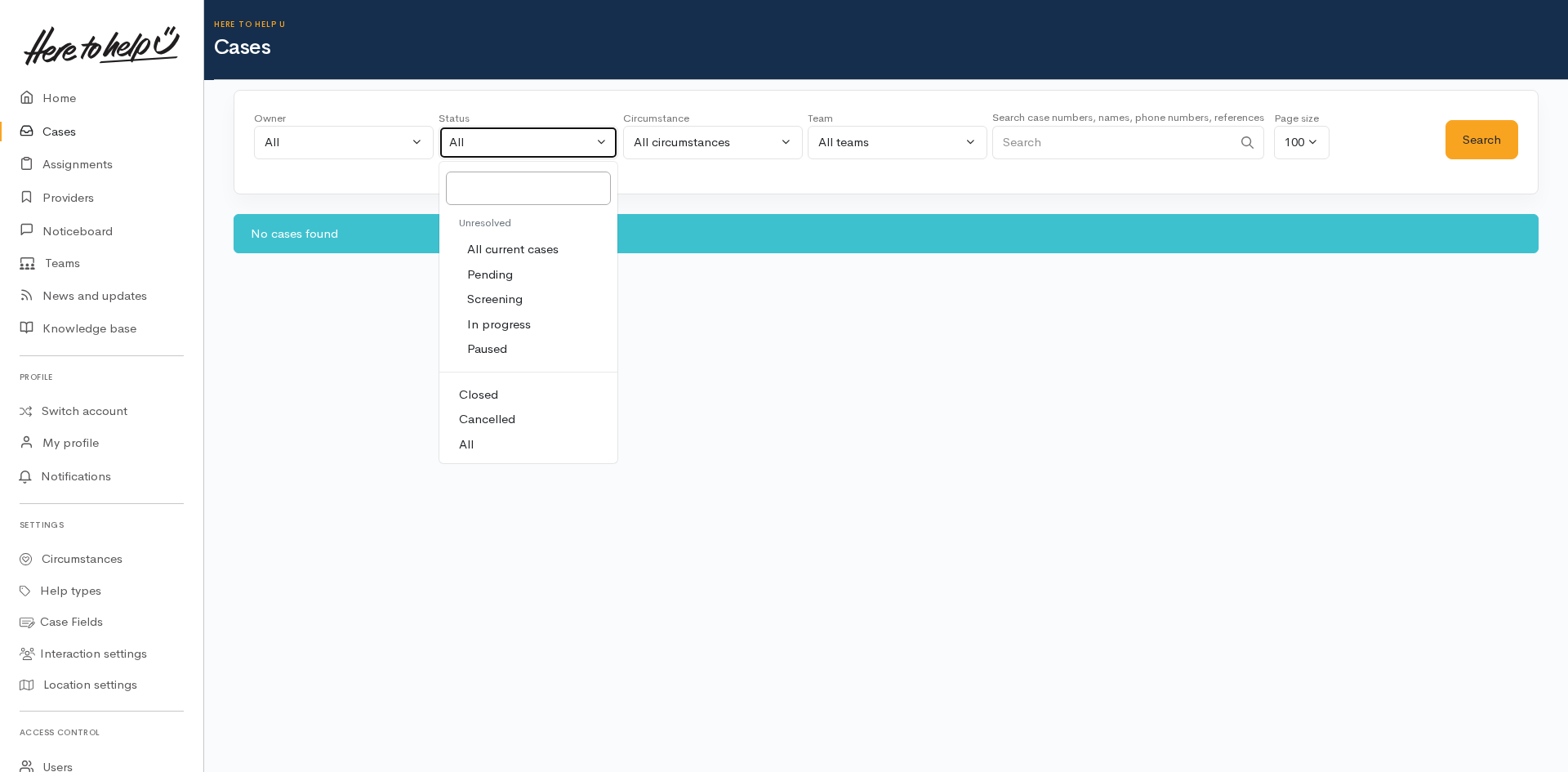
click at [588, 140] on div "All" at bounding box center [521, 142] width 144 height 19
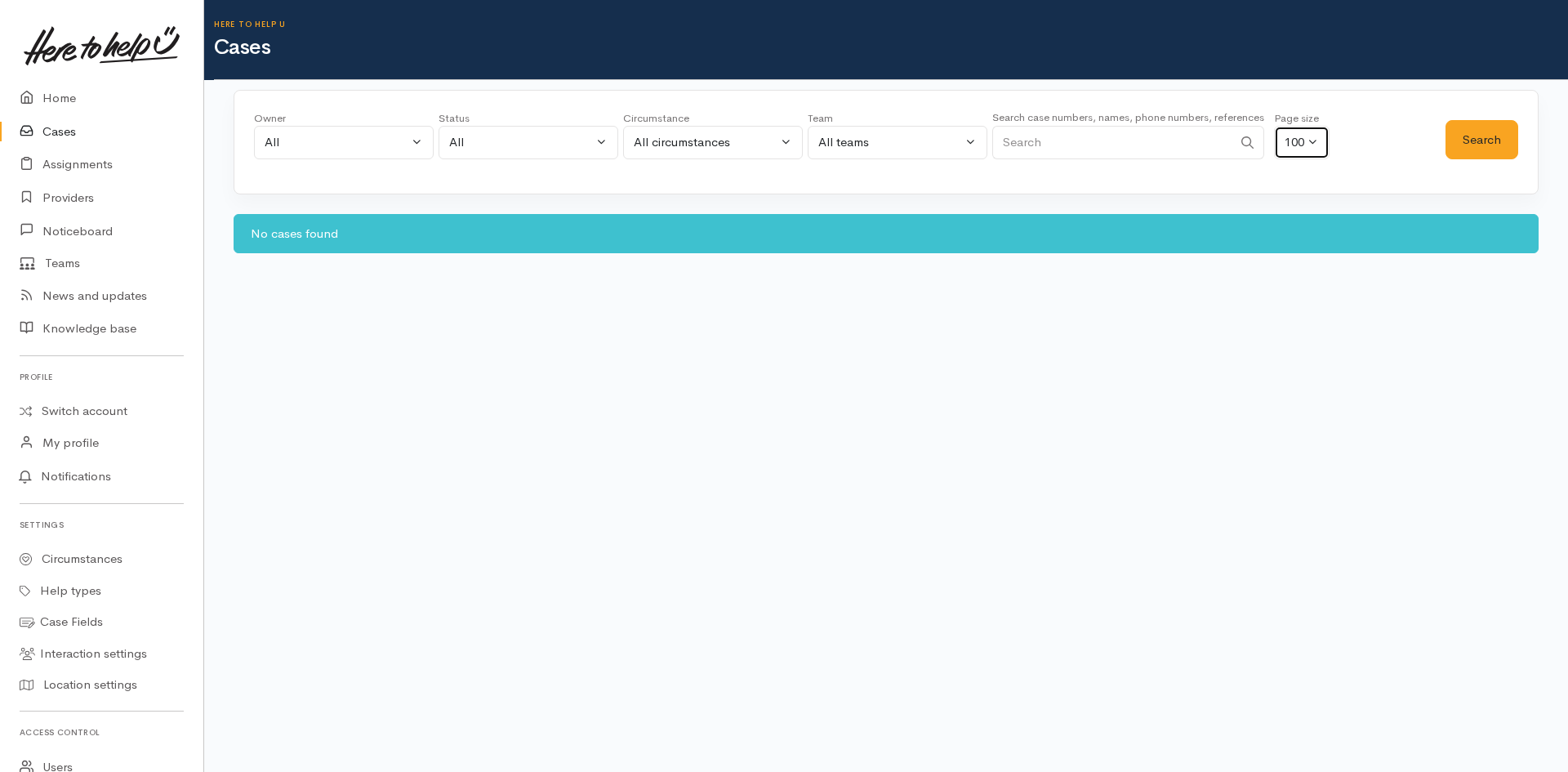
click at [1304, 139] on div "100" at bounding box center [1294, 142] width 20 height 19
click at [1294, 224] on link "50" at bounding box center [1304, 231] width 59 height 25
select select "50"
click at [1471, 136] on button "Search" at bounding box center [1482, 140] width 73 height 40
click at [1102, 148] on input "Search" at bounding box center [1112, 142] width 240 height 34
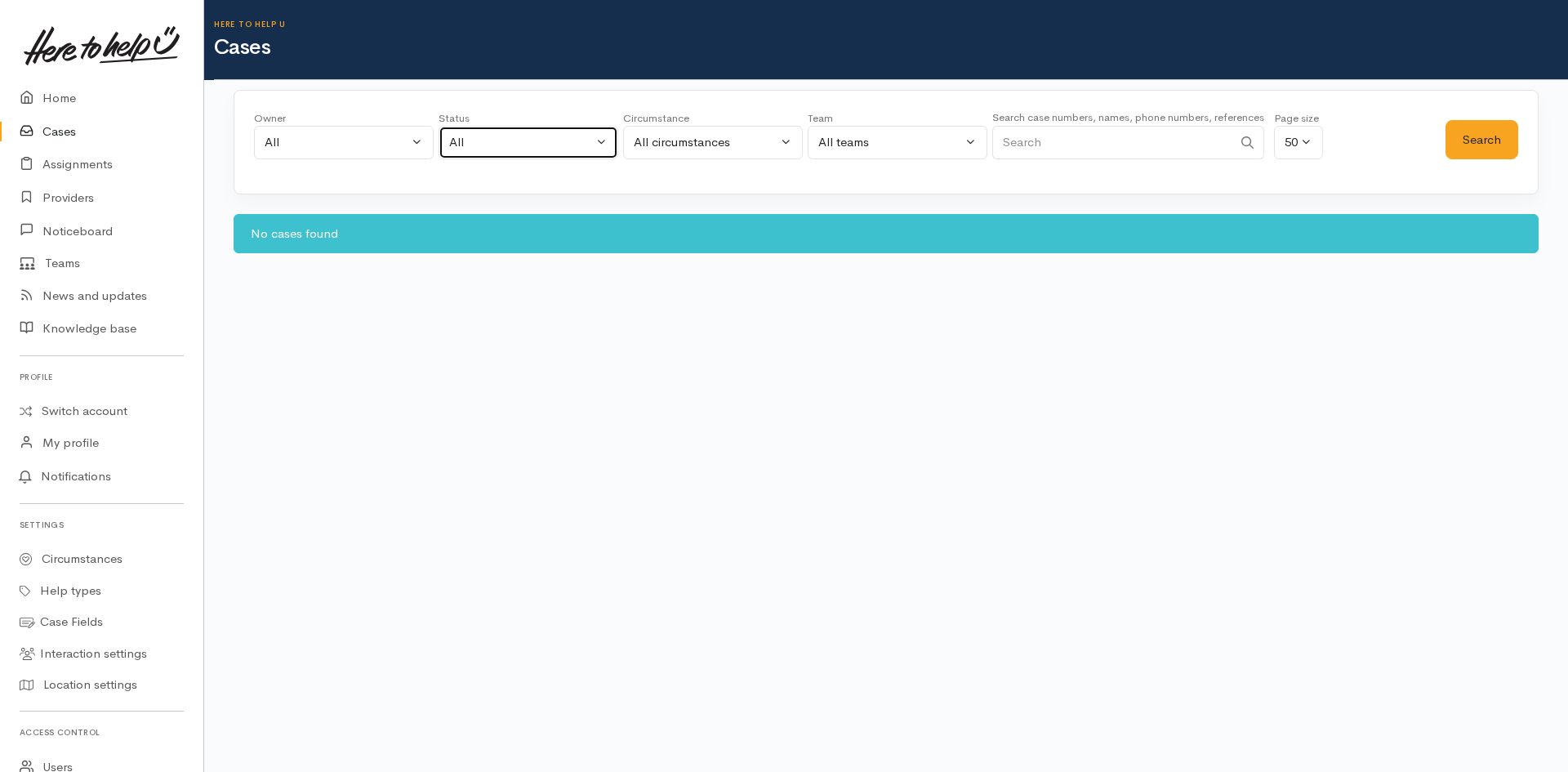
click at [537, 142] on div "All" at bounding box center [521, 142] width 144 height 19
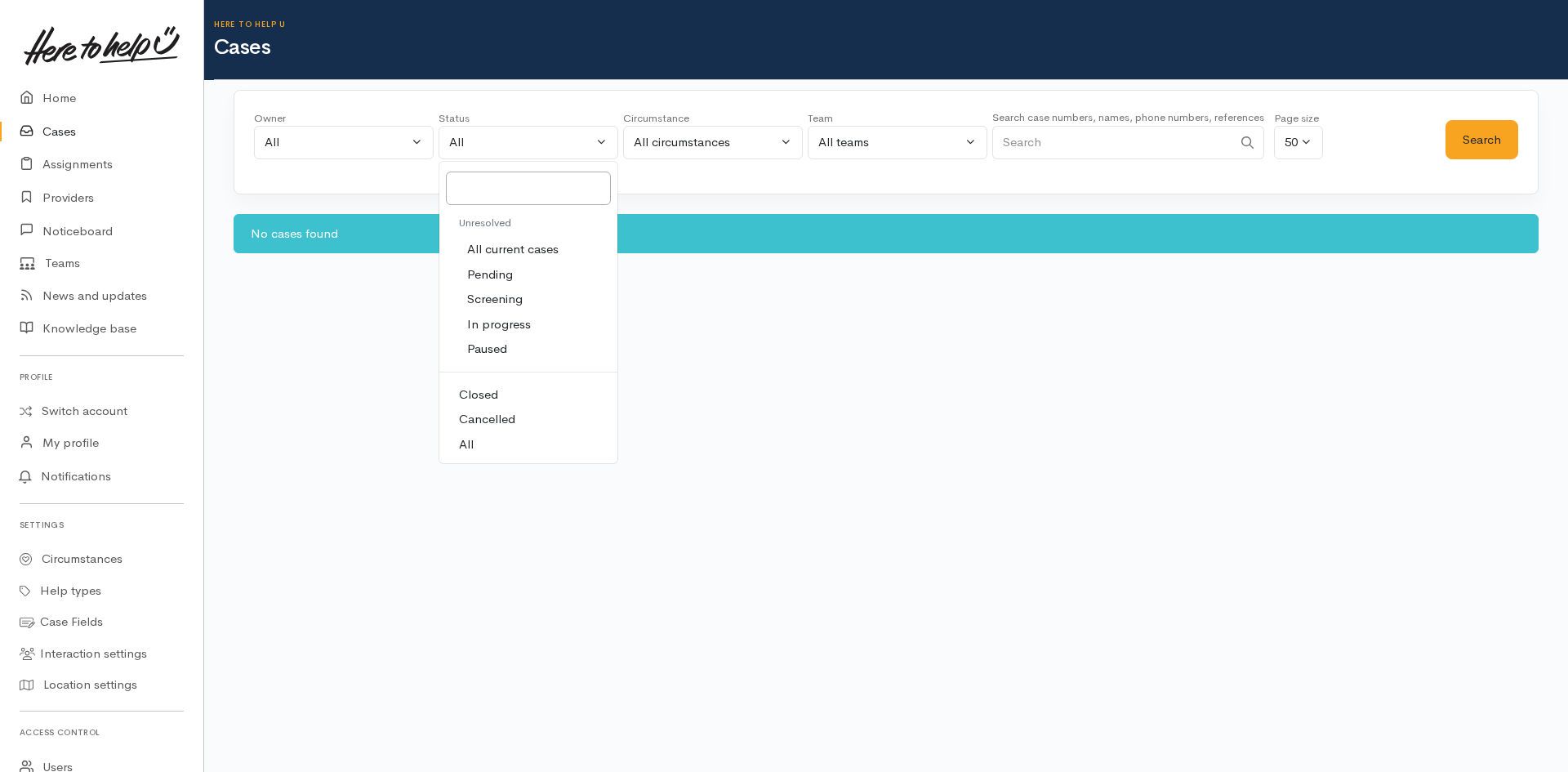
click at [486, 248] on span "All current cases" at bounding box center [513, 249] width 91 height 19
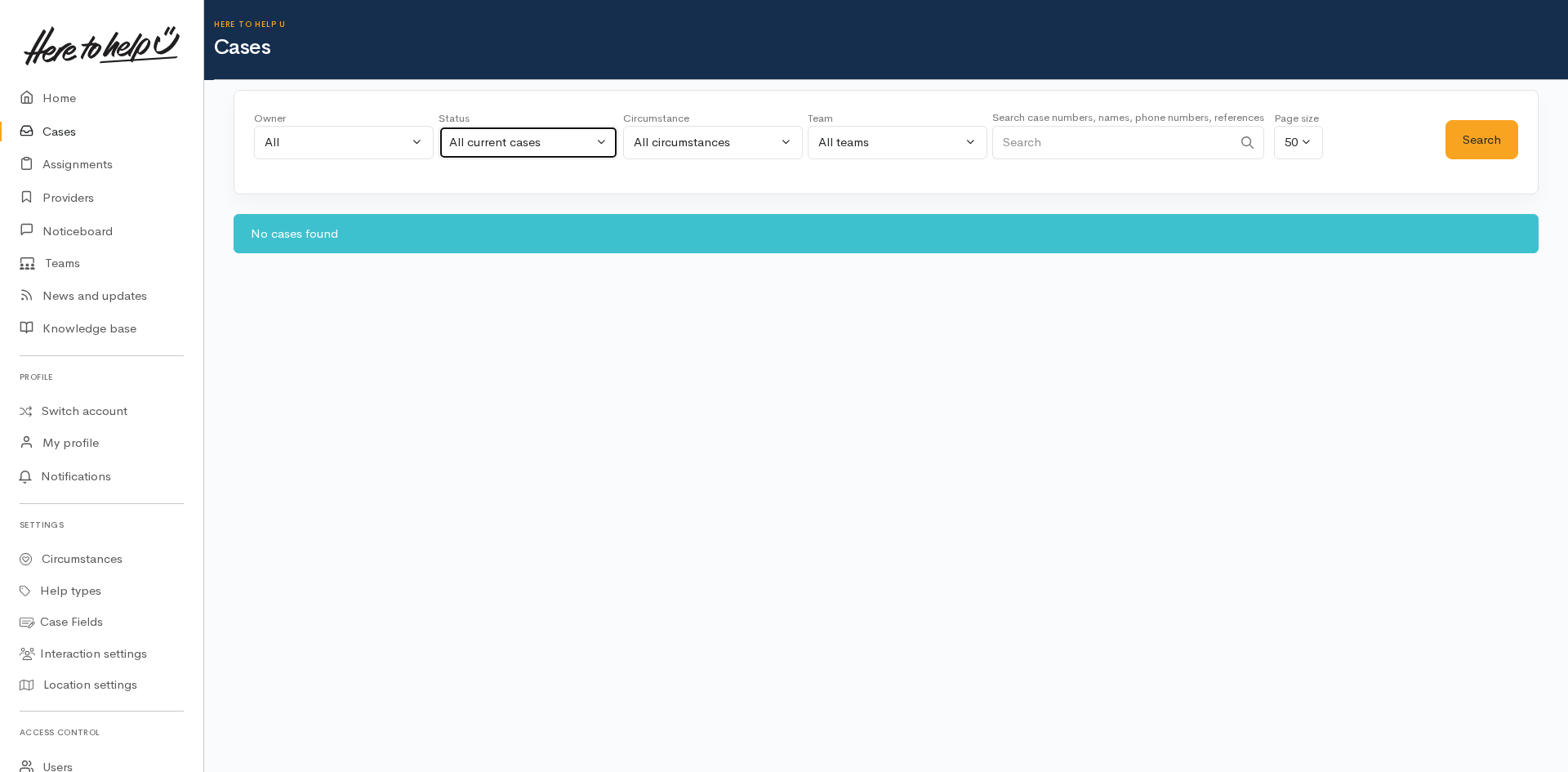
click at [534, 141] on div "All current cases" at bounding box center [521, 142] width 144 height 19
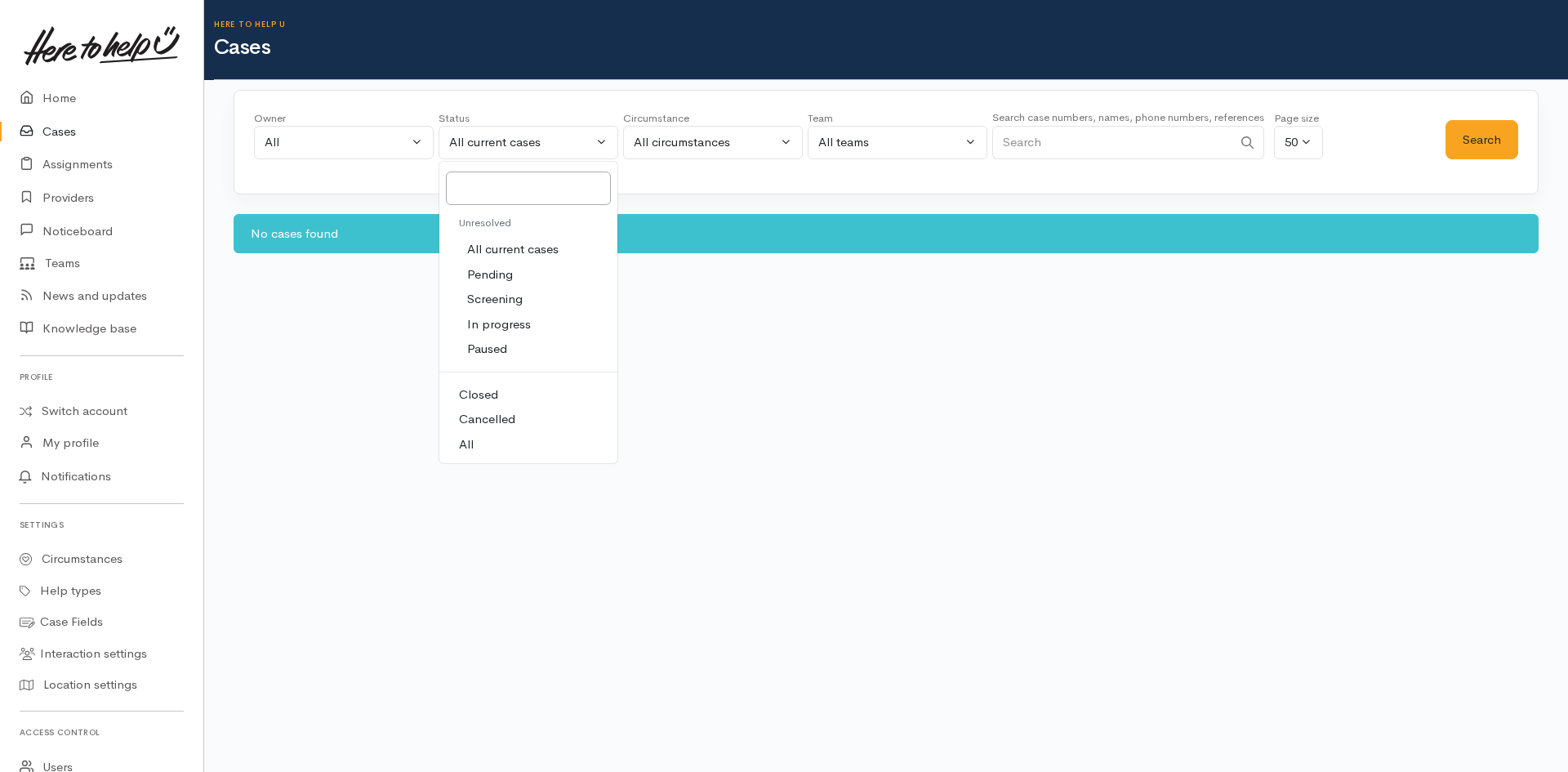
click at [470, 446] on span "All" at bounding box center [467, 444] width 15 height 19
select select "All"
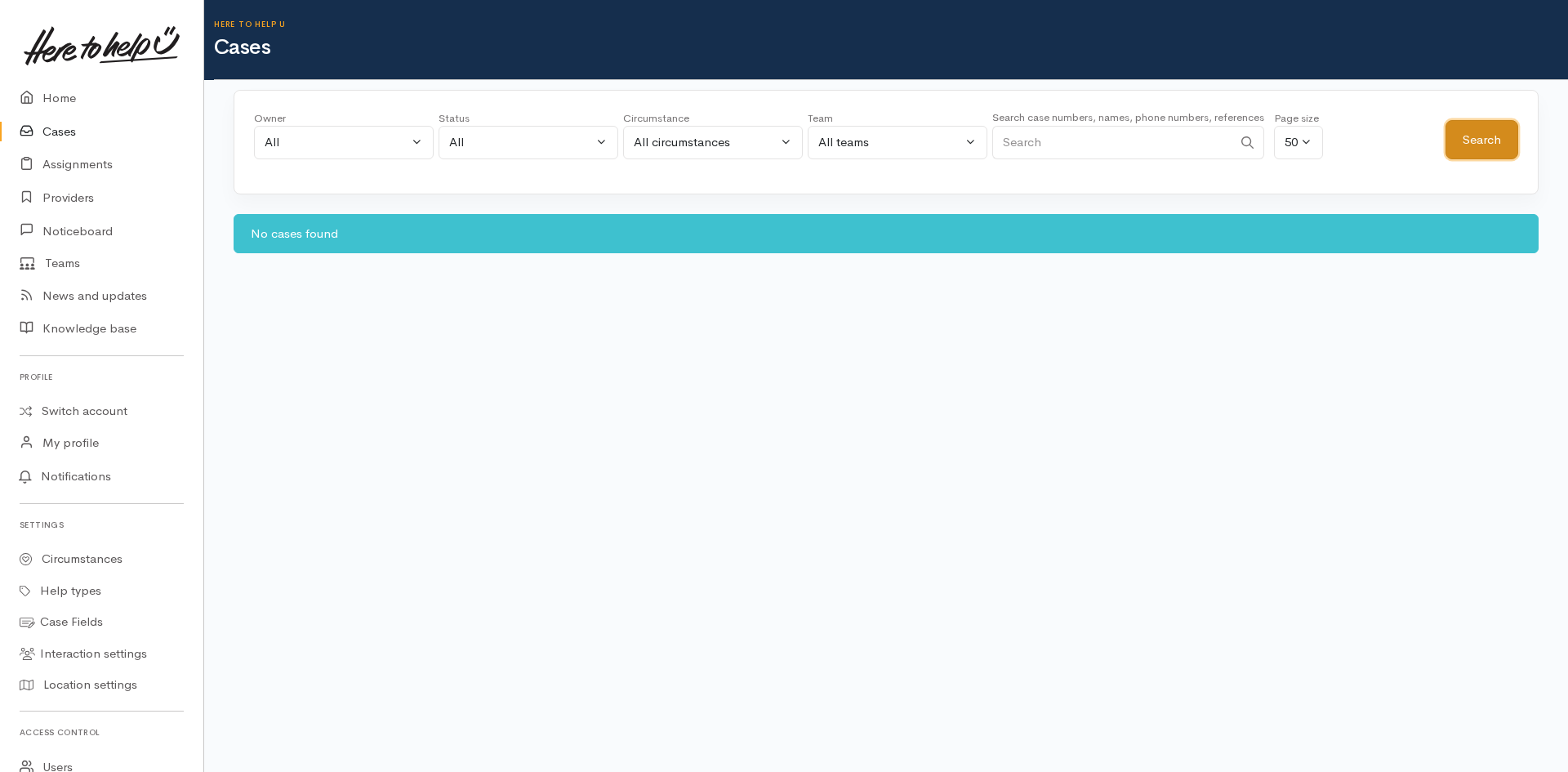
click at [1501, 130] on button "Search" at bounding box center [1482, 140] width 73 height 40
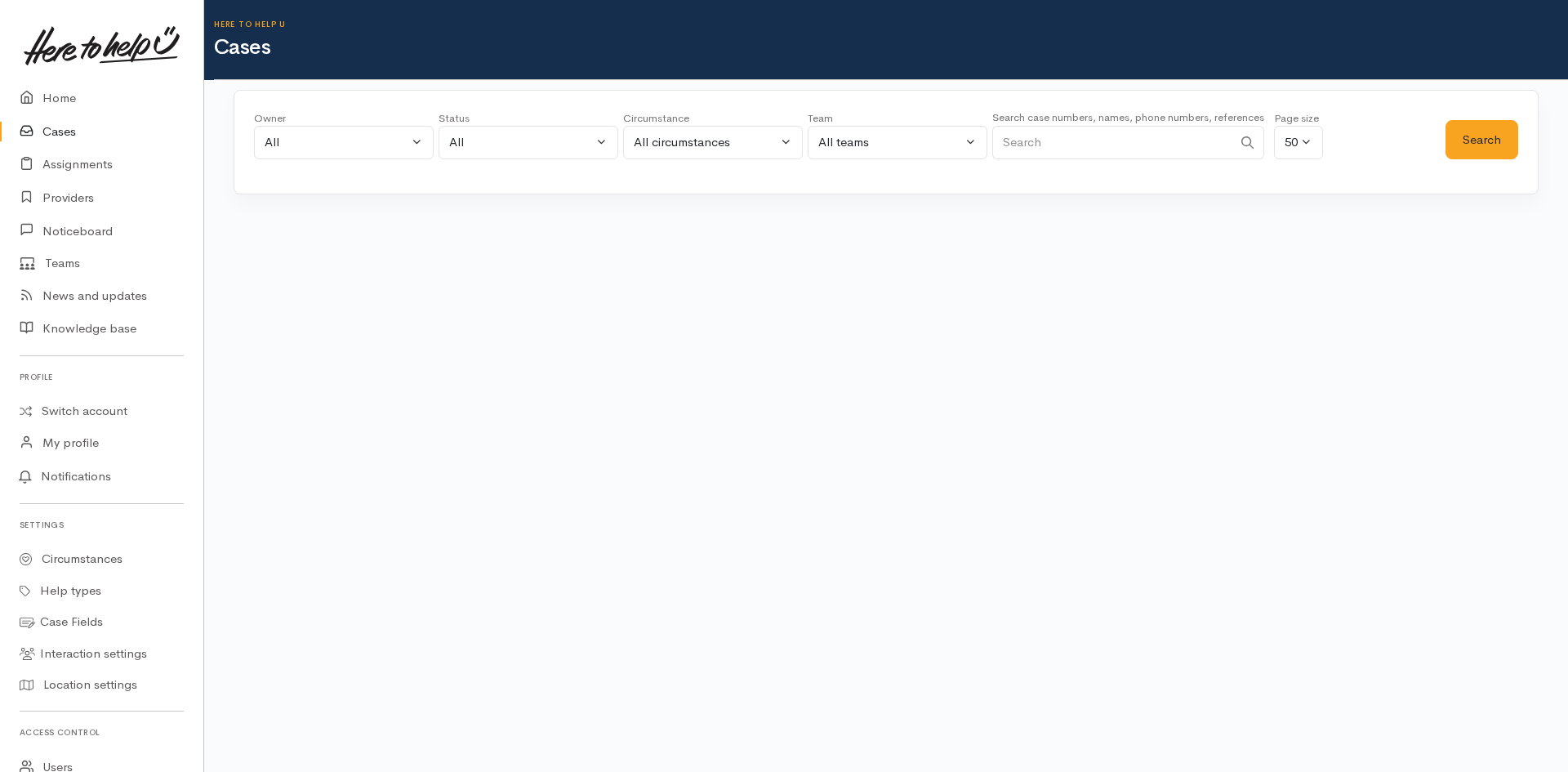
click at [1064, 155] on input "Search" at bounding box center [1112, 142] width 240 height 34
type input "12312313"
click at [1495, 140] on button "Search" at bounding box center [1482, 140] width 73 height 40
